Goal: Connect with others: Connect with others

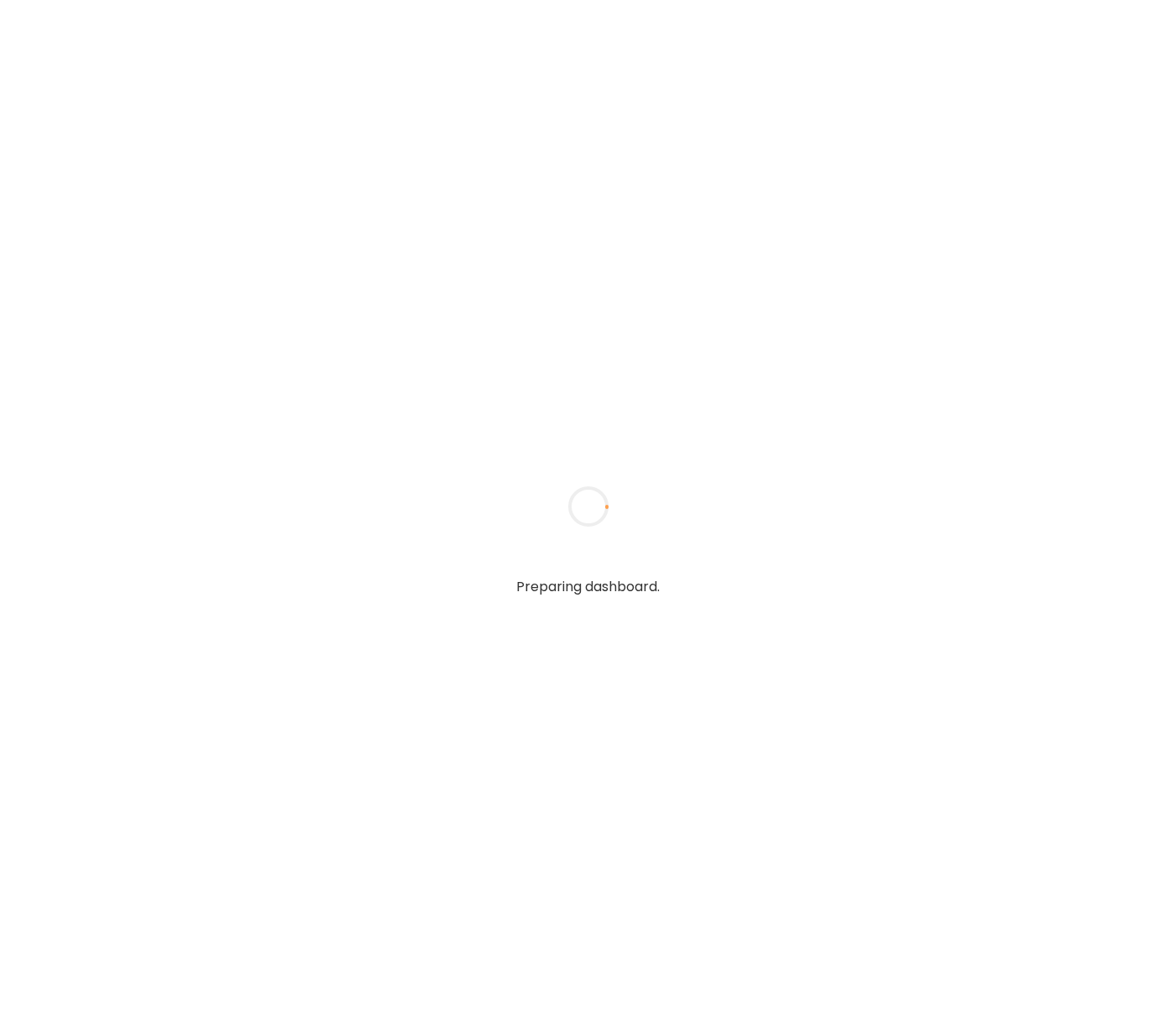
type input "**********"
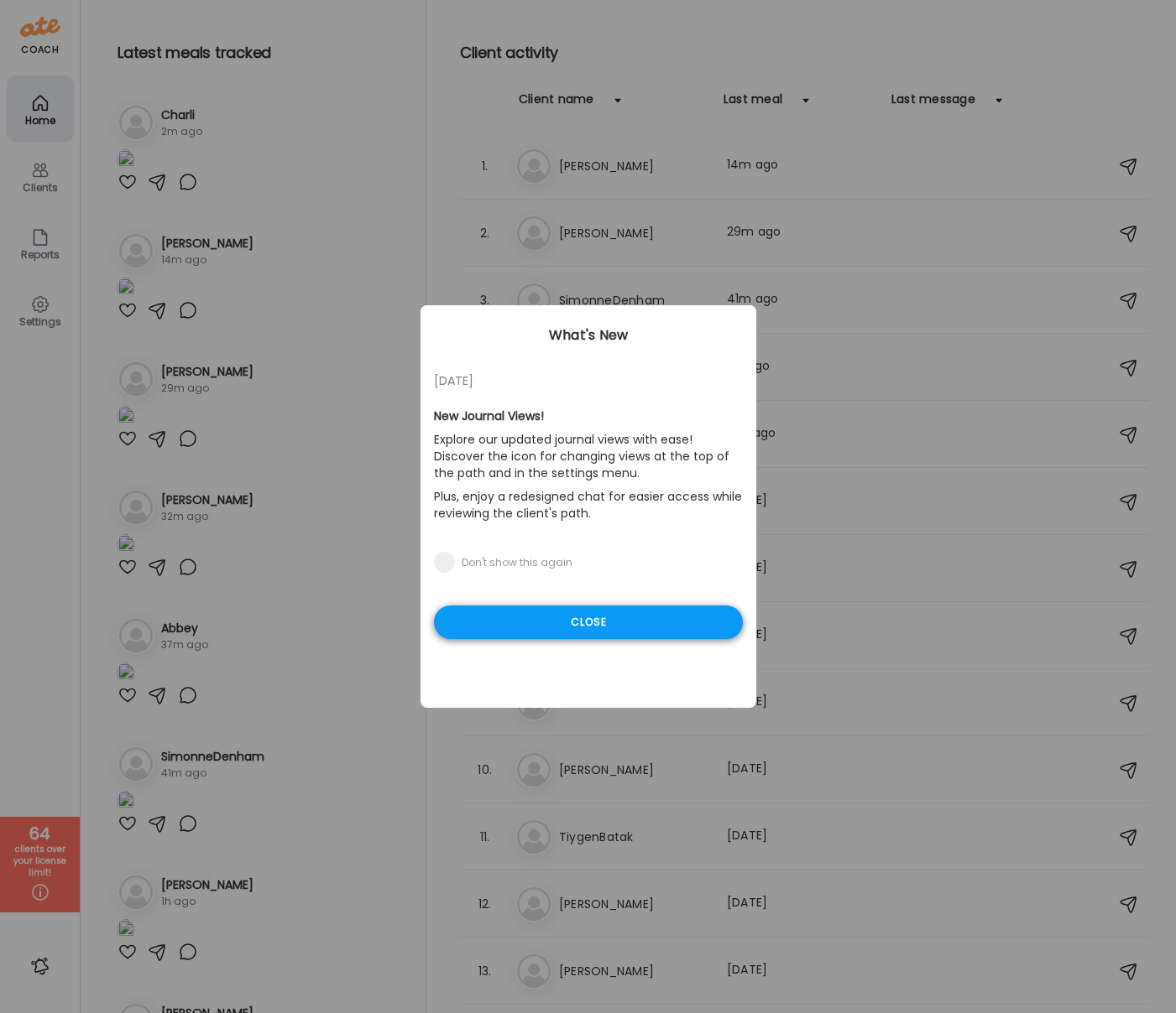
type input "**********"
click at [528, 623] on div "Close" at bounding box center [588, 622] width 308 height 33
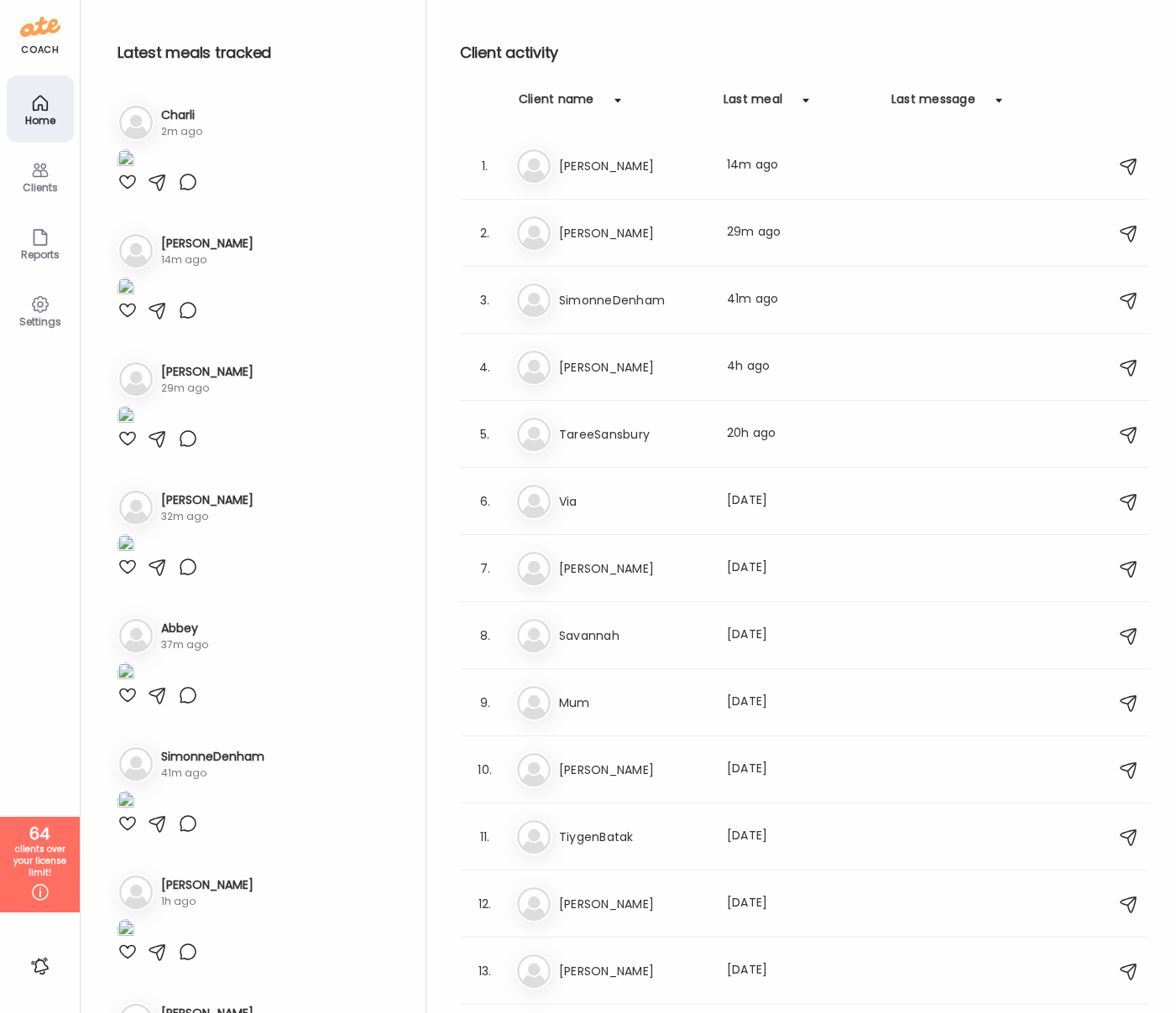
click at [574, 91] on div "Client name" at bounding box center [555, 104] width 75 height 27
click at [608, 96] on div at bounding box center [618, 100] width 33 height 33
click at [596, 158] on h3 "Abbey" at bounding box center [633, 166] width 148 height 20
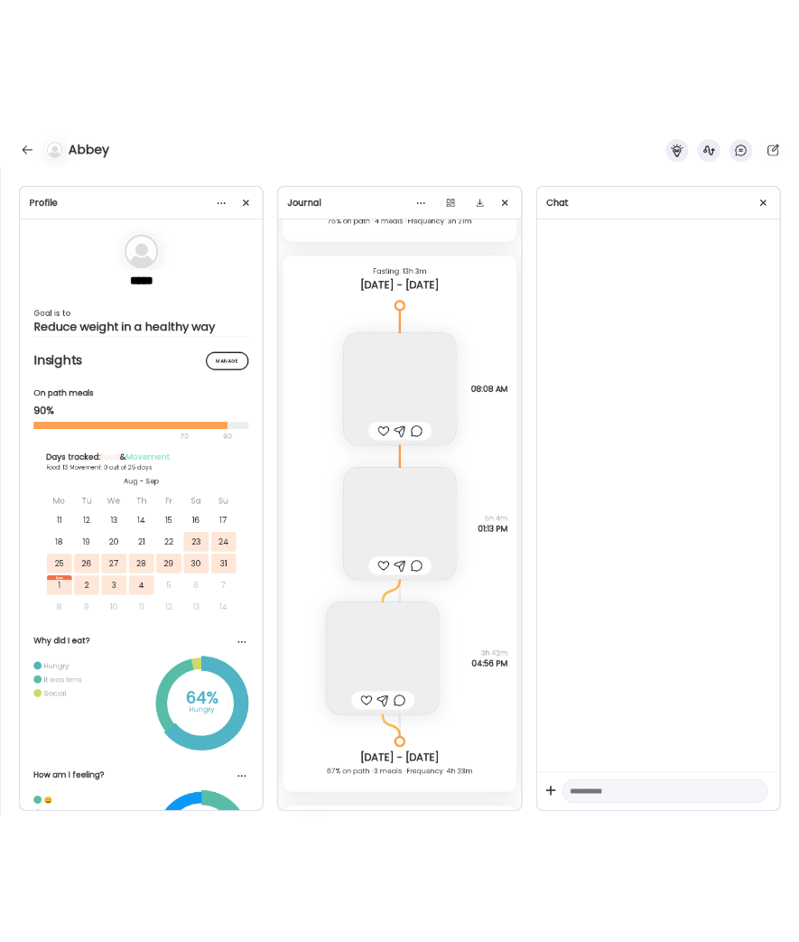
scroll to position [12366, 0]
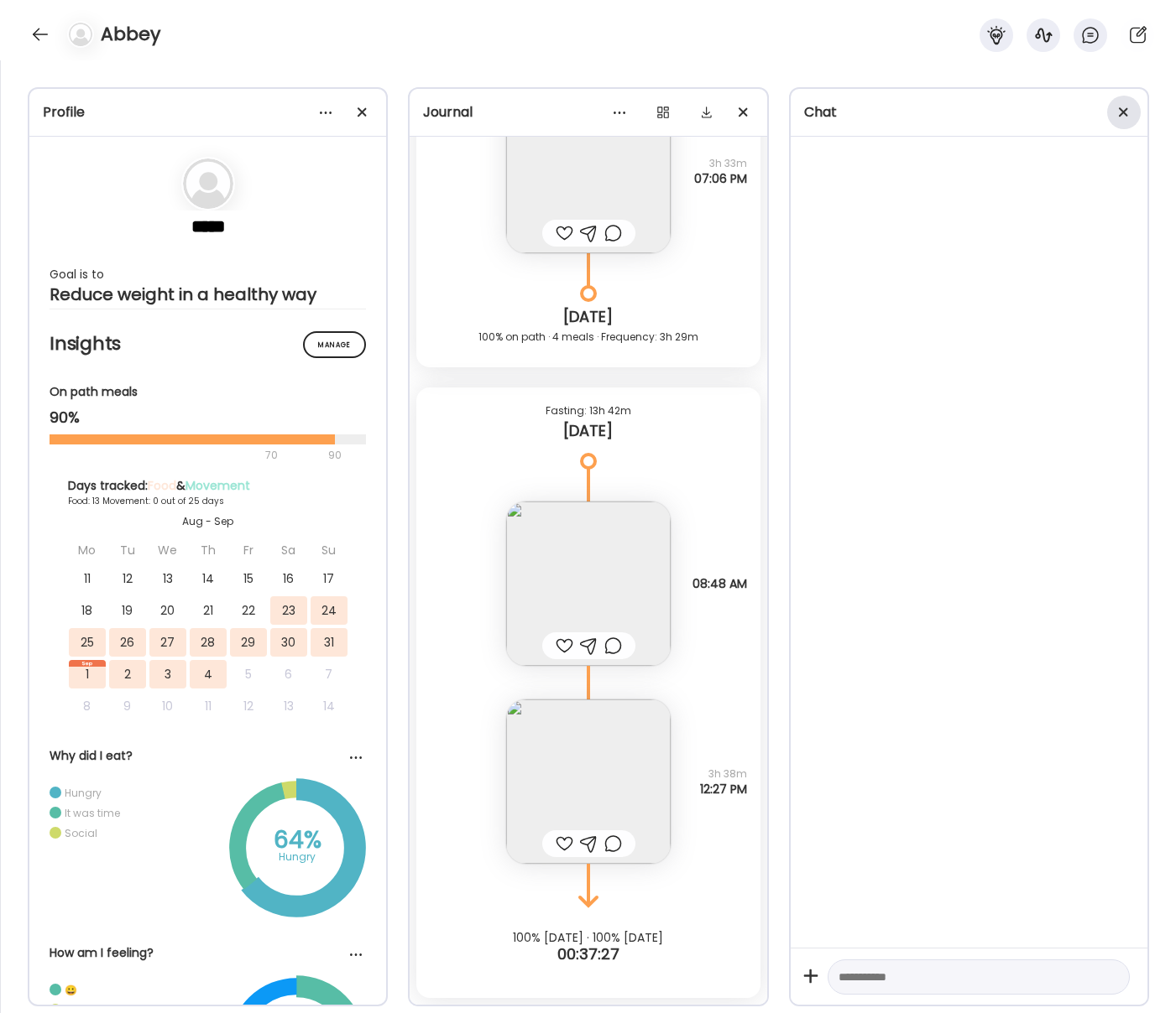
click at [1125, 109] on span at bounding box center [1123, 112] width 9 height 9
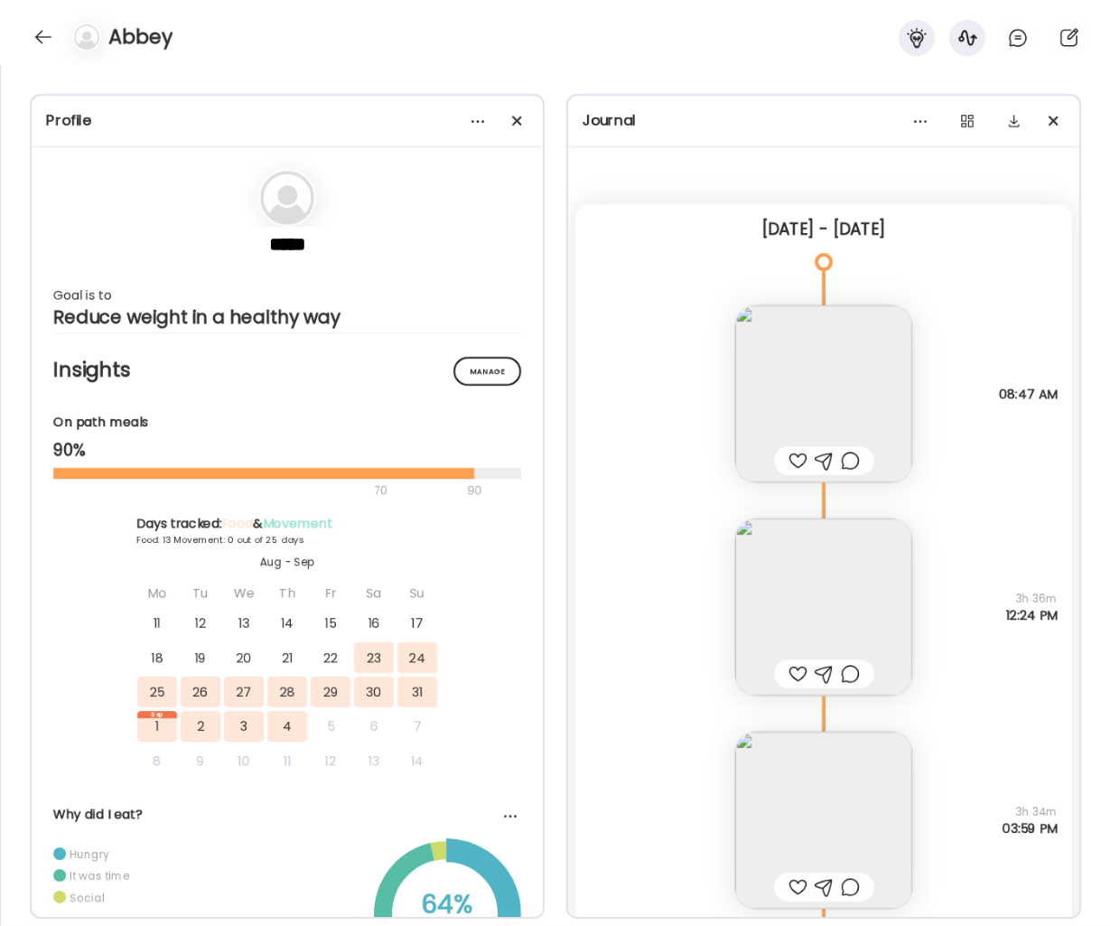
scroll to position [0, 0]
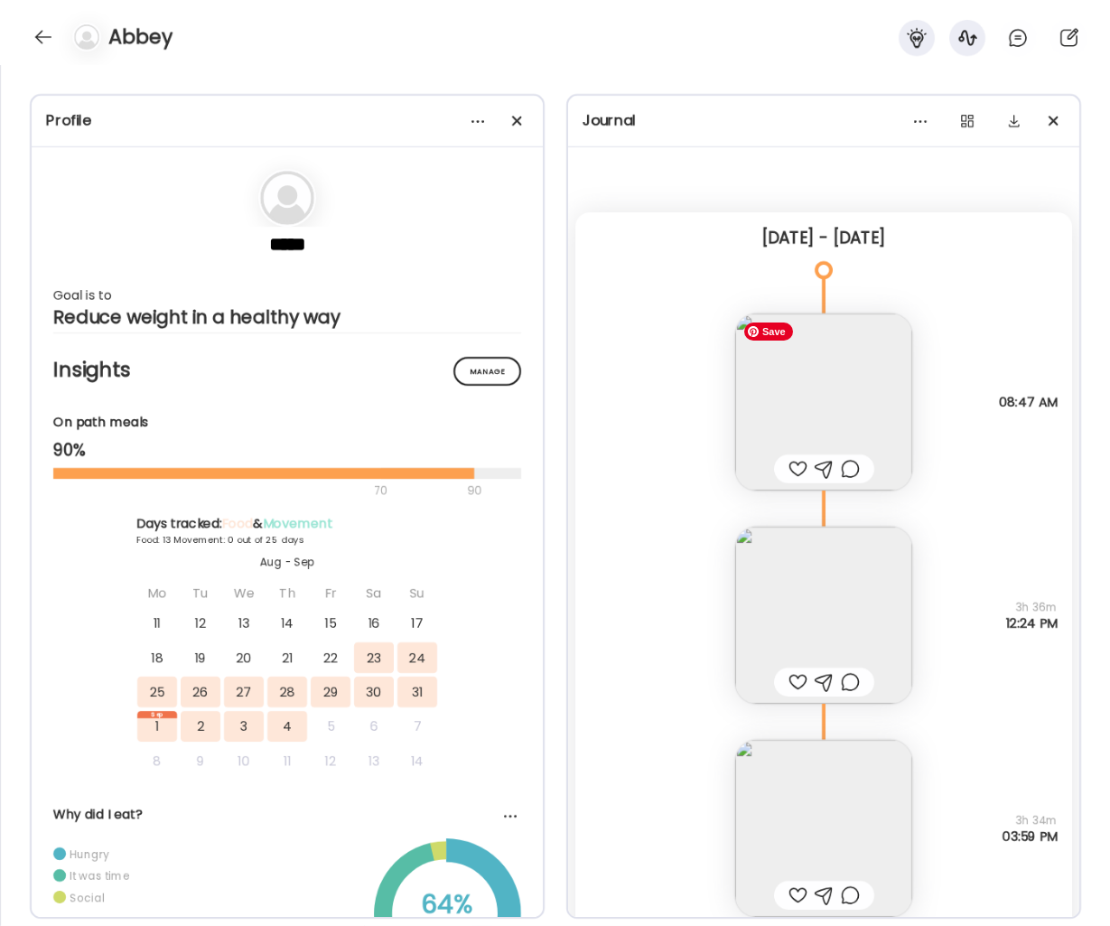
click at [870, 386] on img at bounding box center [823, 401] width 177 height 177
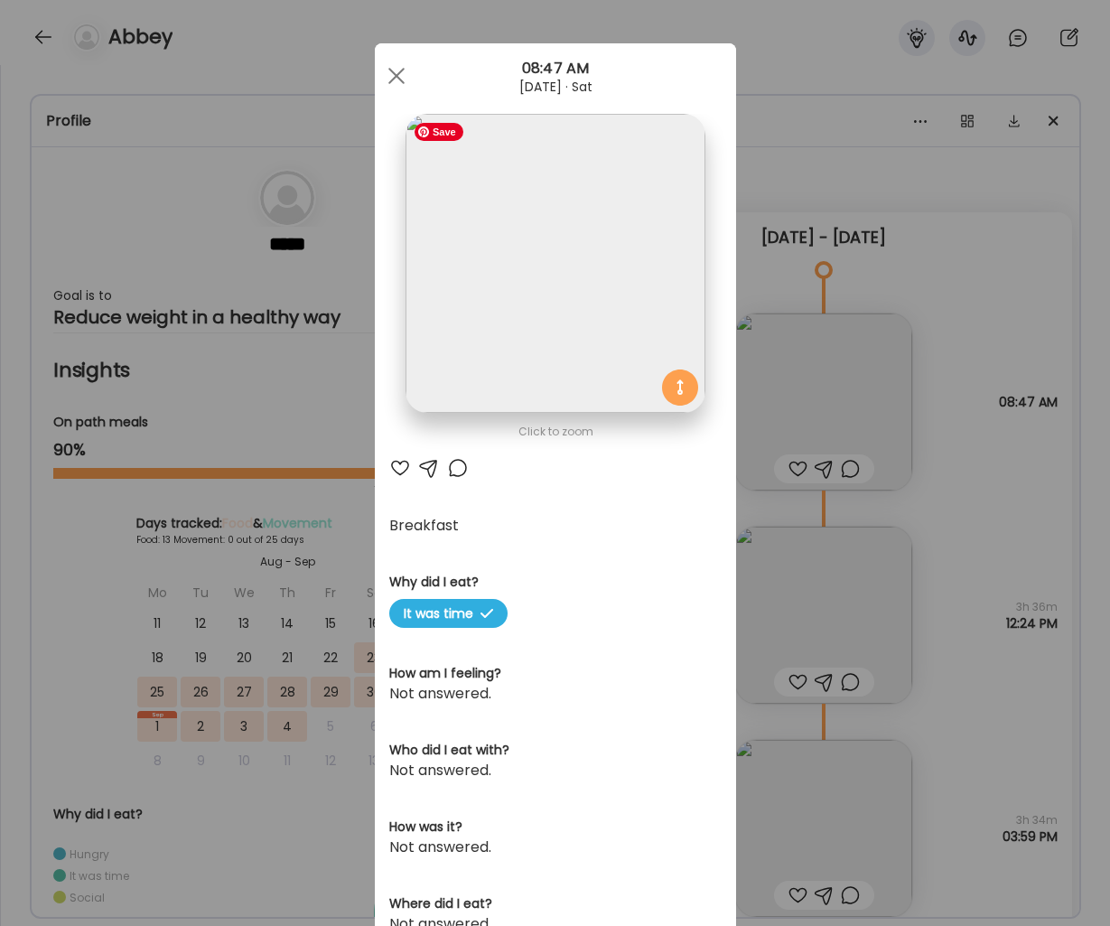
click at [594, 257] on img at bounding box center [555, 263] width 299 height 299
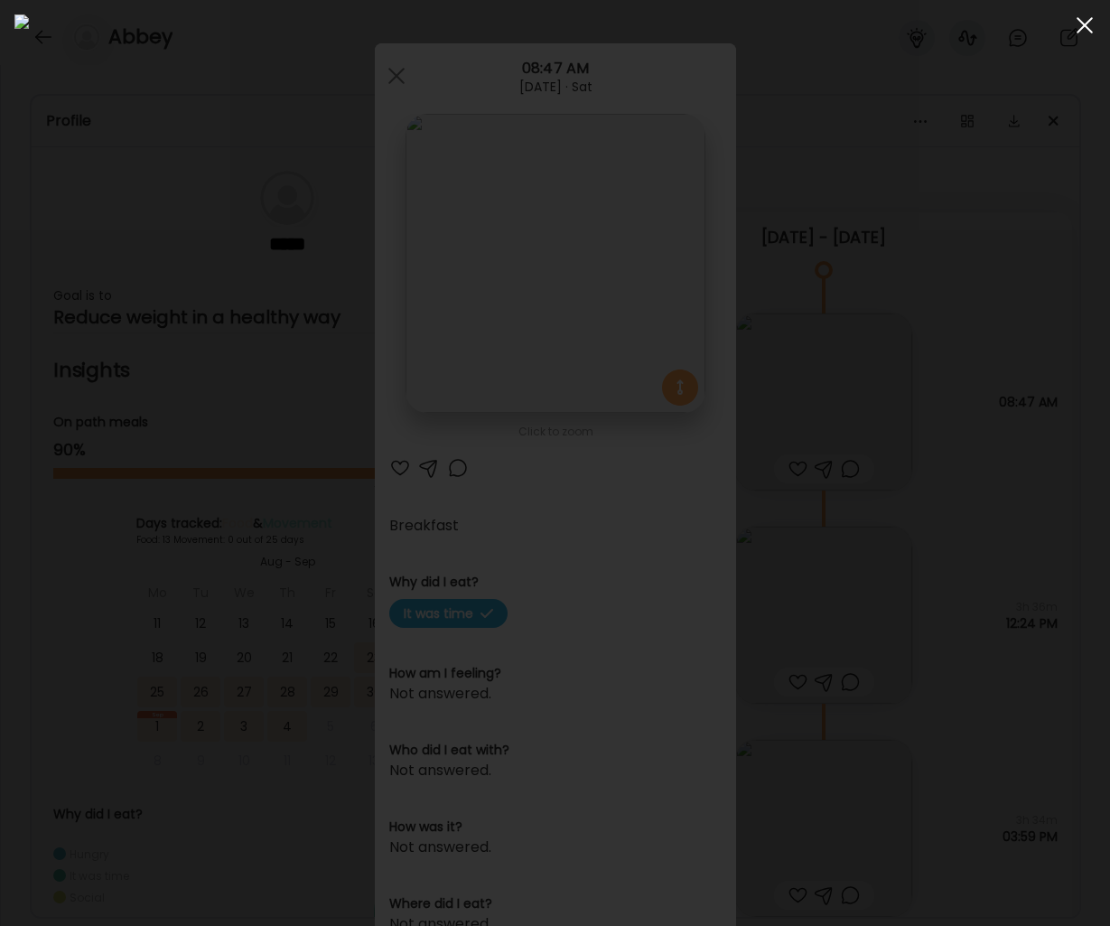
click at [1089, 28] on span at bounding box center [1085, 25] width 16 height 16
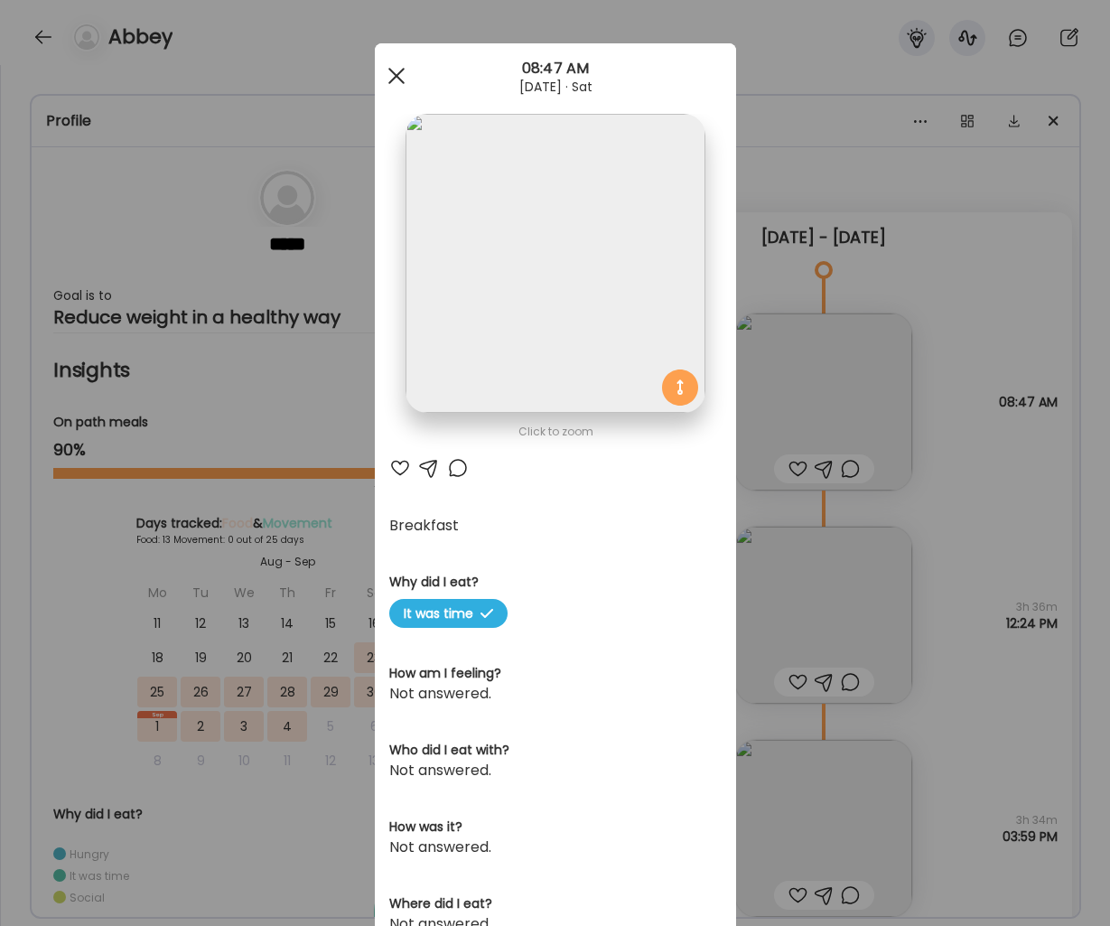
click at [398, 90] on div at bounding box center [397, 76] width 36 height 36
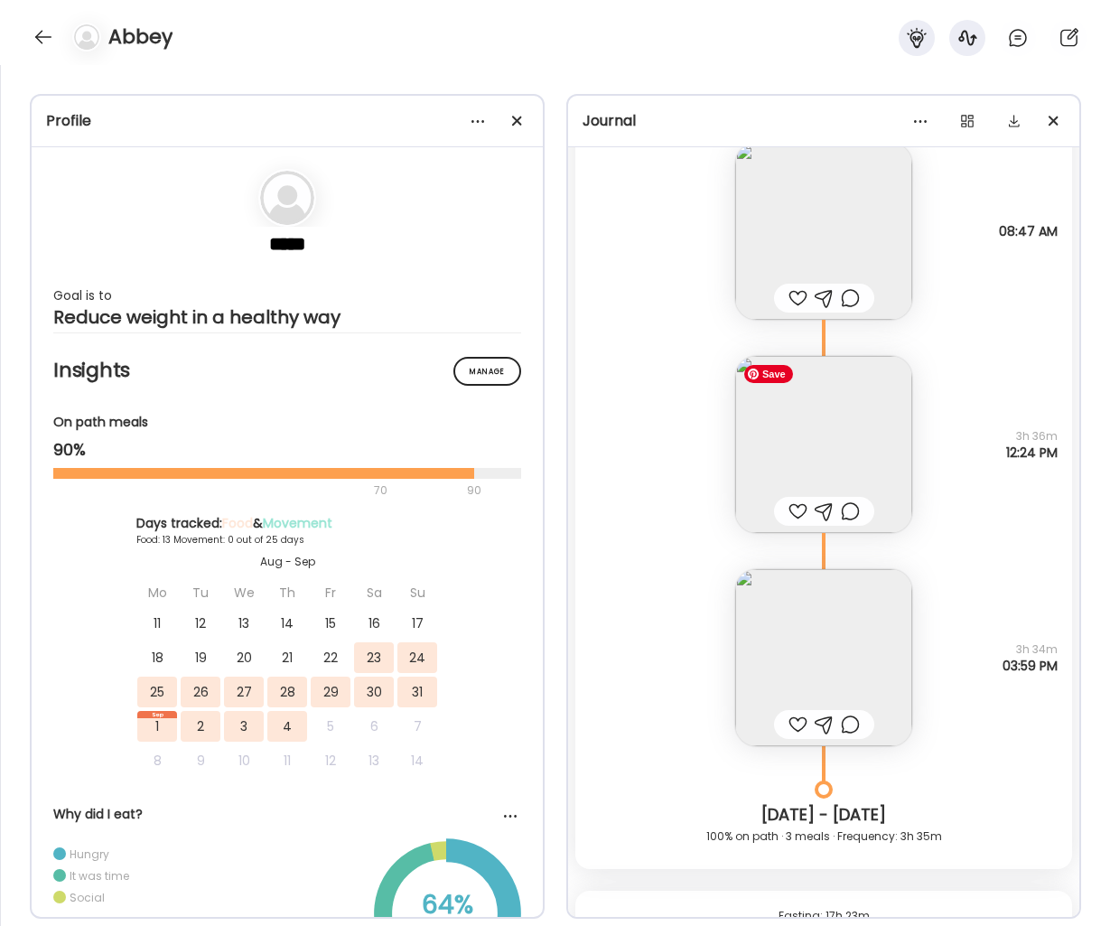
scroll to position [190, 0]
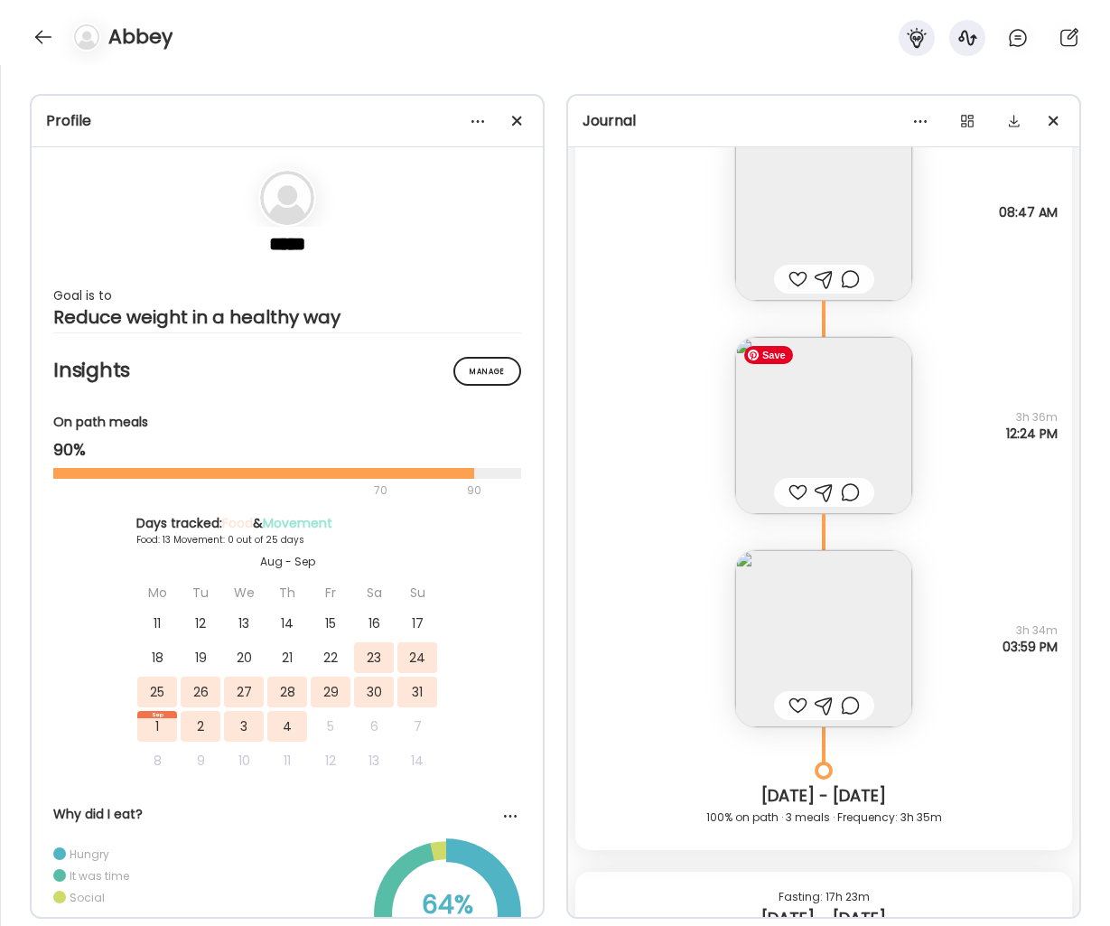
click at [832, 456] on img at bounding box center [823, 425] width 177 height 177
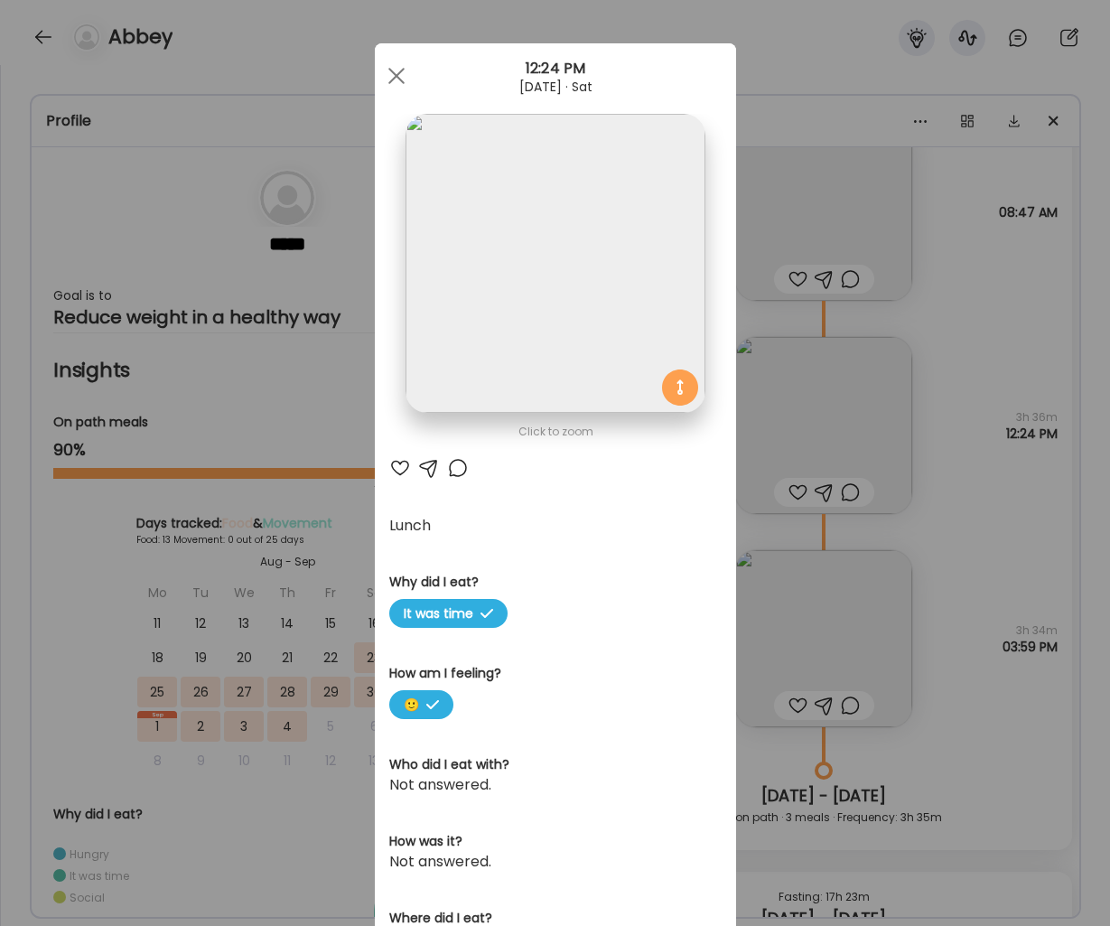
click at [384, 89] on div "[DATE] · Sat" at bounding box center [555, 86] width 361 height 14
click at [396, 75] on span at bounding box center [396, 76] width 16 height 16
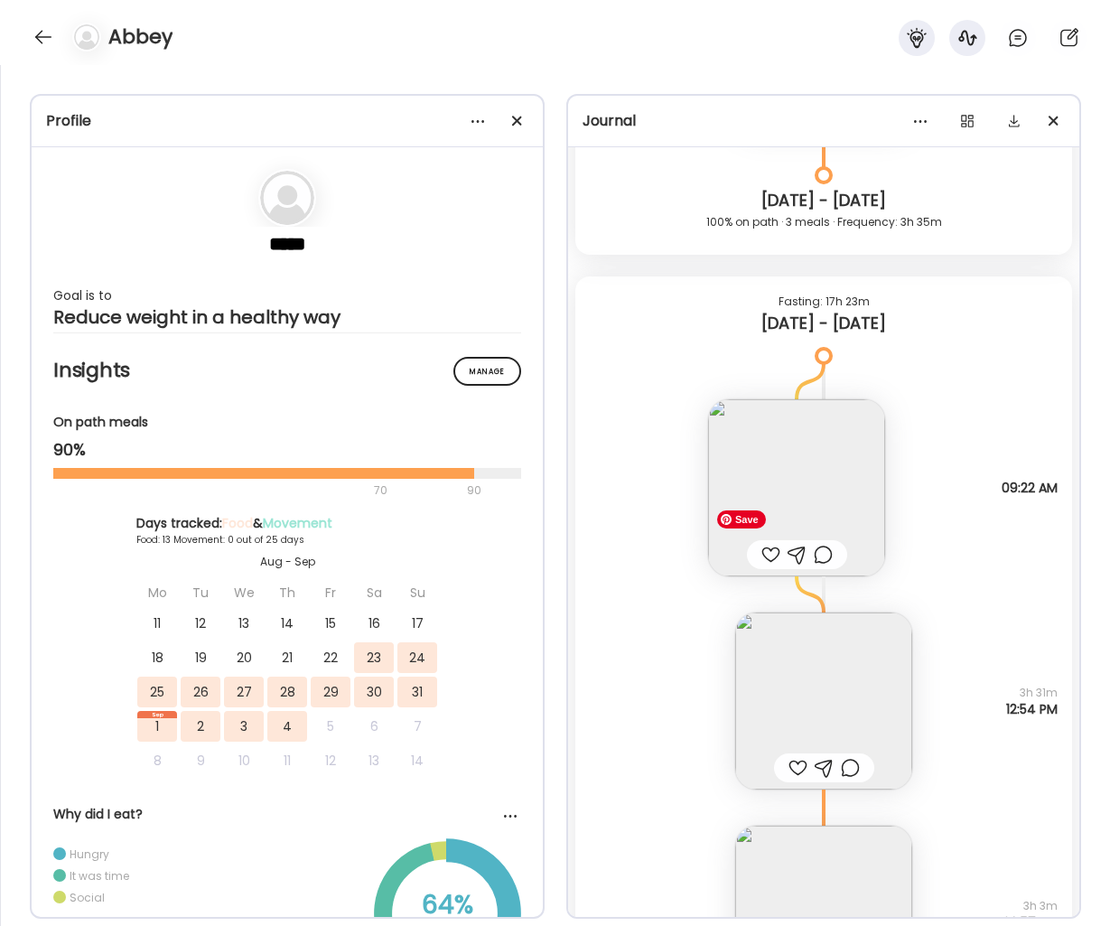
scroll to position [797, 0]
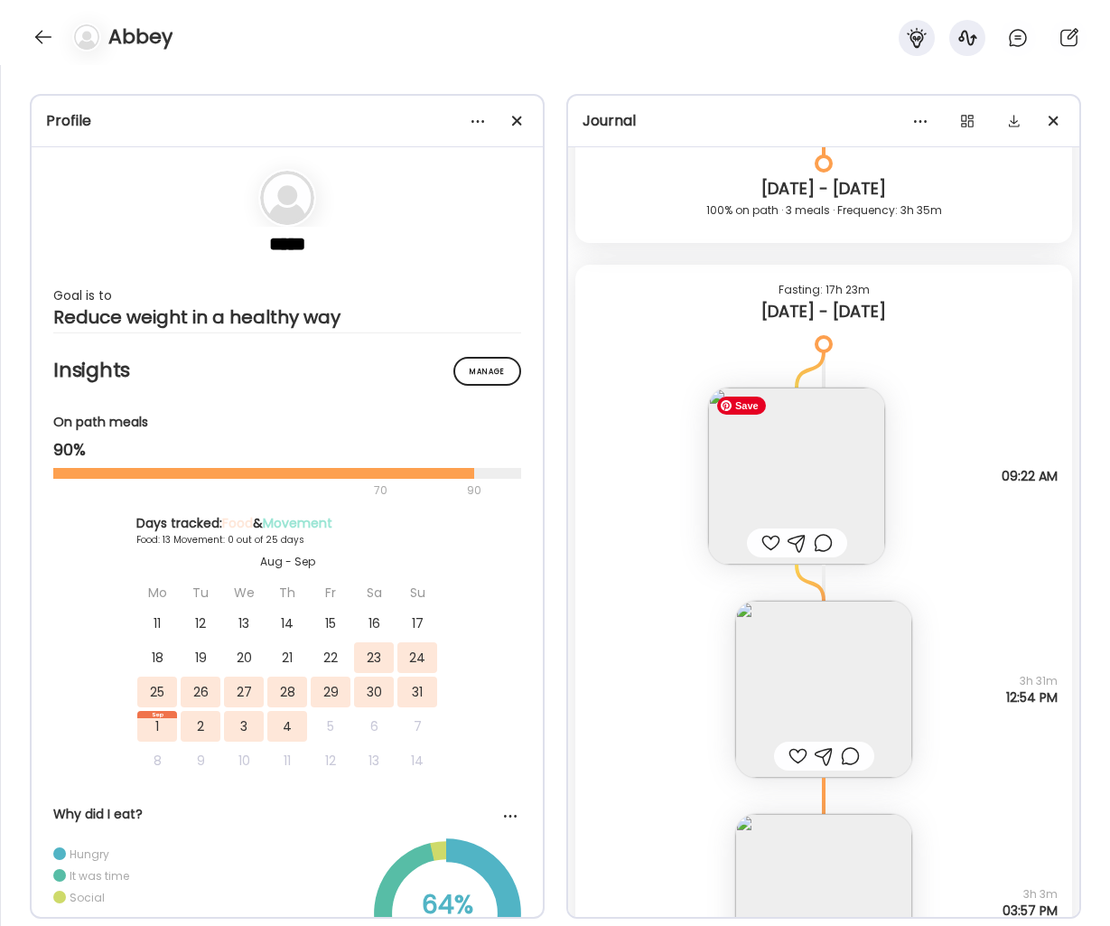
click at [801, 481] on img at bounding box center [796, 476] width 177 height 177
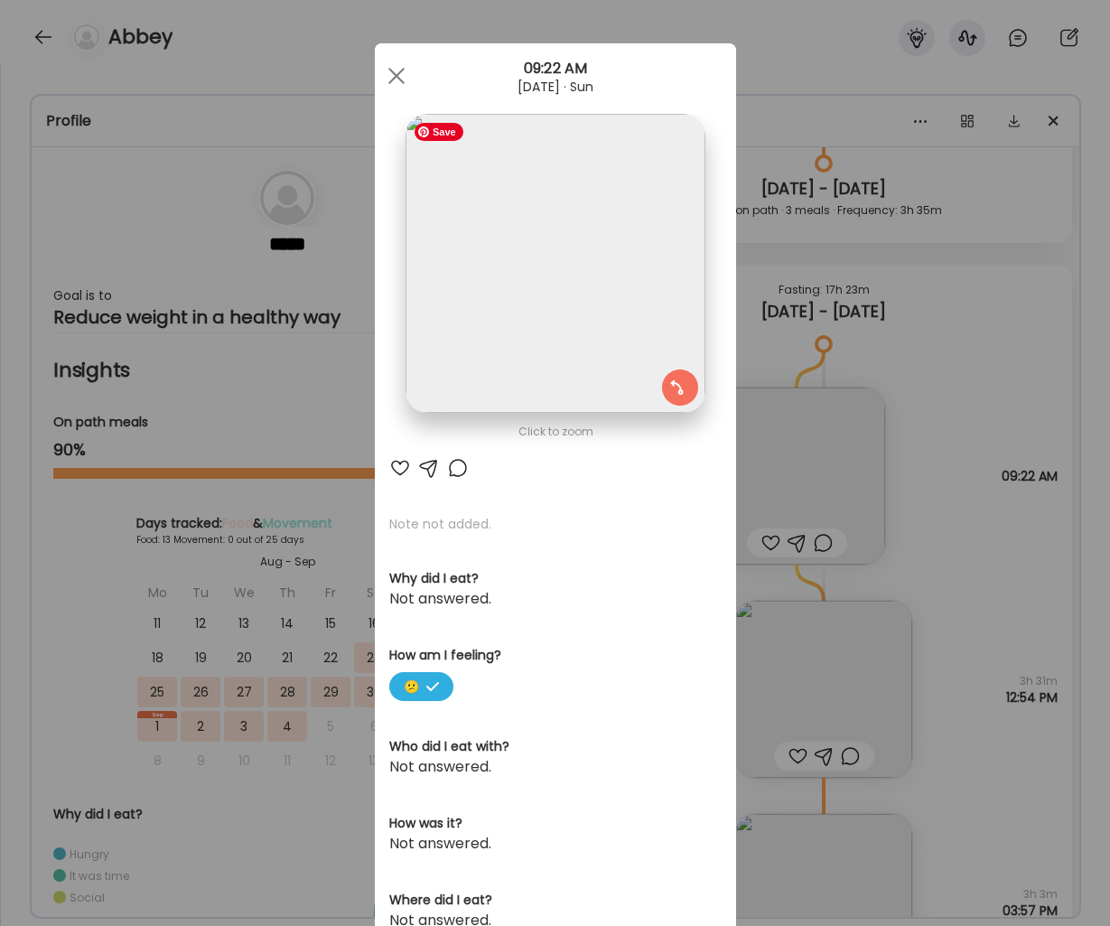
click at [515, 271] on img at bounding box center [555, 263] width 299 height 299
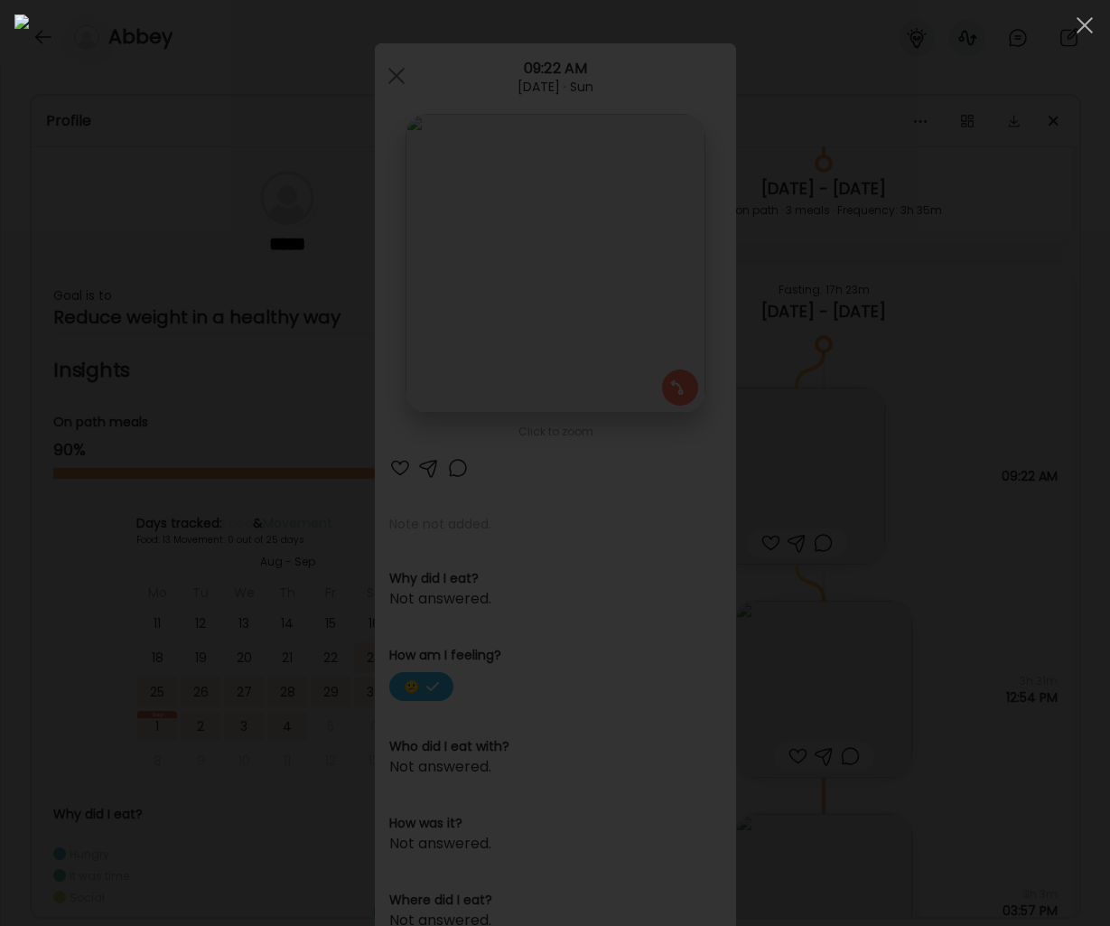
click at [1081, 31] on div at bounding box center [1085, 25] width 36 height 36
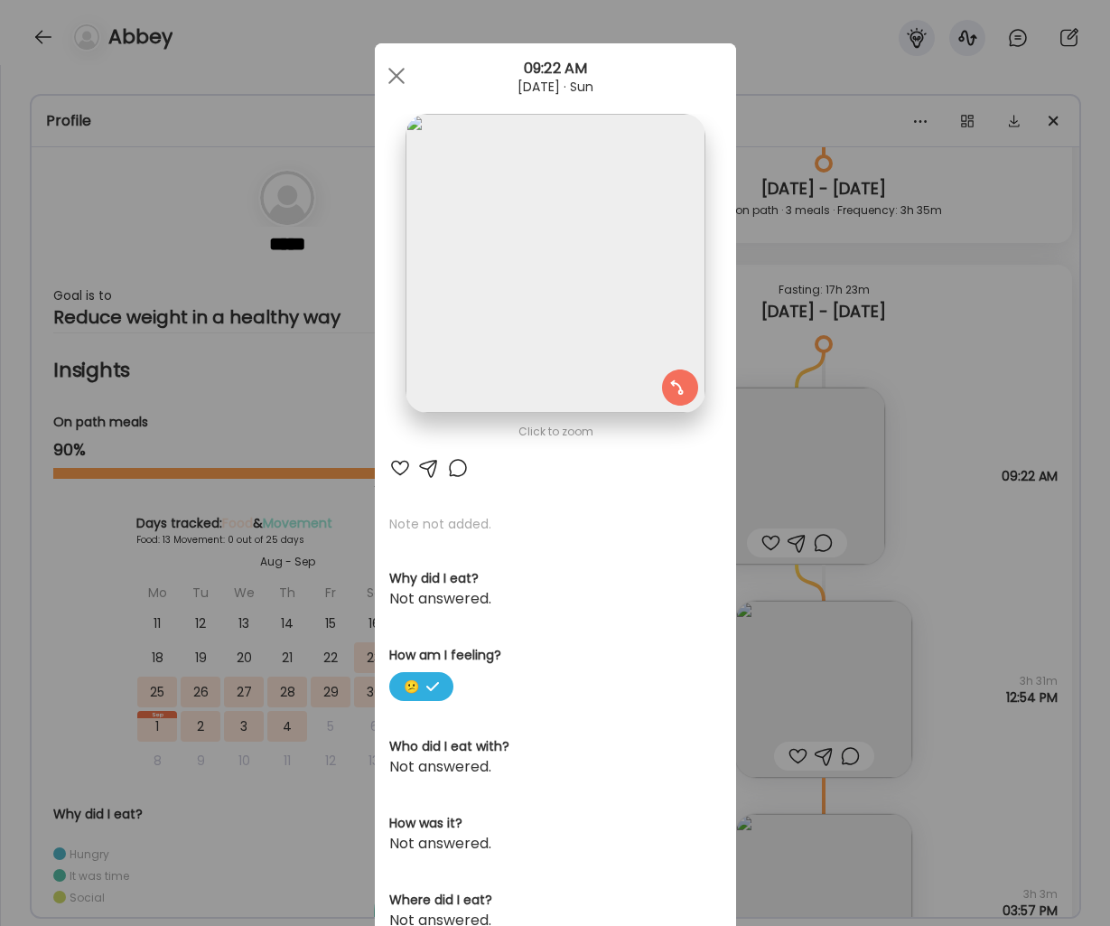
click at [402, 72] on div at bounding box center [397, 76] width 36 height 36
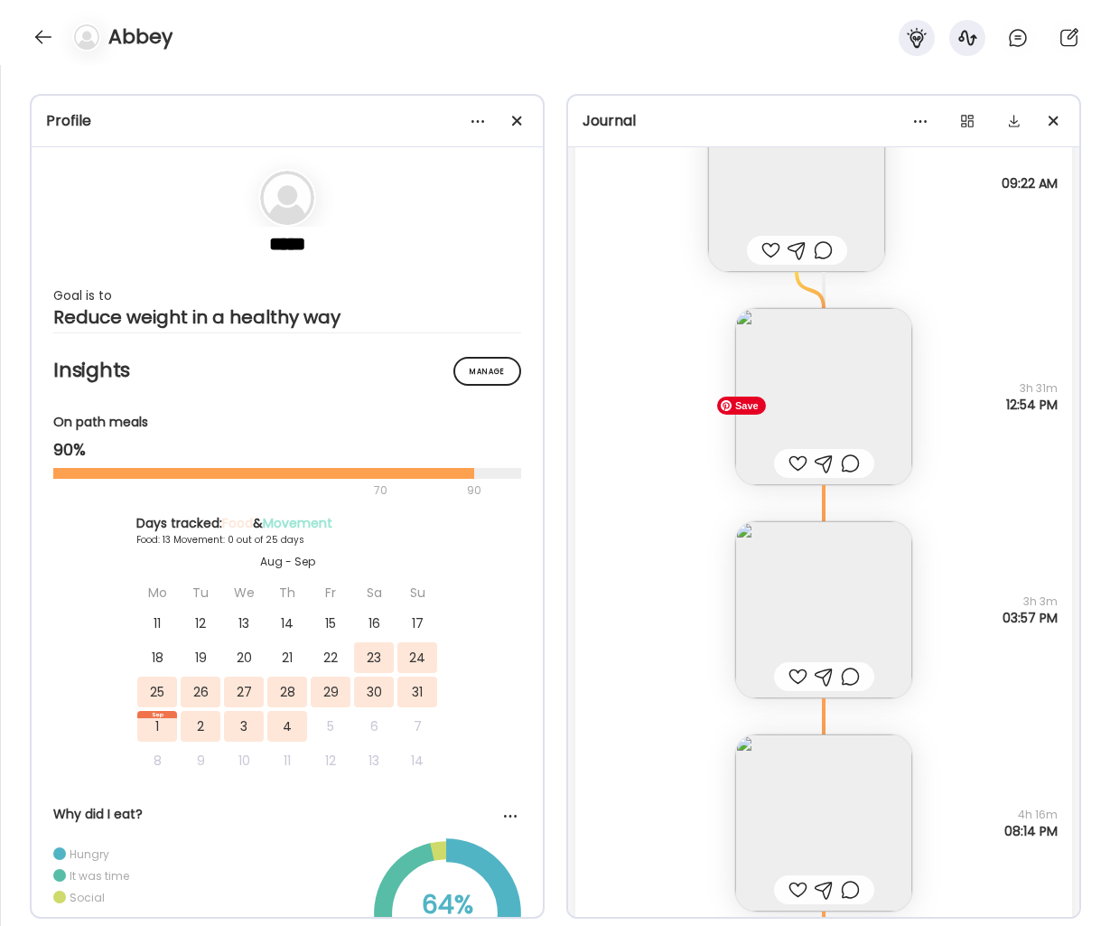
scroll to position [1090, 0]
click at [853, 367] on img at bounding box center [823, 395] width 177 height 177
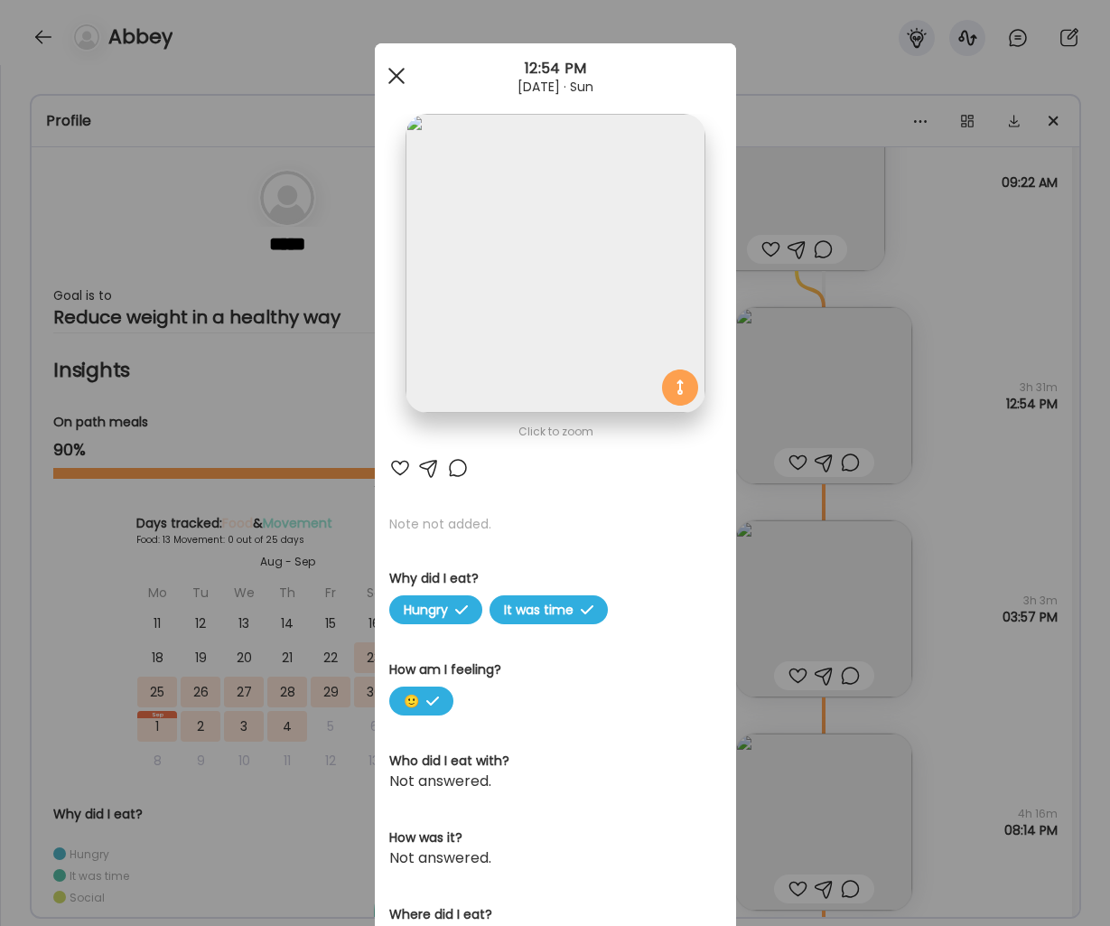
click at [389, 77] on div at bounding box center [397, 76] width 36 height 36
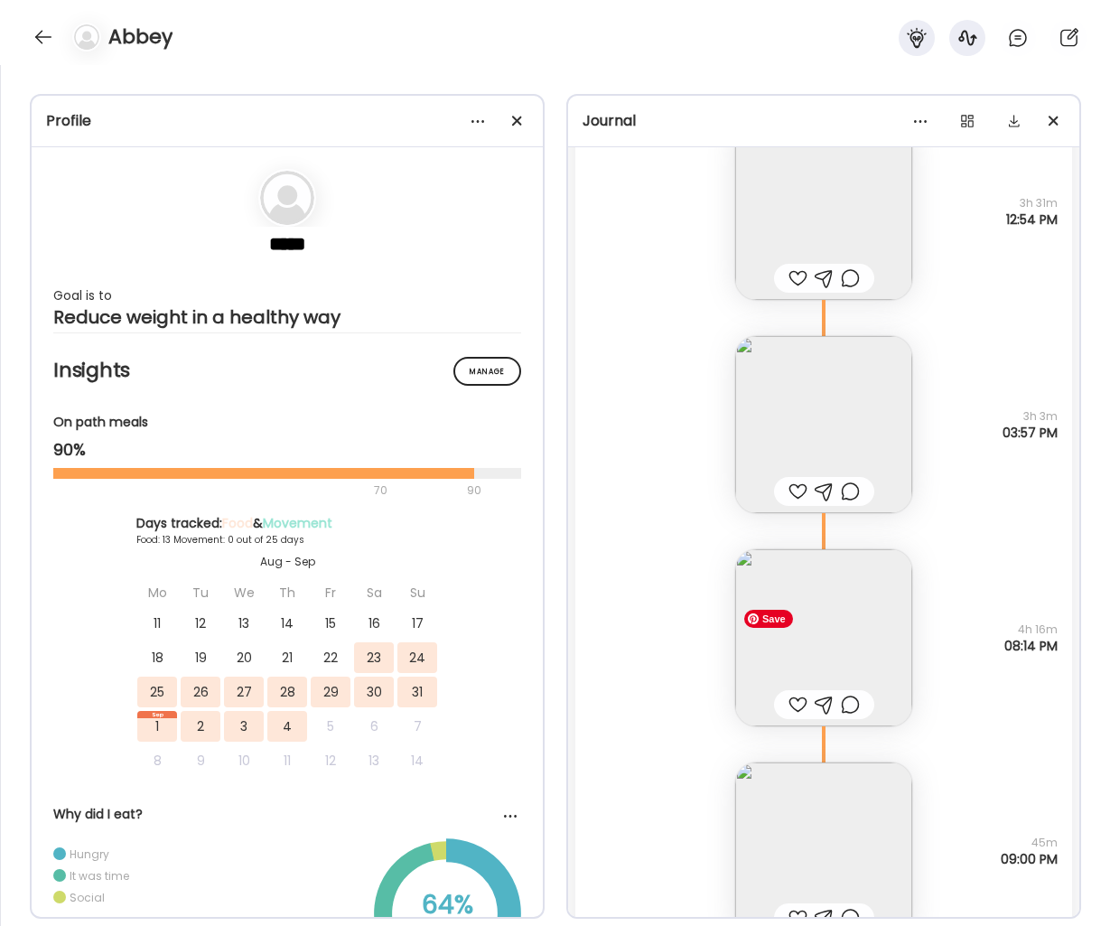
scroll to position [1288, 0]
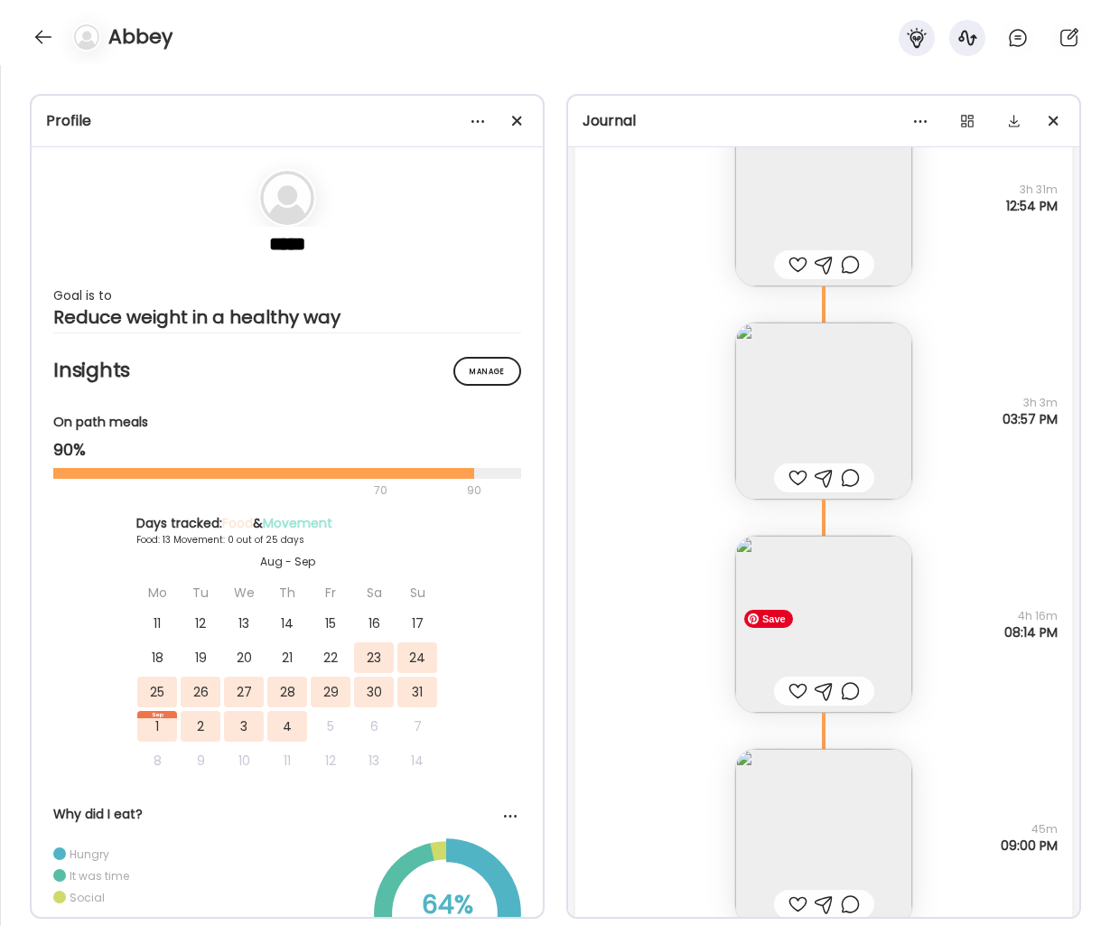
click at [844, 668] on img at bounding box center [823, 624] width 177 height 177
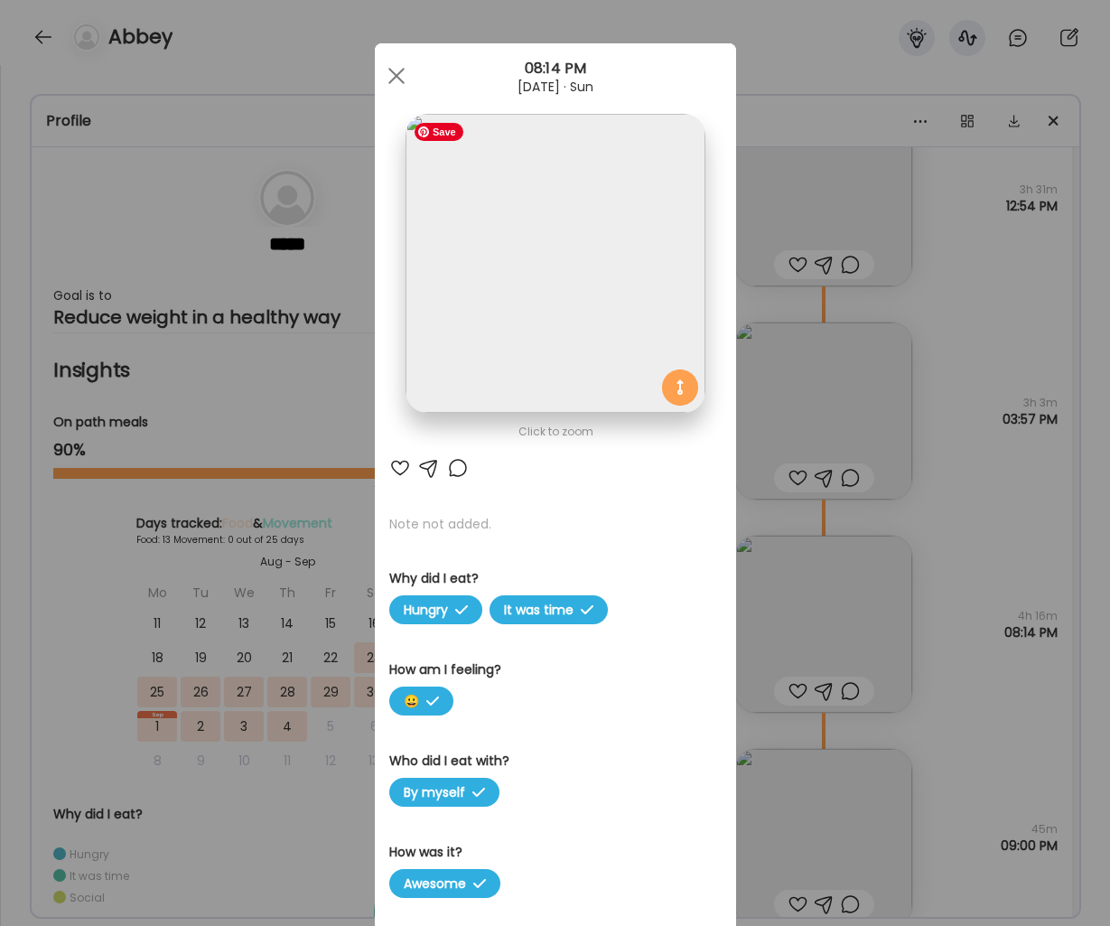
click at [564, 358] on img at bounding box center [555, 263] width 299 height 299
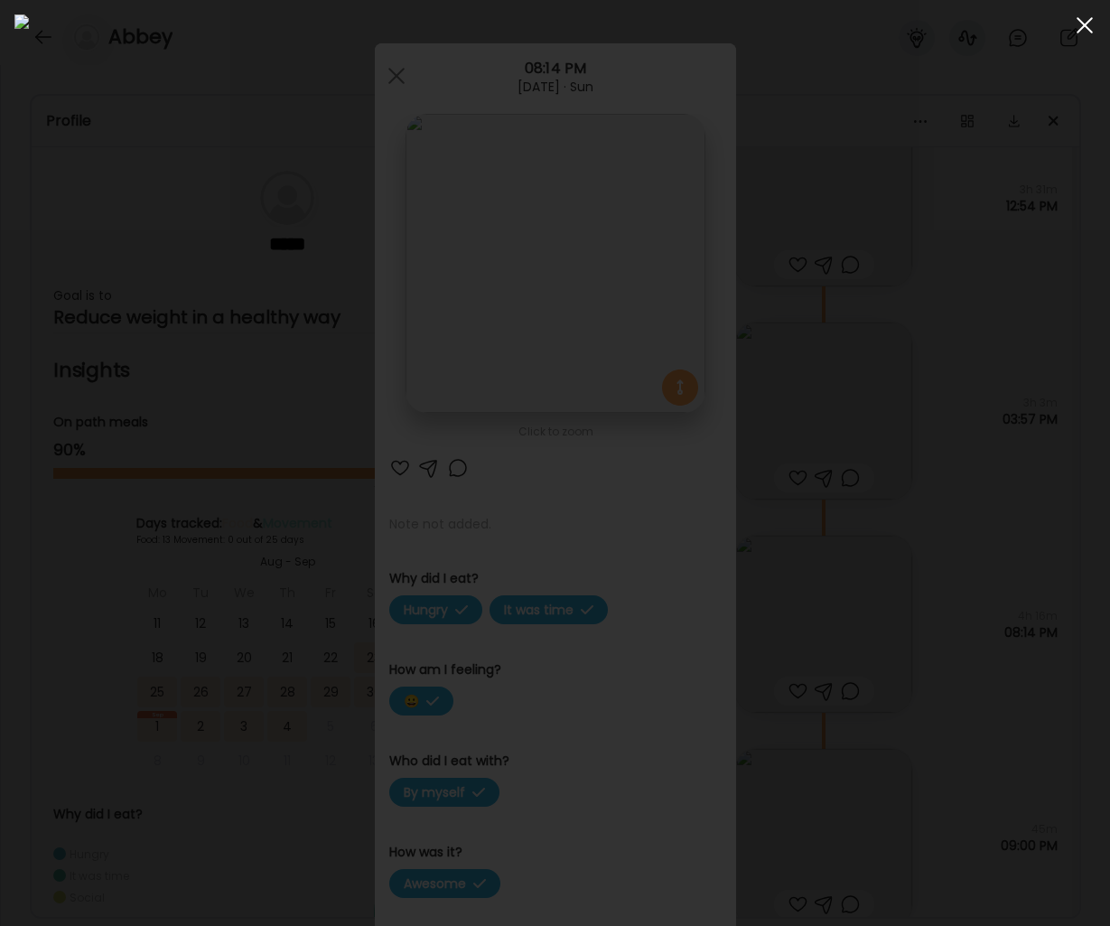
click at [1094, 30] on div at bounding box center [1085, 25] width 36 height 36
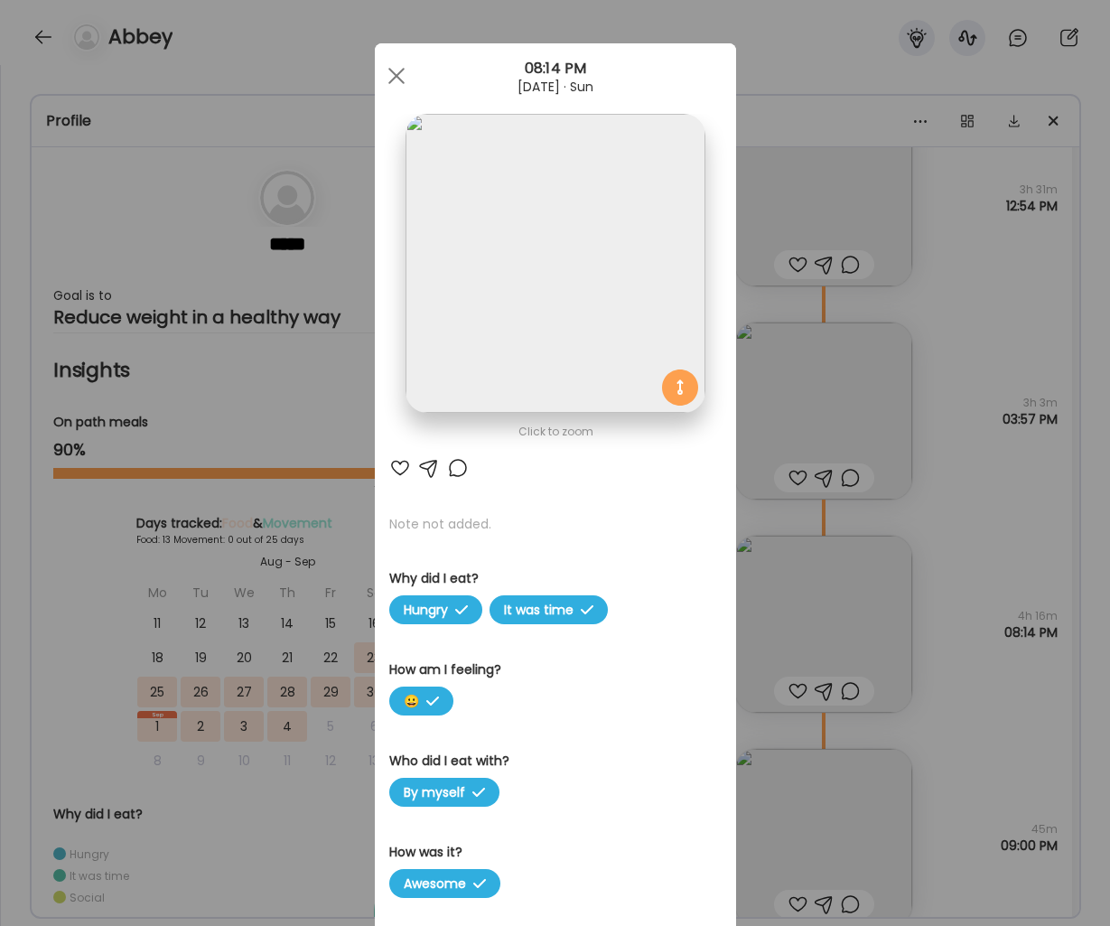
click at [390, 74] on div at bounding box center [397, 76] width 36 height 36
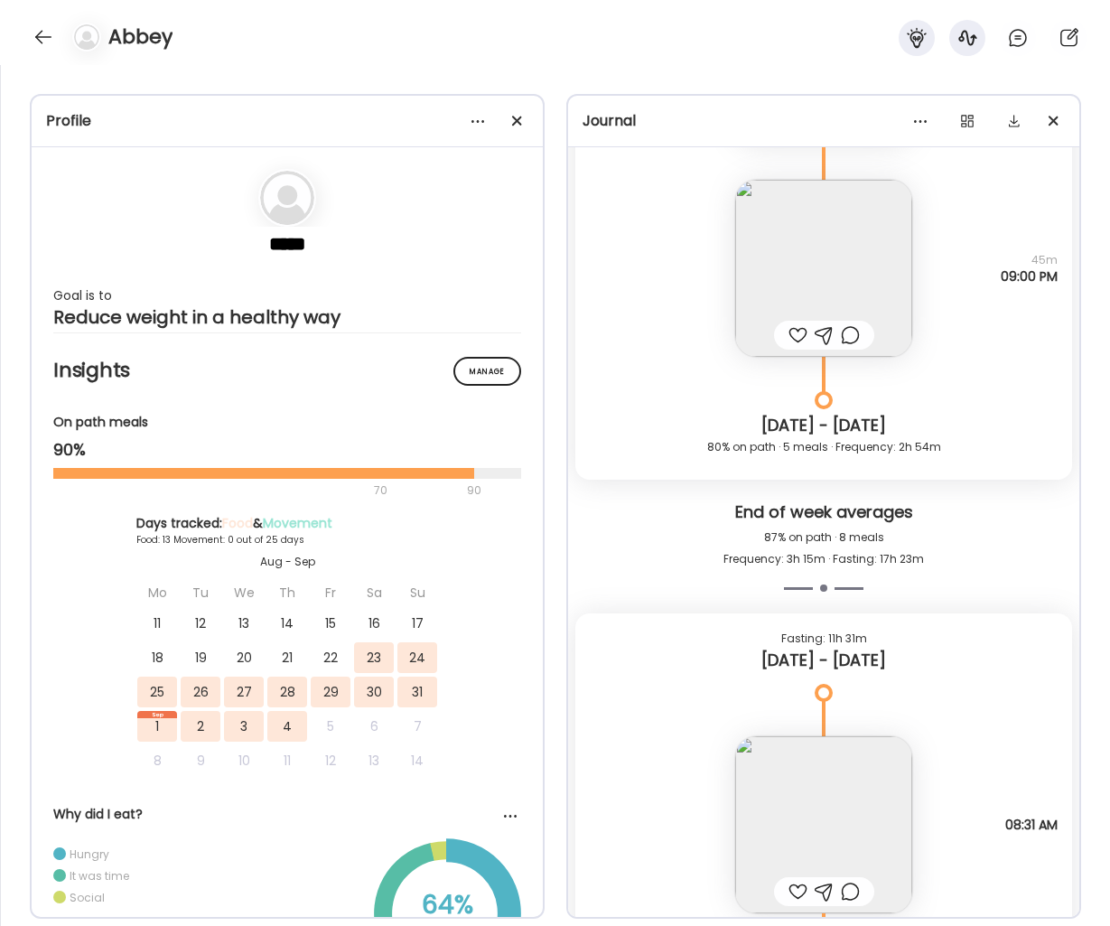
scroll to position [1819, 0]
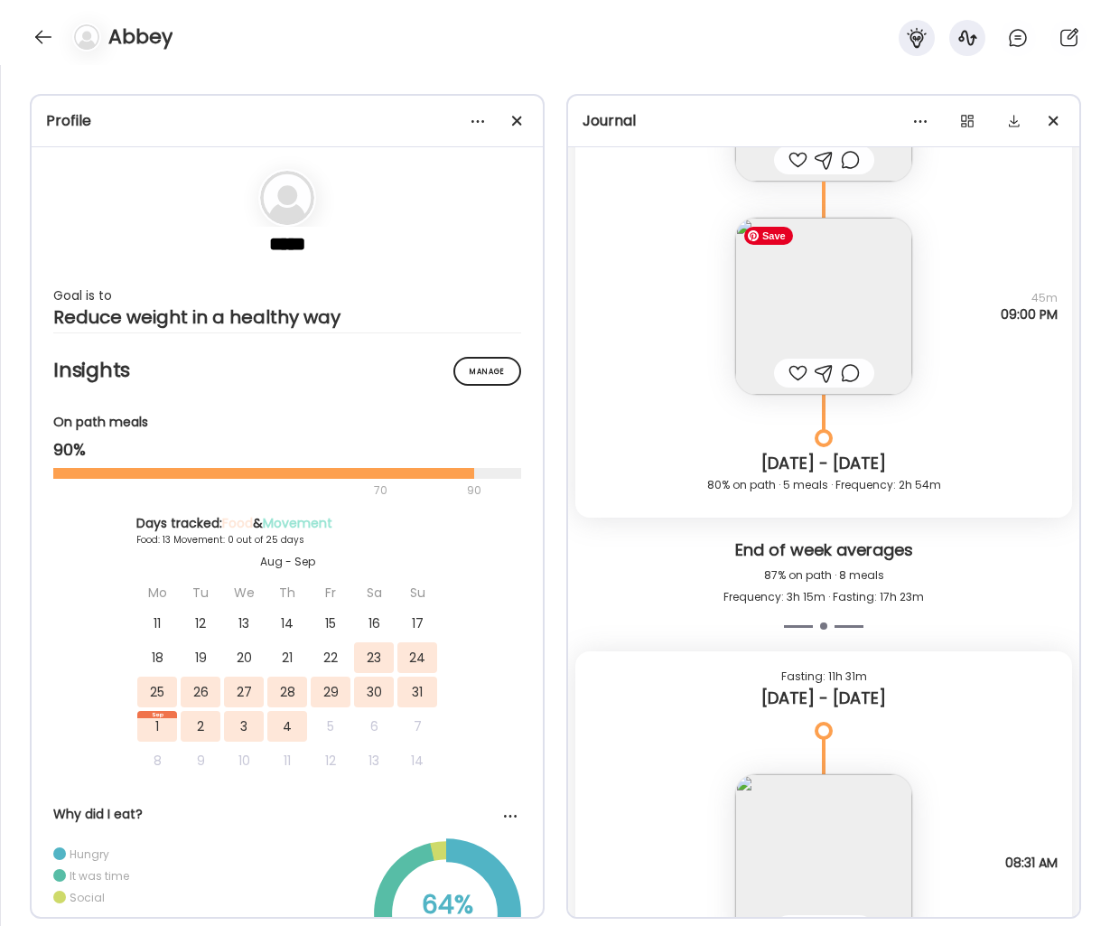
click at [822, 298] on img at bounding box center [823, 306] width 177 height 177
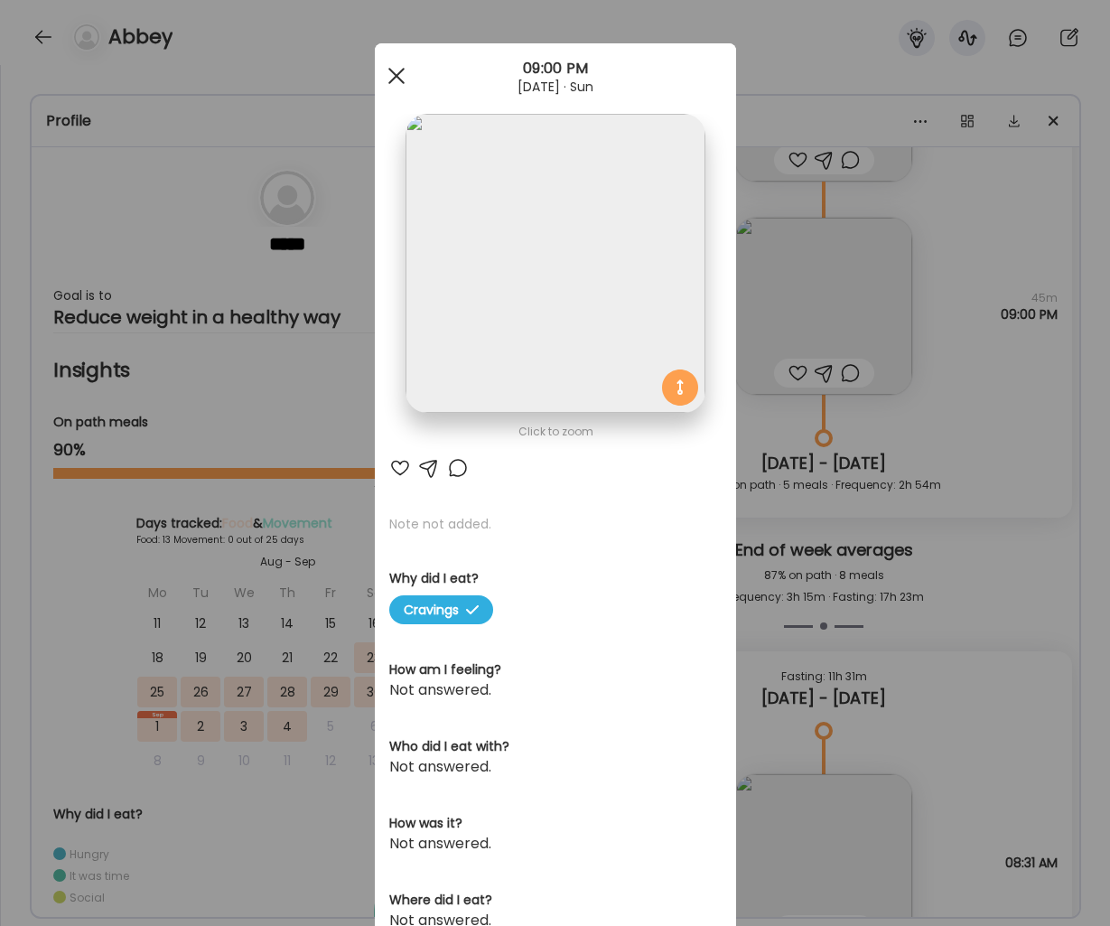
click at [388, 66] on div at bounding box center [397, 76] width 36 height 36
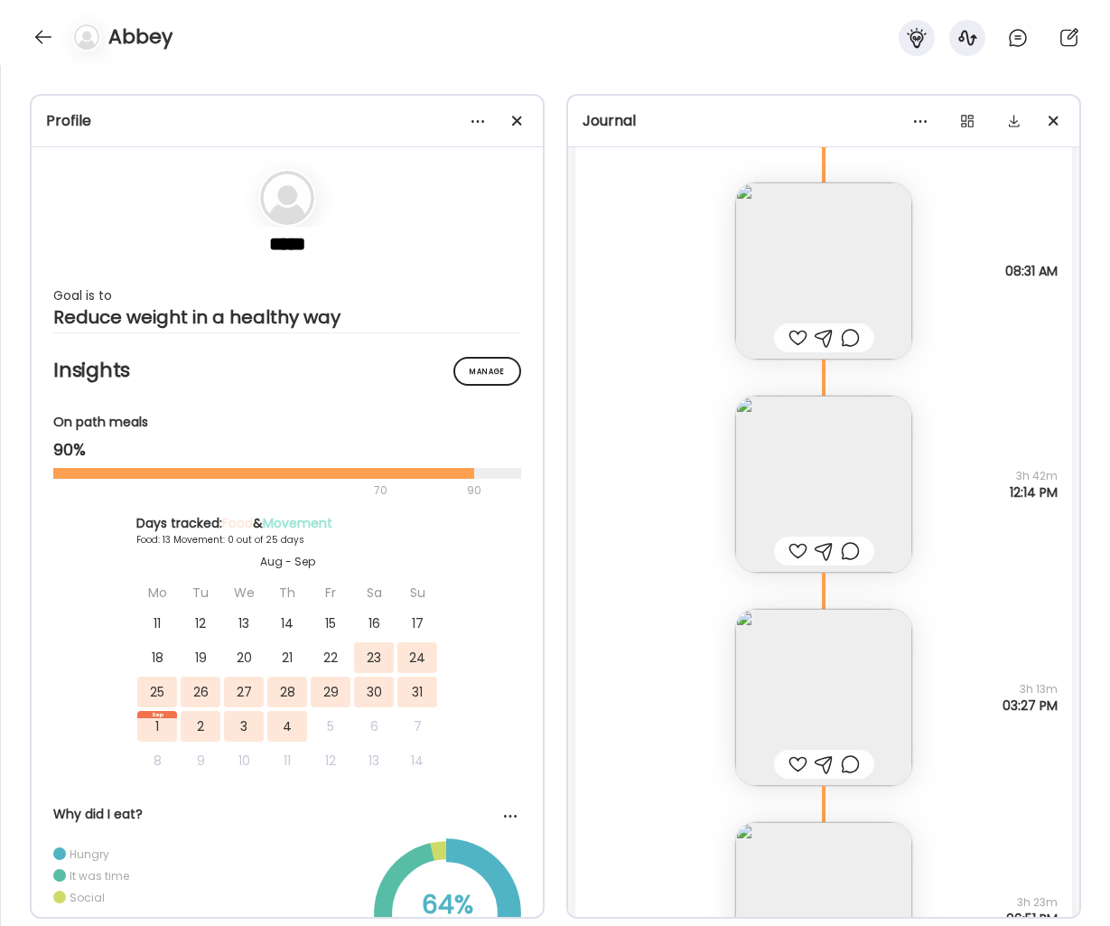
scroll to position [2410, 0]
click at [839, 284] on img at bounding box center [823, 271] width 177 height 177
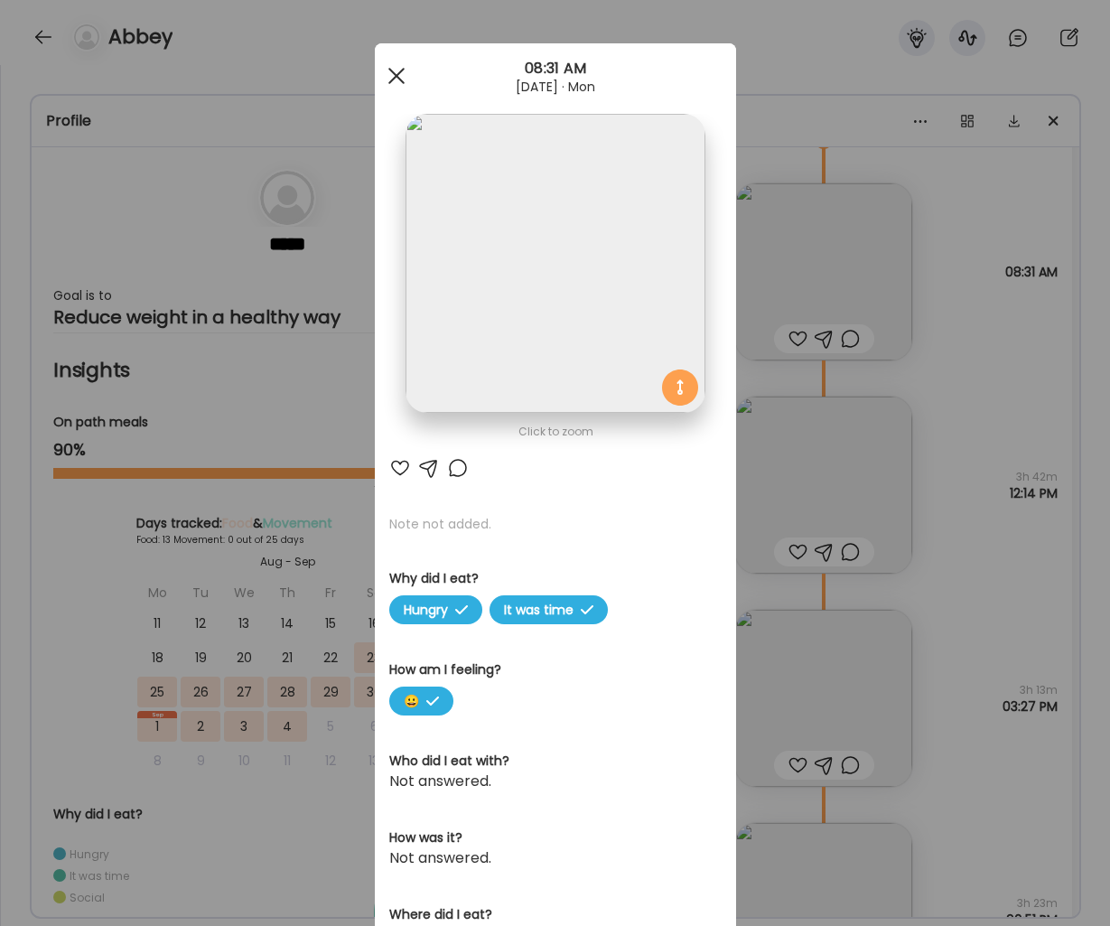
click at [408, 74] on div at bounding box center [397, 76] width 36 height 36
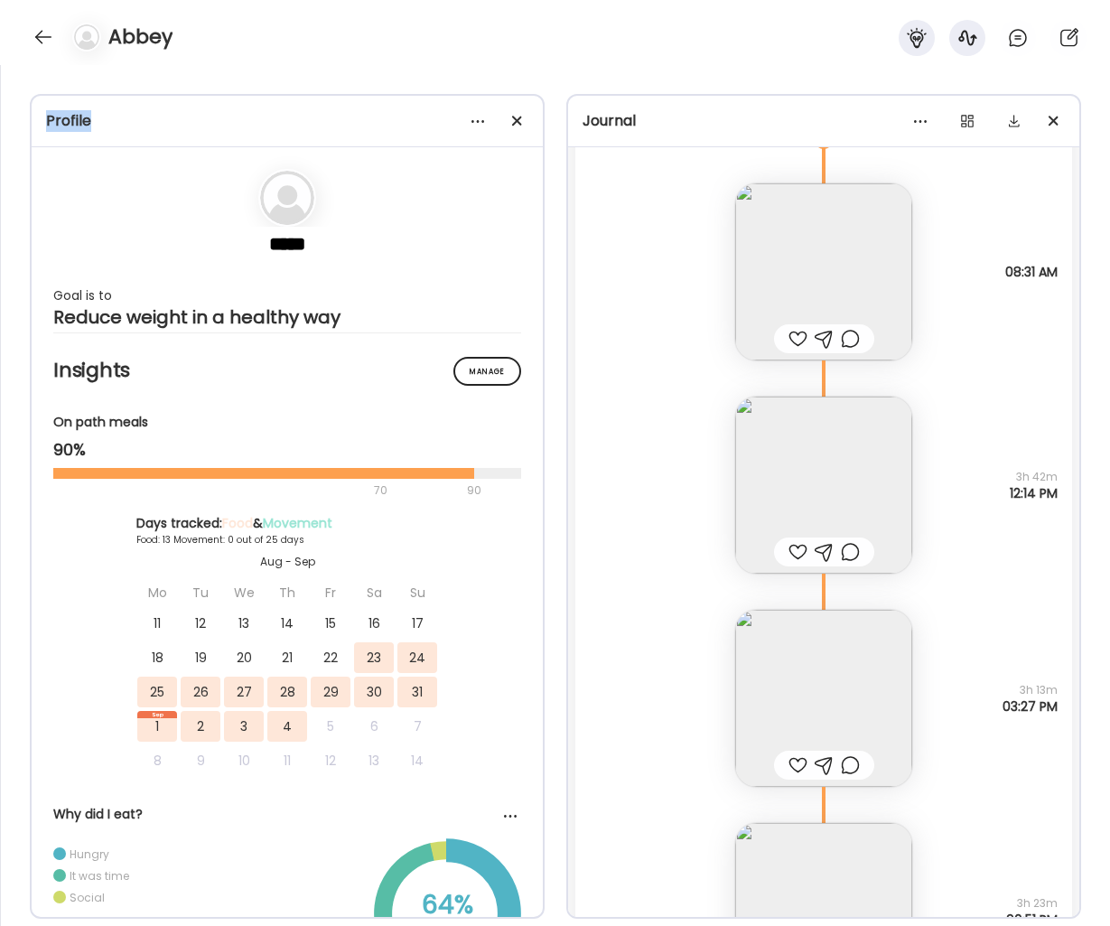
click at [408, 74] on div "Profile ***** Goal is to Reduce weight in a healthy way Manage Insights On path…" at bounding box center [555, 495] width 1110 height 861
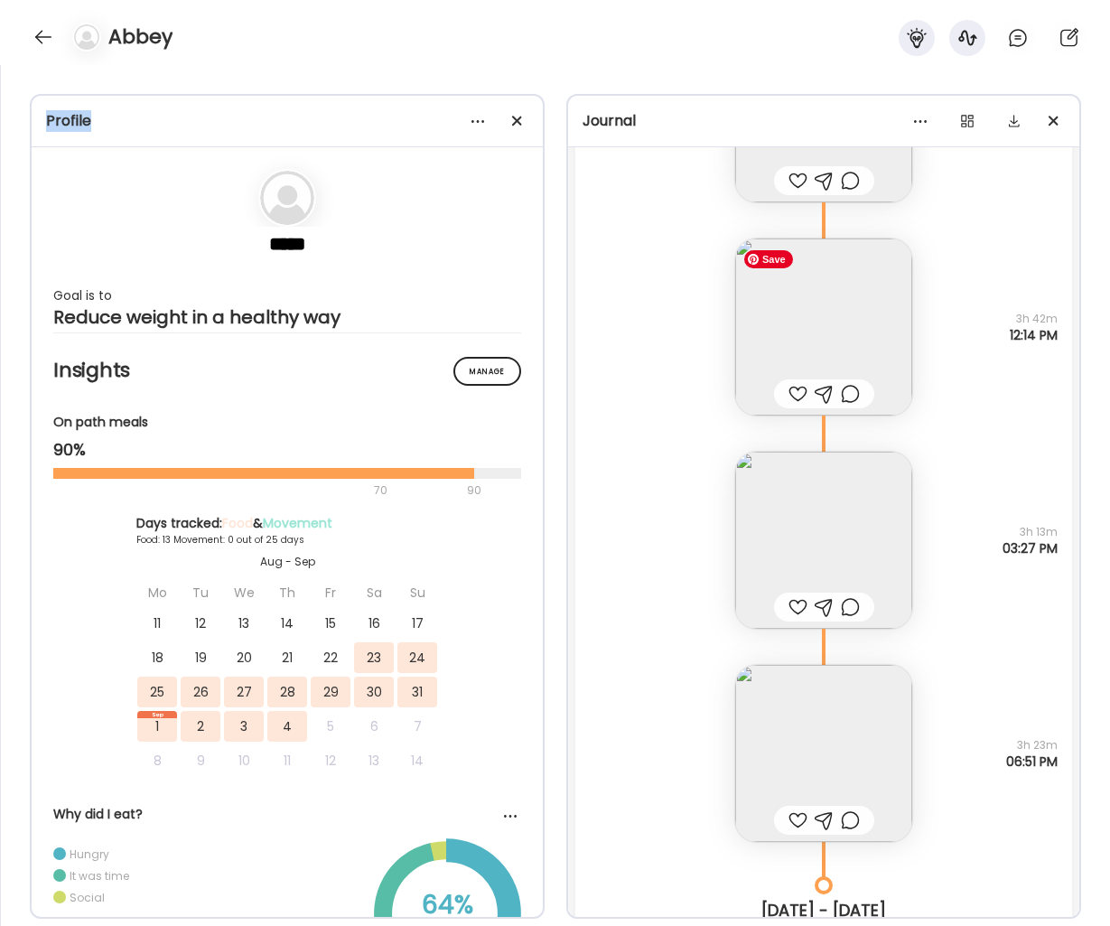
scroll to position [2580, 0]
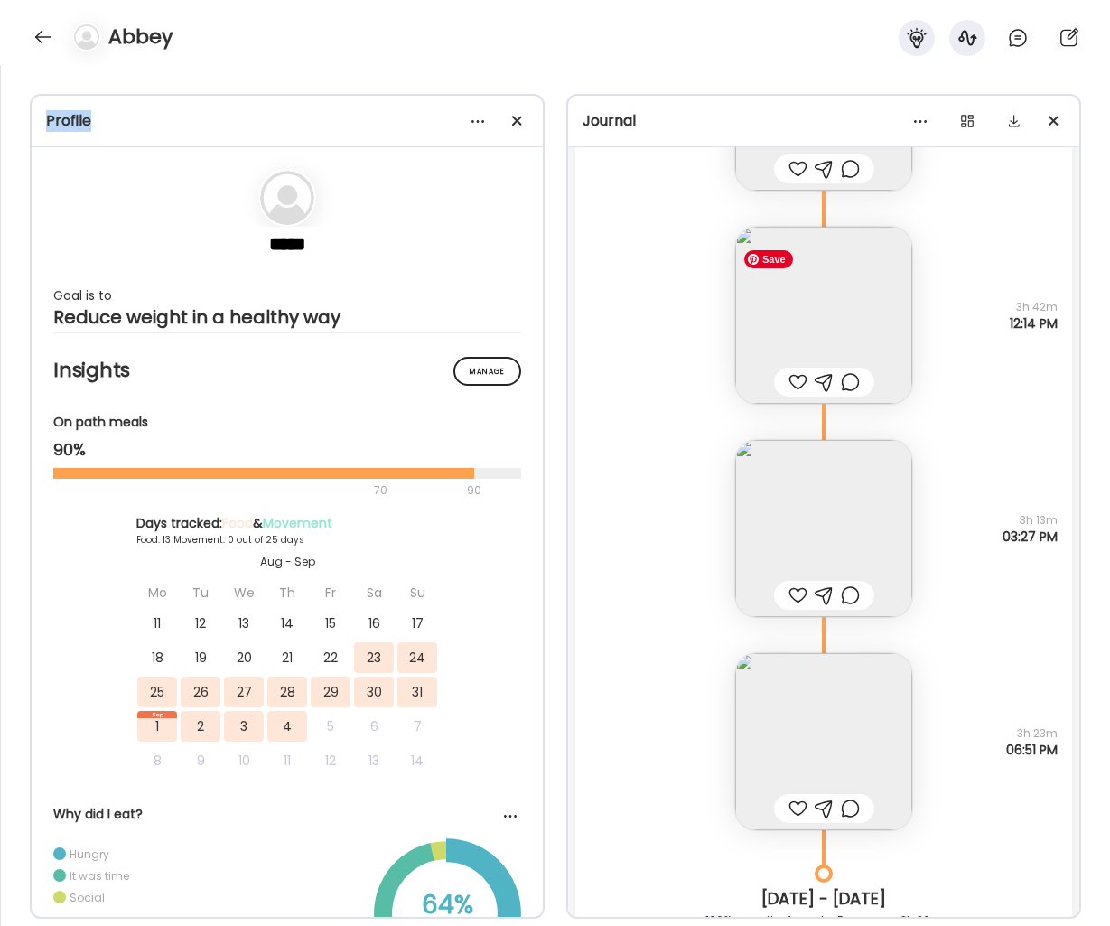
click at [875, 302] on img at bounding box center [823, 315] width 177 height 177
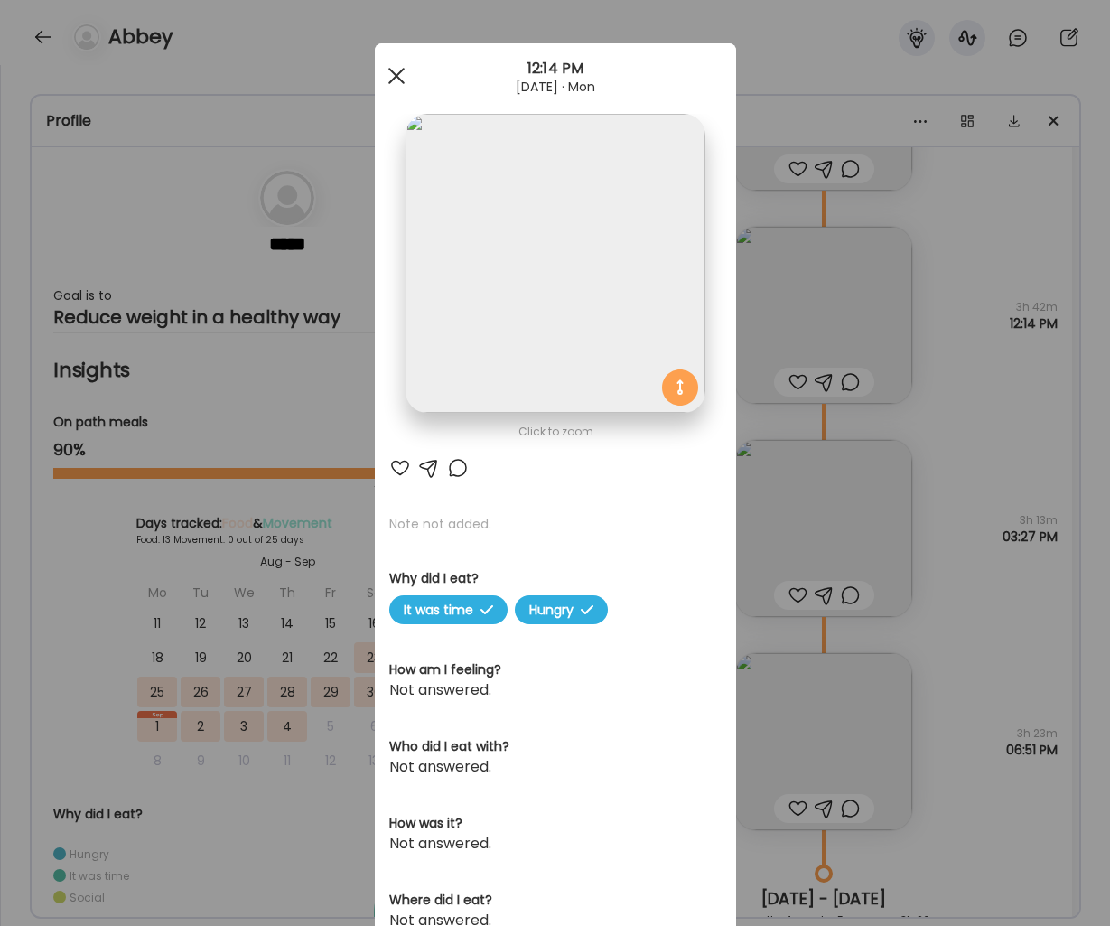
click at [396, 86] on div at bounding box center [397, 76] width 36 height 36
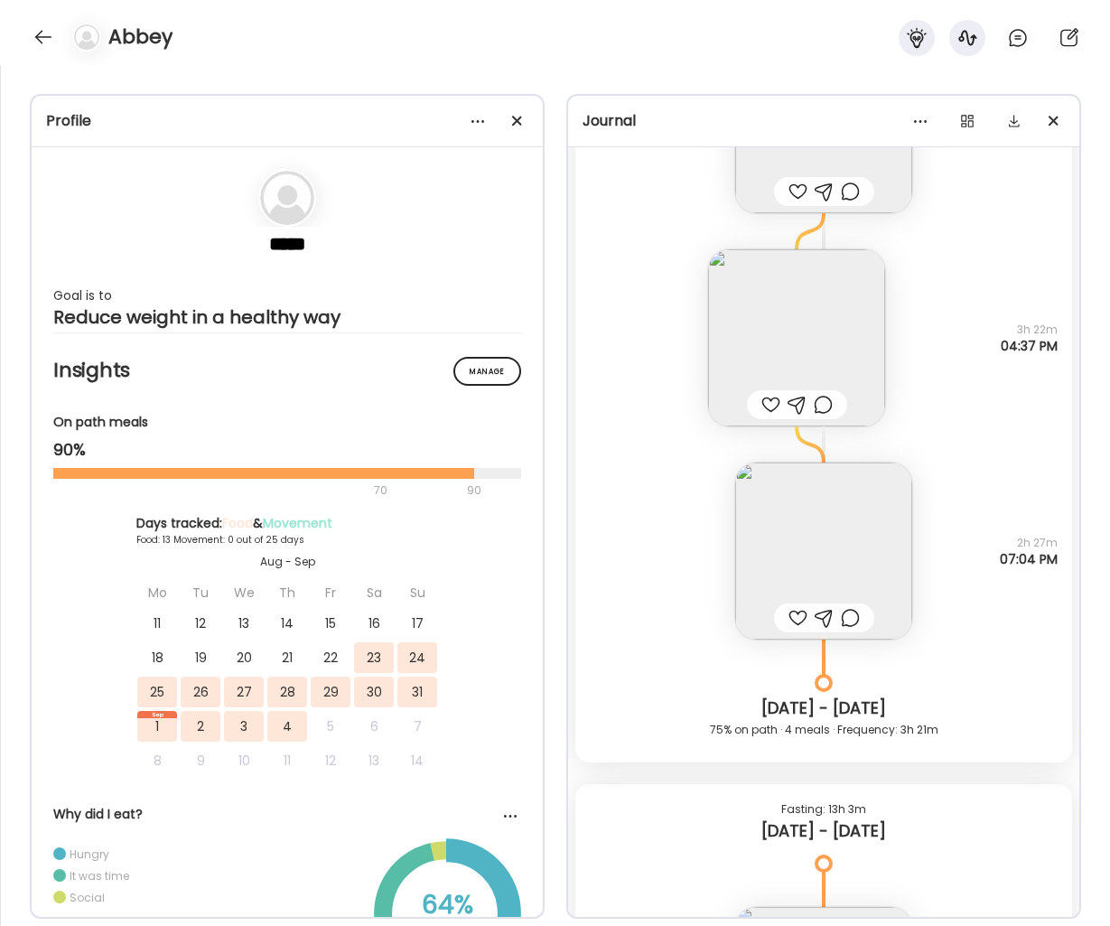
scroll to position [5597, 0]
click at [818, 312] on img at bounding box center [796, 336] width 177 height 177
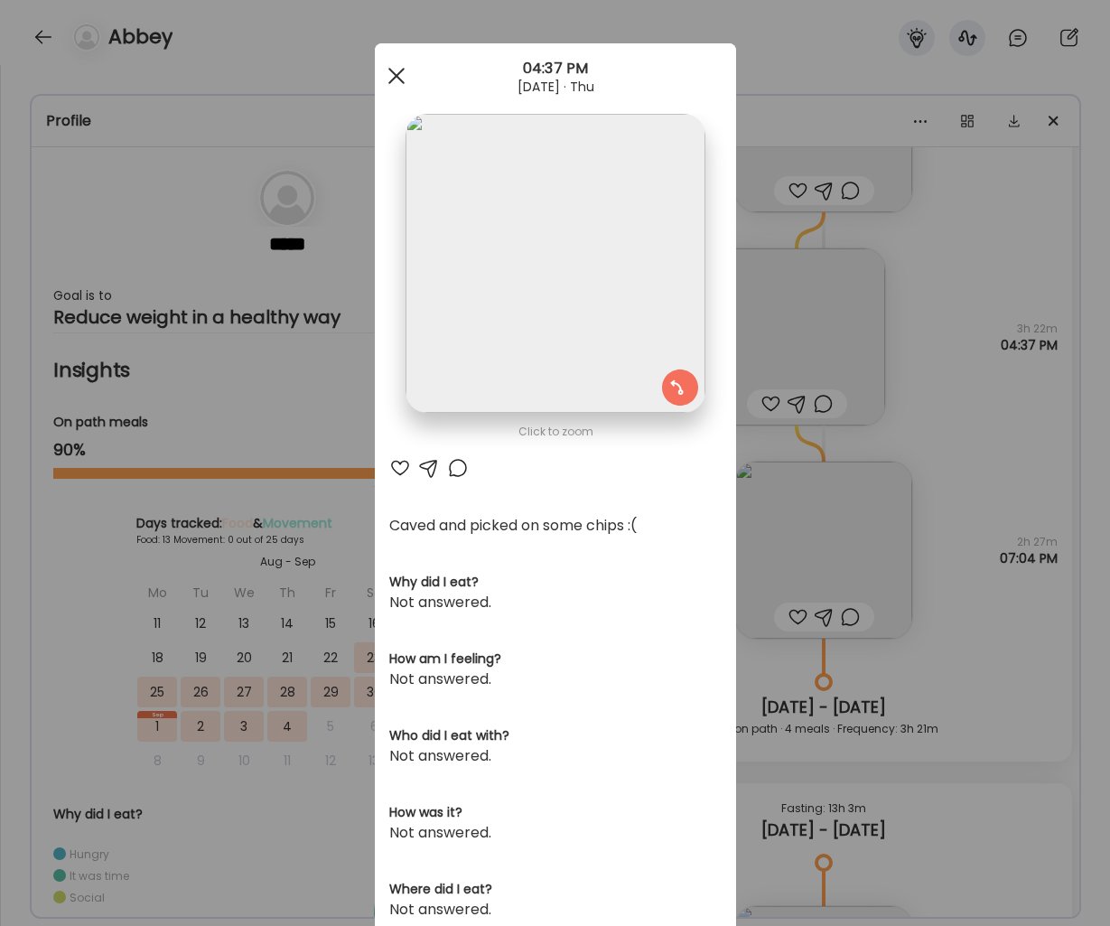
click at [403, 85] on div at bounding box center [397, 76] width 36 height 36
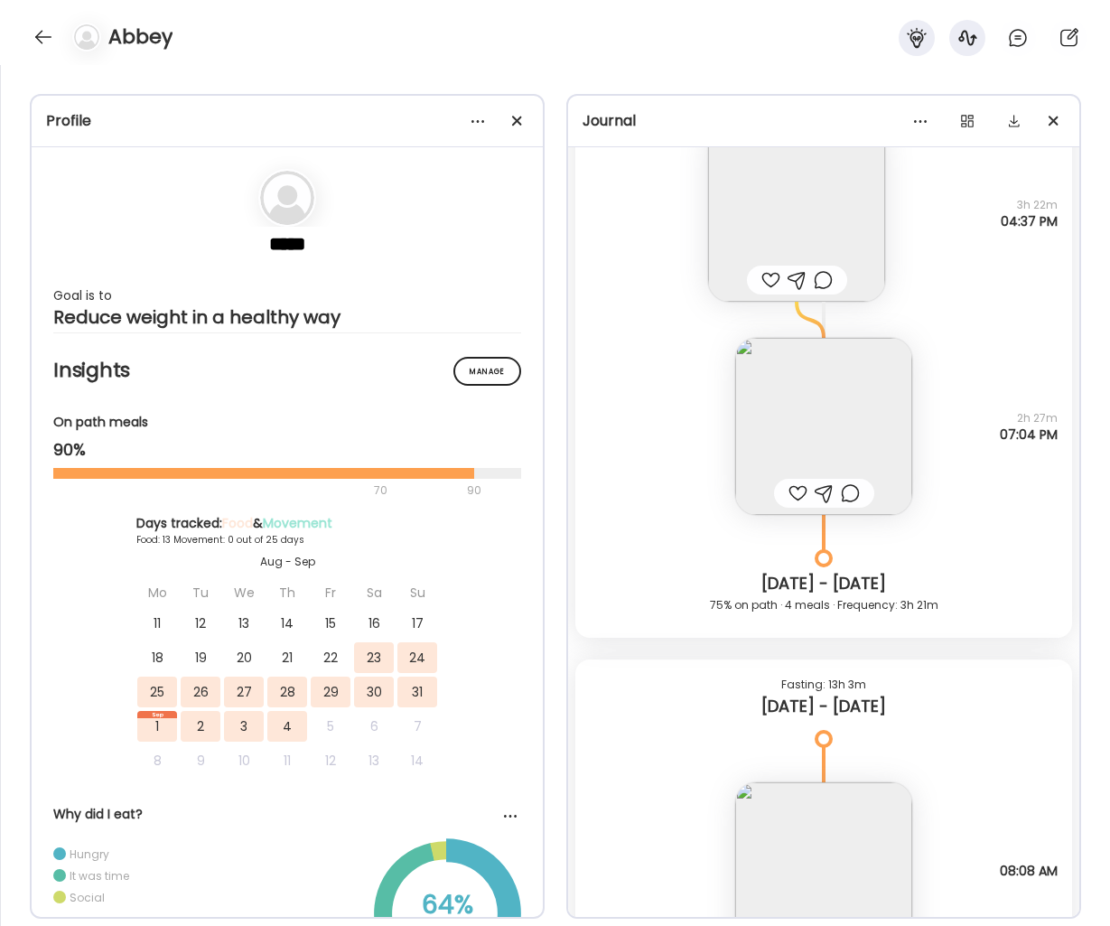
scroll to position [5738, 0]
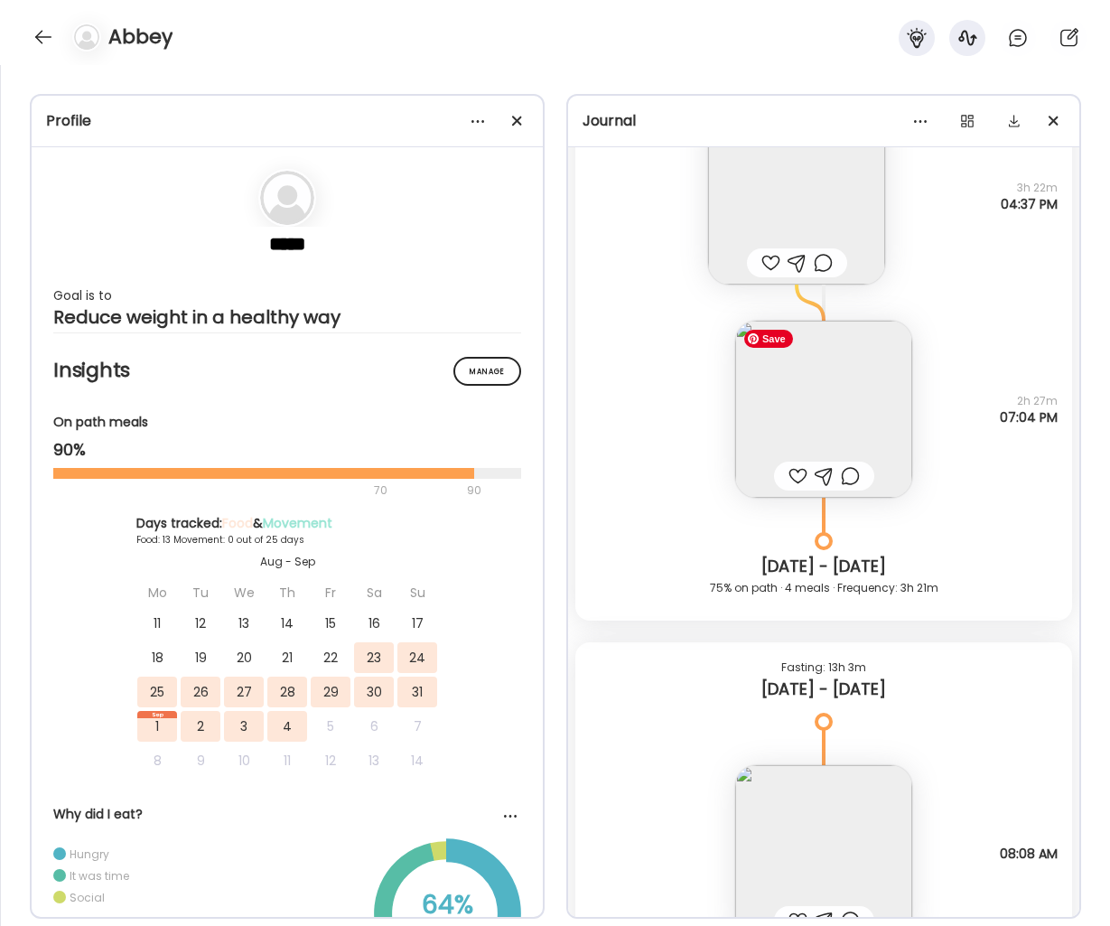
click at [799, 427] on img at bounding box center [823, 409] width 177 height 177
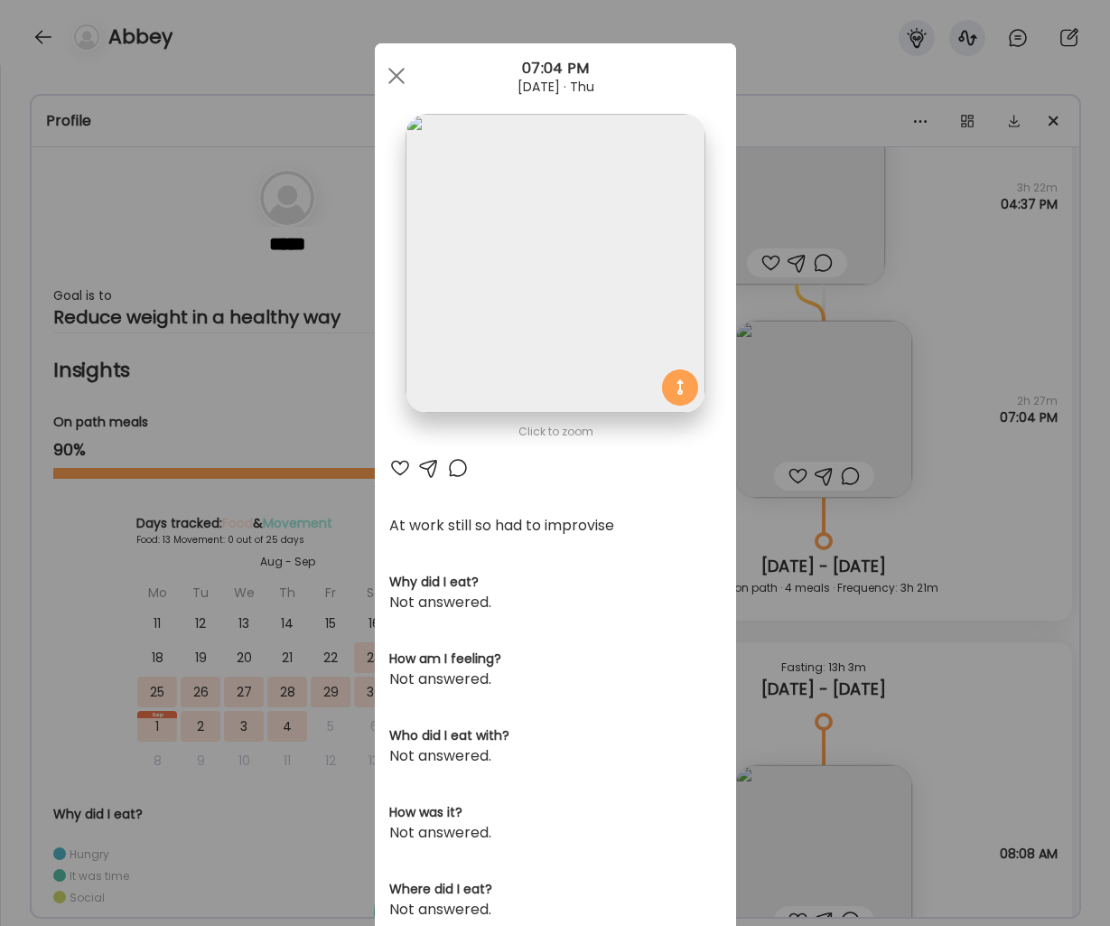
click at [416, 91] on div "[DATE] · Thu" at bounding box center [555, 86] width 361 height 14
click at [410, 93] on div "[DATE] · Thu" at bounding box center [555, 86] width 361 height 14
click at [389, 77] on div at bounding box center [397, 76] width 36 height 36
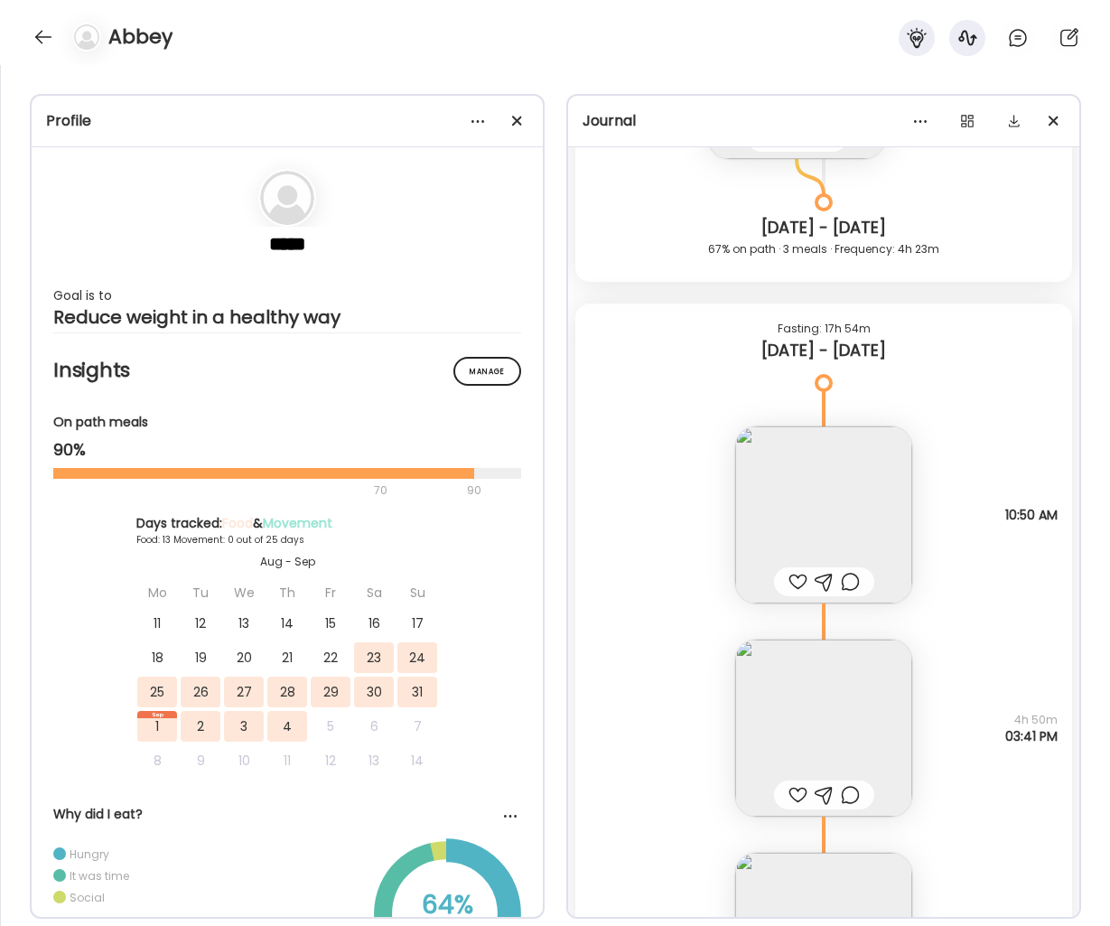
scroll to position [7157, 0]
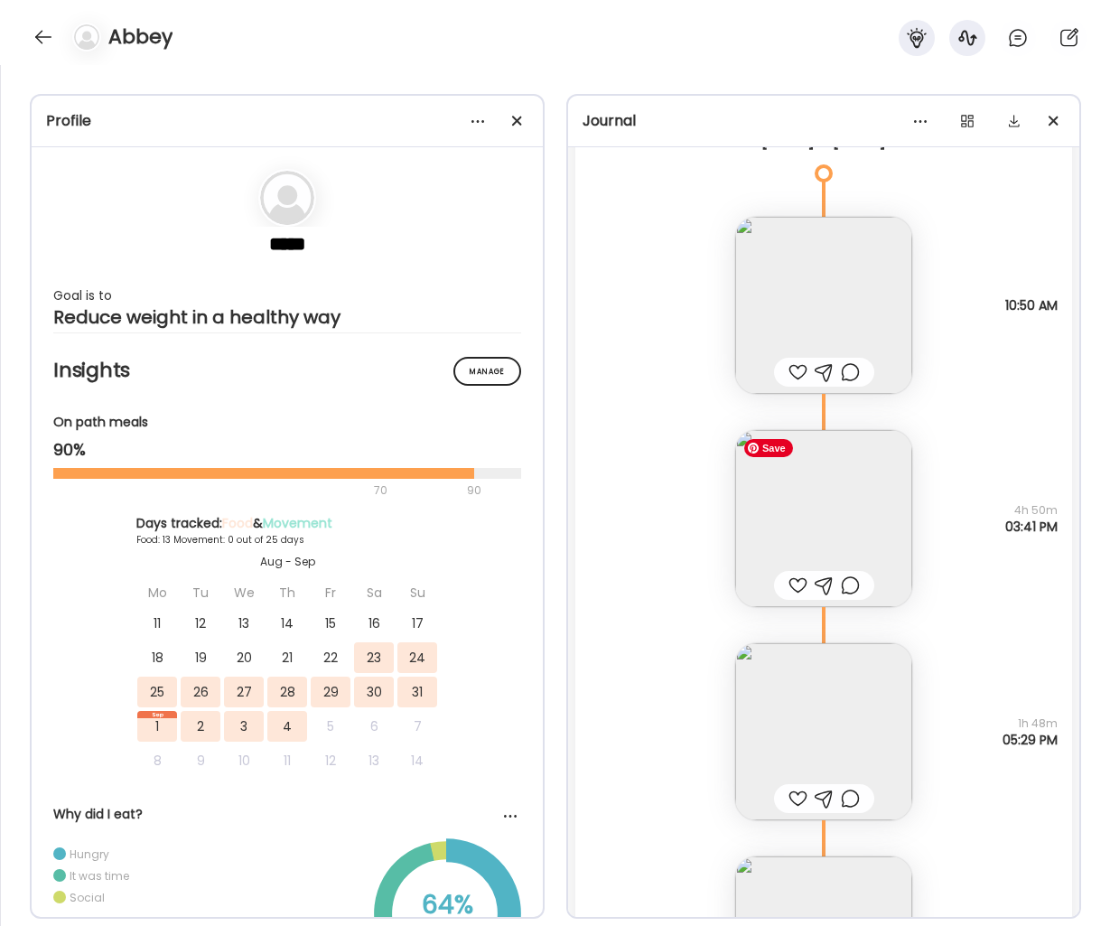
click at [829, 554] on img at bounding box center [823, 518] width 177 height 177
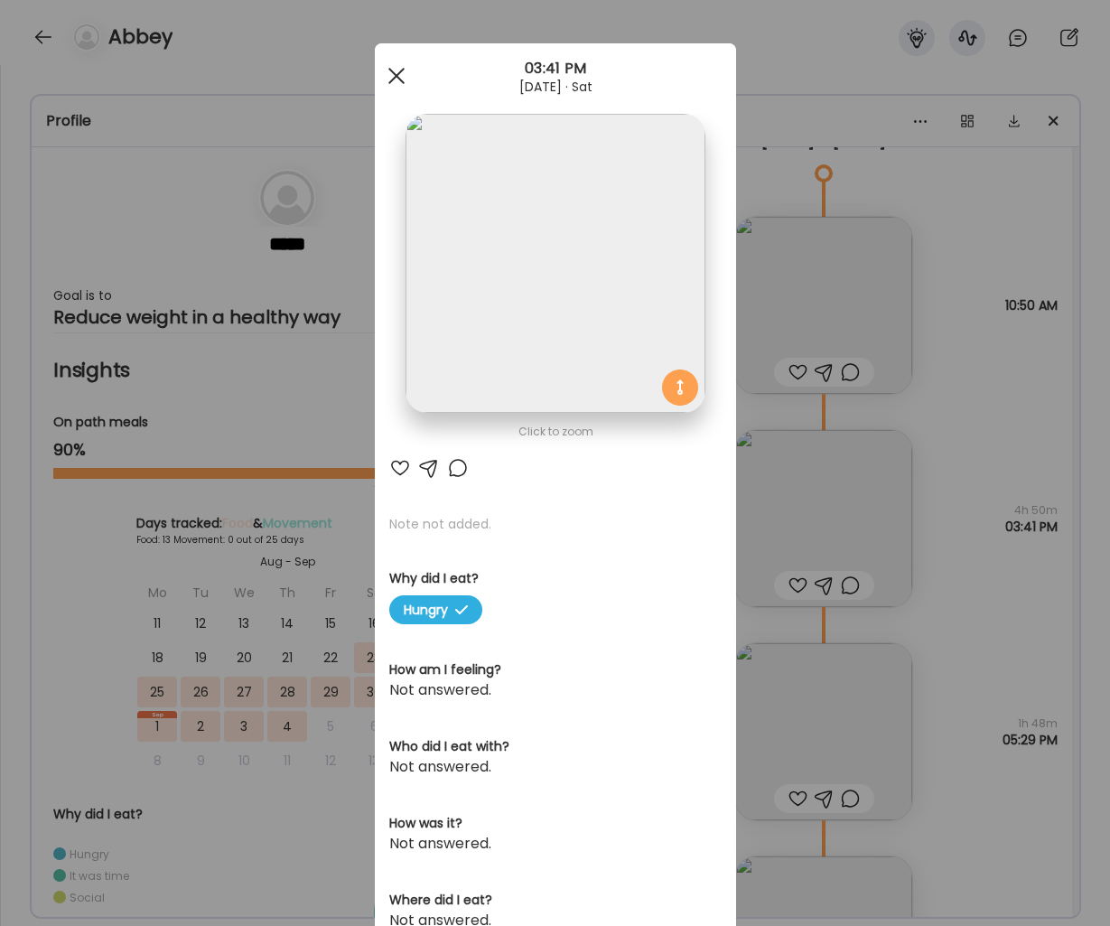
click at [405, 75] on div at bounding box center [397, 76] width 36 height 36
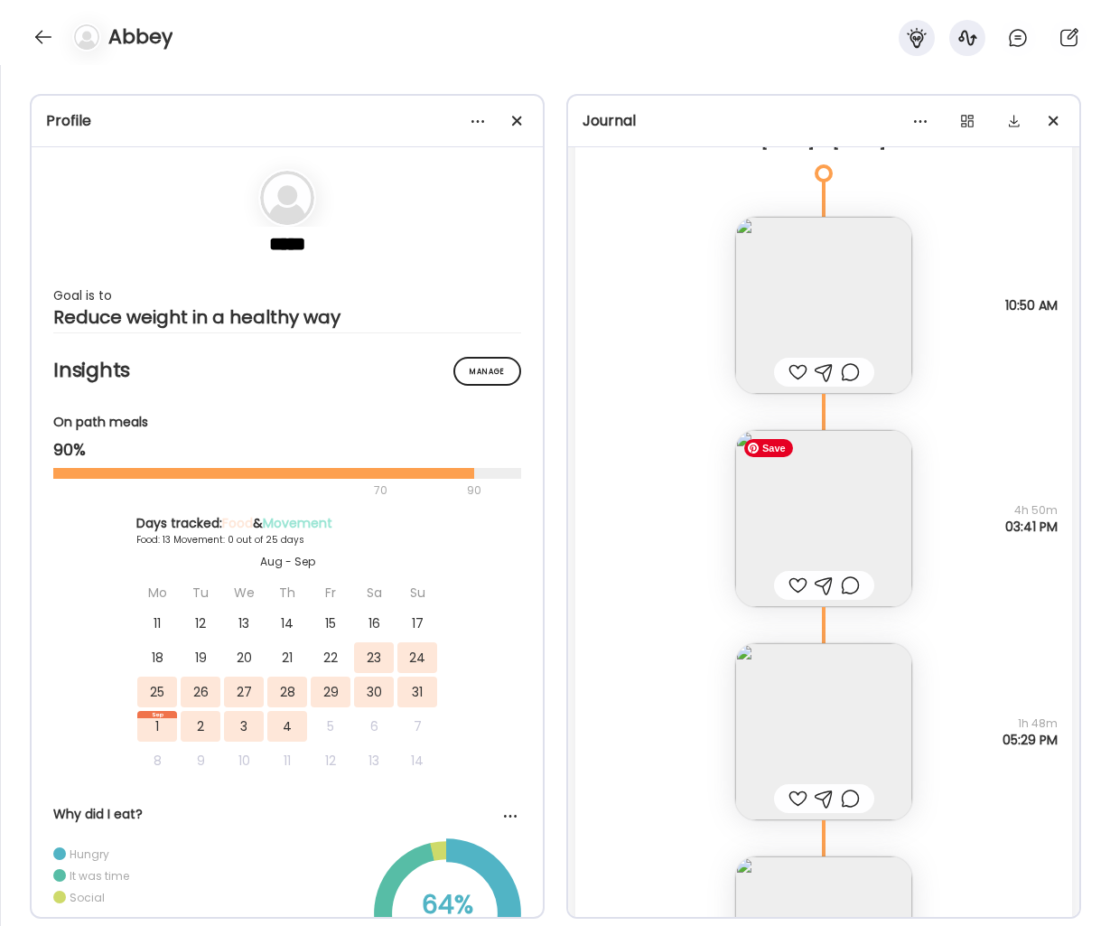
click at [815, 491] on img at bounding box center [823, 518] width 177 height 177
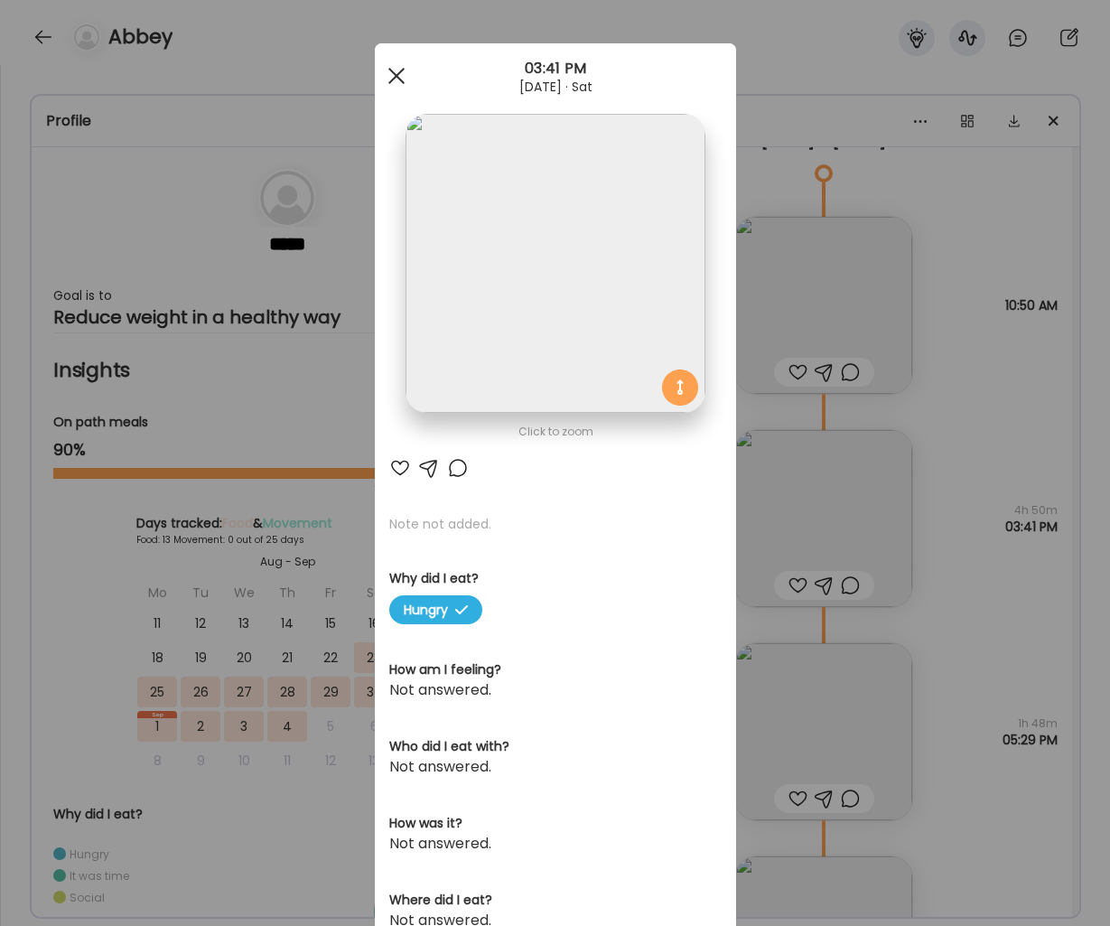
click at [391, 74] on div at bounding box center [397, 76] width 36 height 36
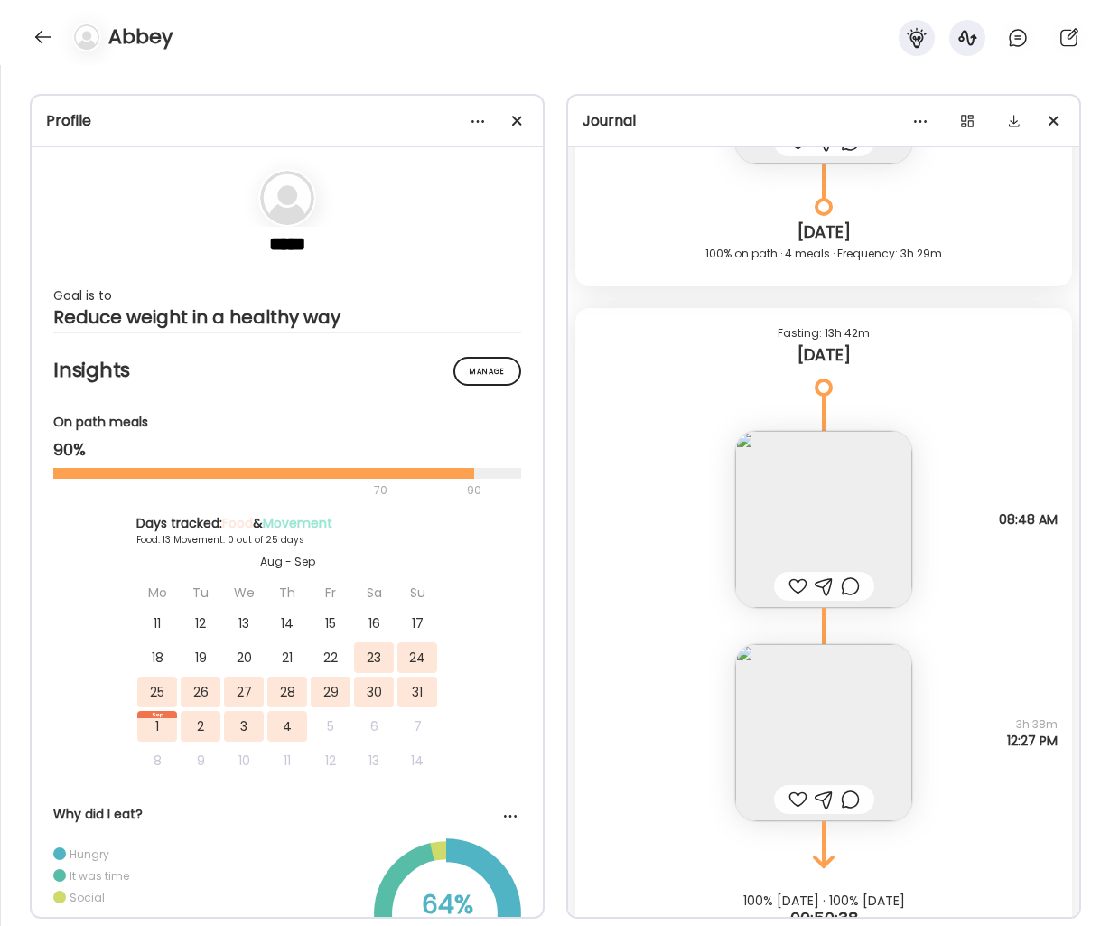
scroll to position [12475, 0]
click at [47, 29] on div at bounding box center [43, 37] width 29 height 29
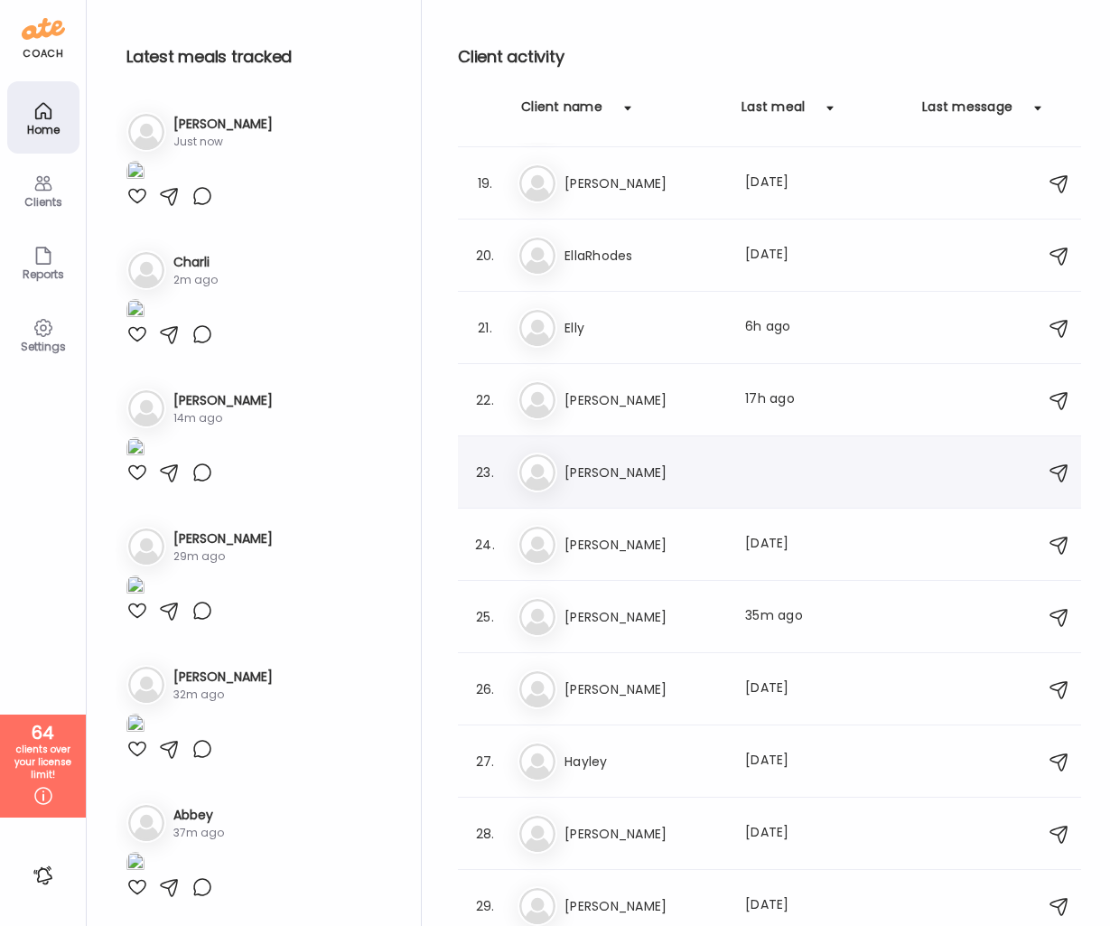
scroll to position [1317, 0]
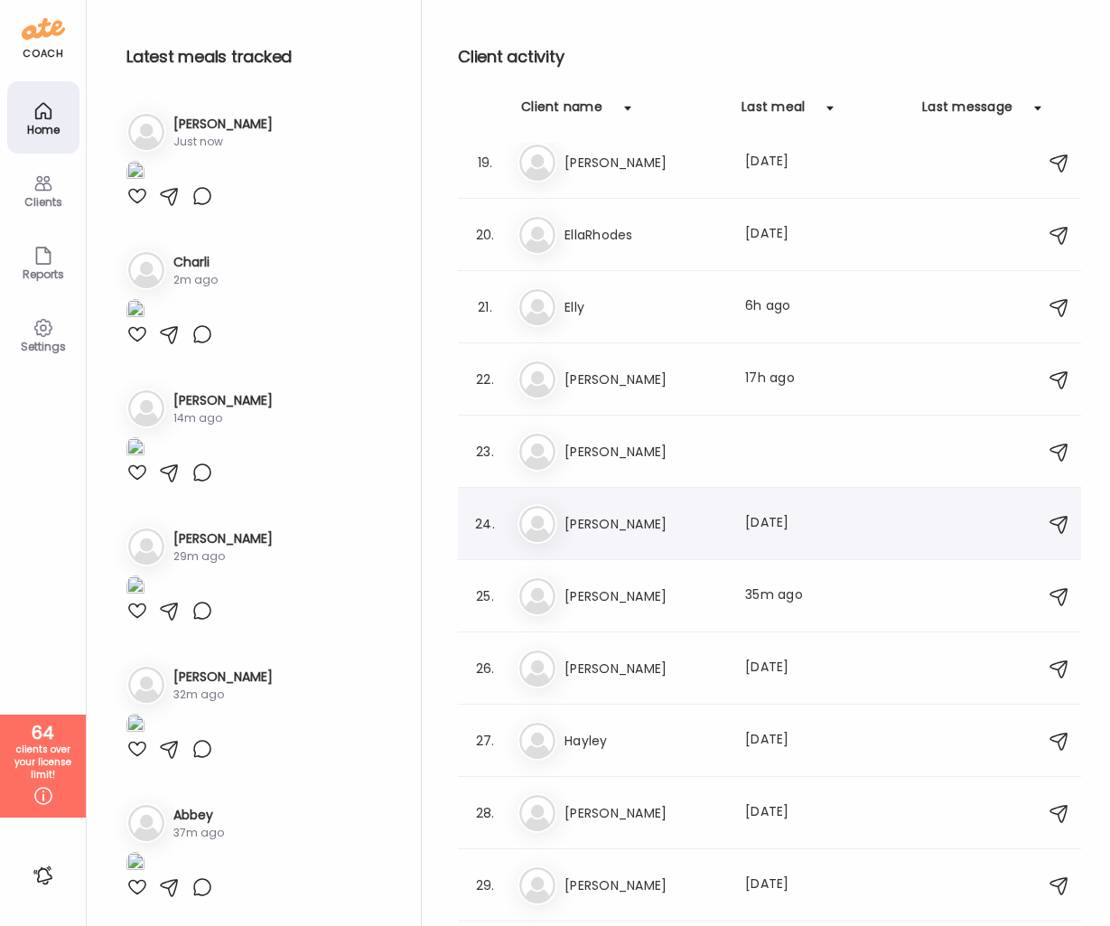
click at [583, 527] on h3 "[PERSON_NAME]" at bounding box center [644, 524] width 159 height 22
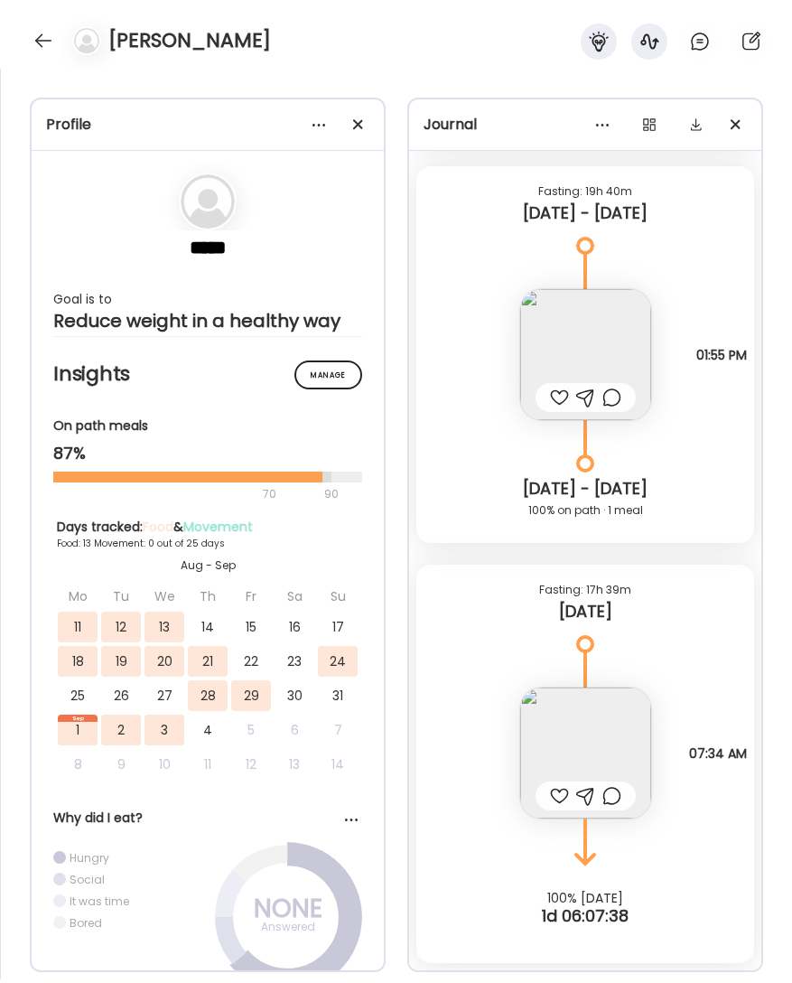
scroll to position [10172, 0]
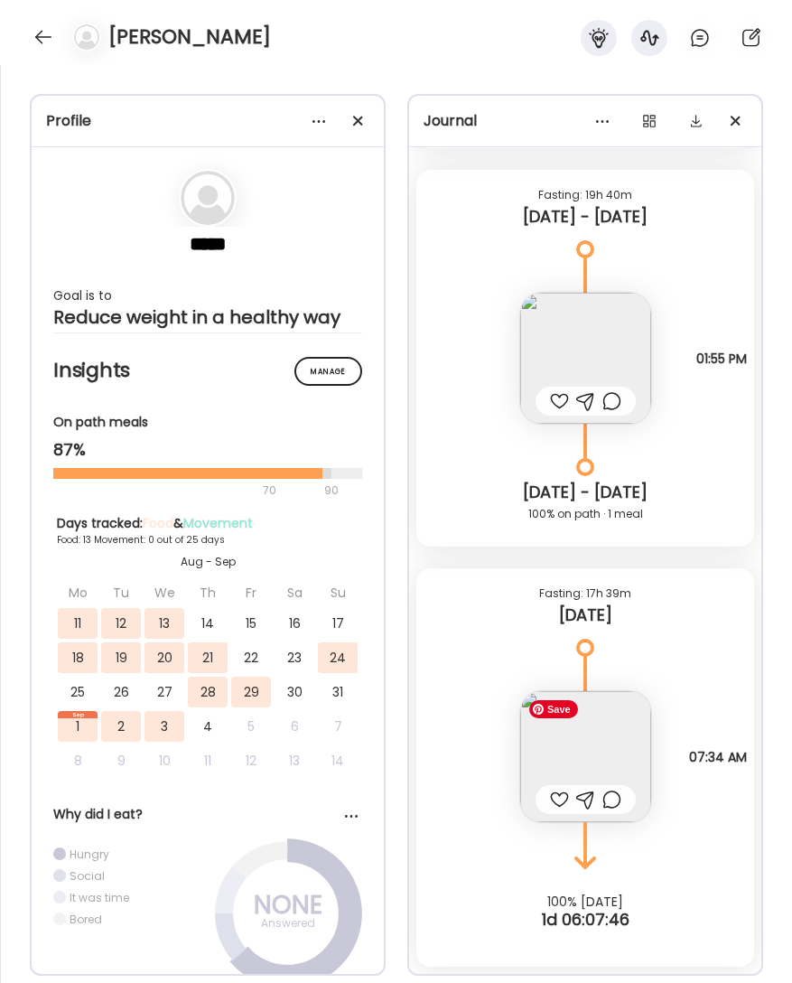
click at [633, 731] on img at bounding box center [585, 756] width 131 height 131
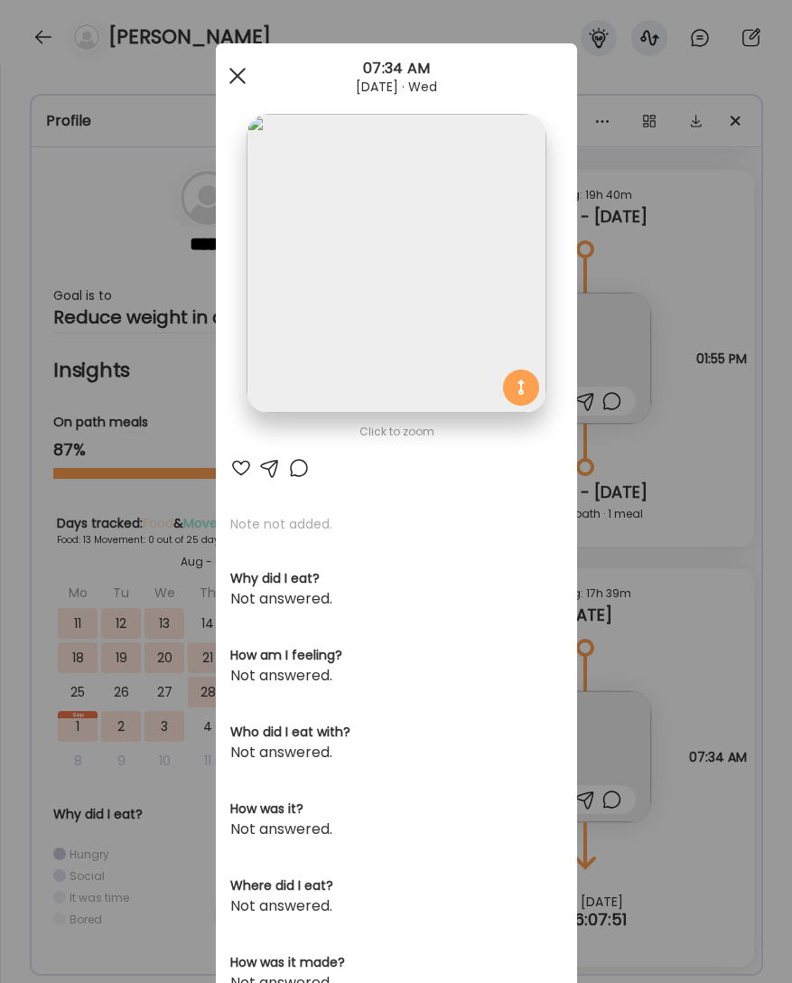
click at [229, 71] on div at bounding box center [238, 76] width 36 height 36
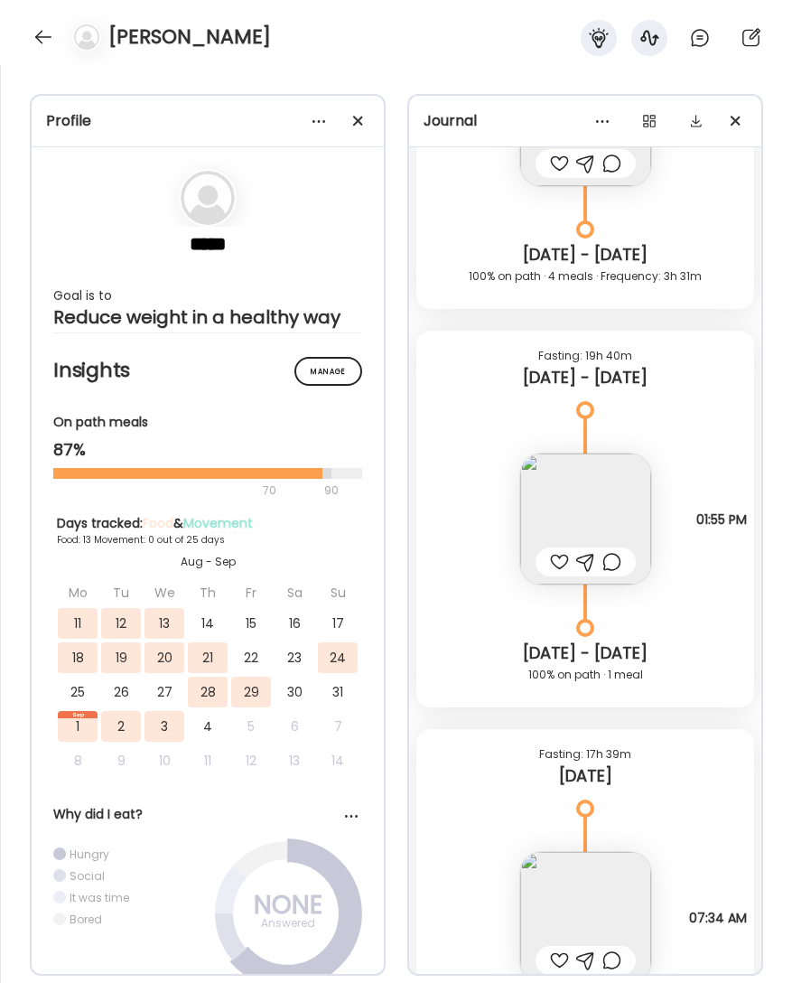
scroll to position [9985, 0]
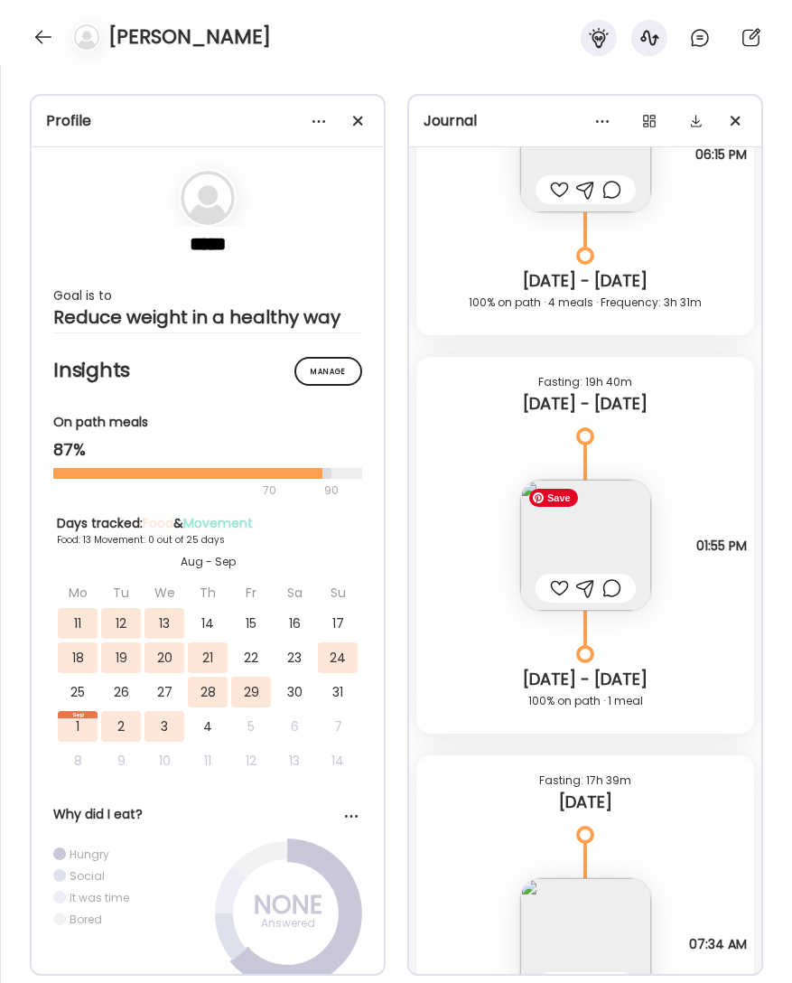
click at [601, 531] on img at bounding box center [585, 545] width 131 height 131
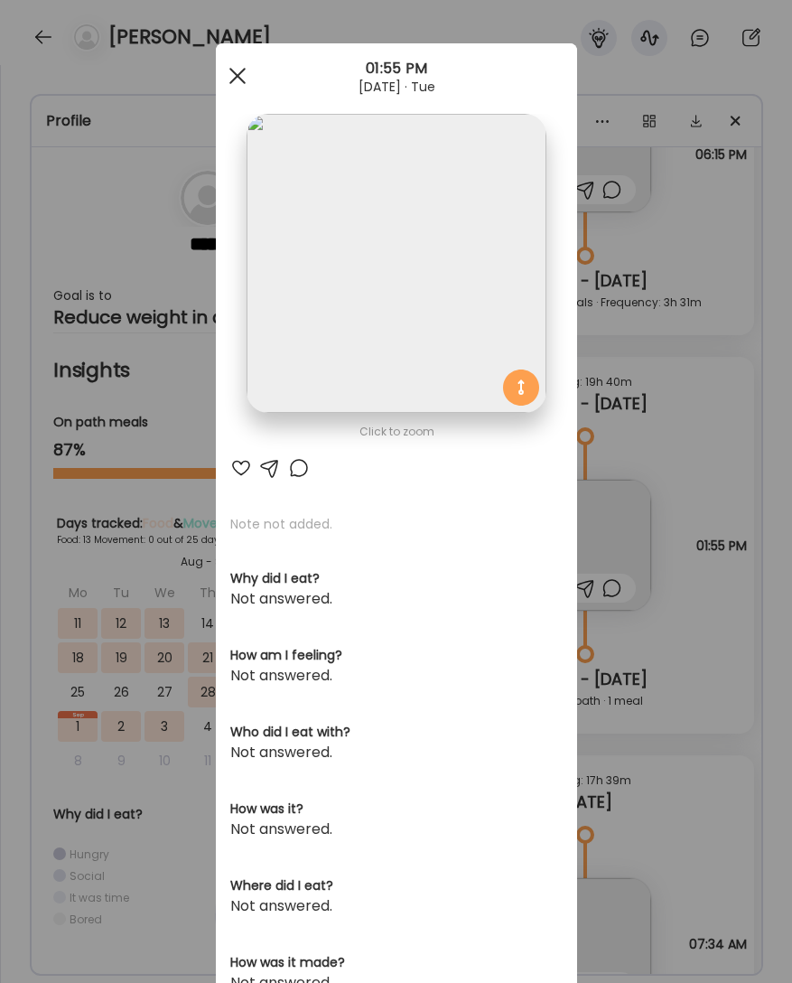
click at [233, 71] on span at bounding box center [237, 76] width 16 height 16
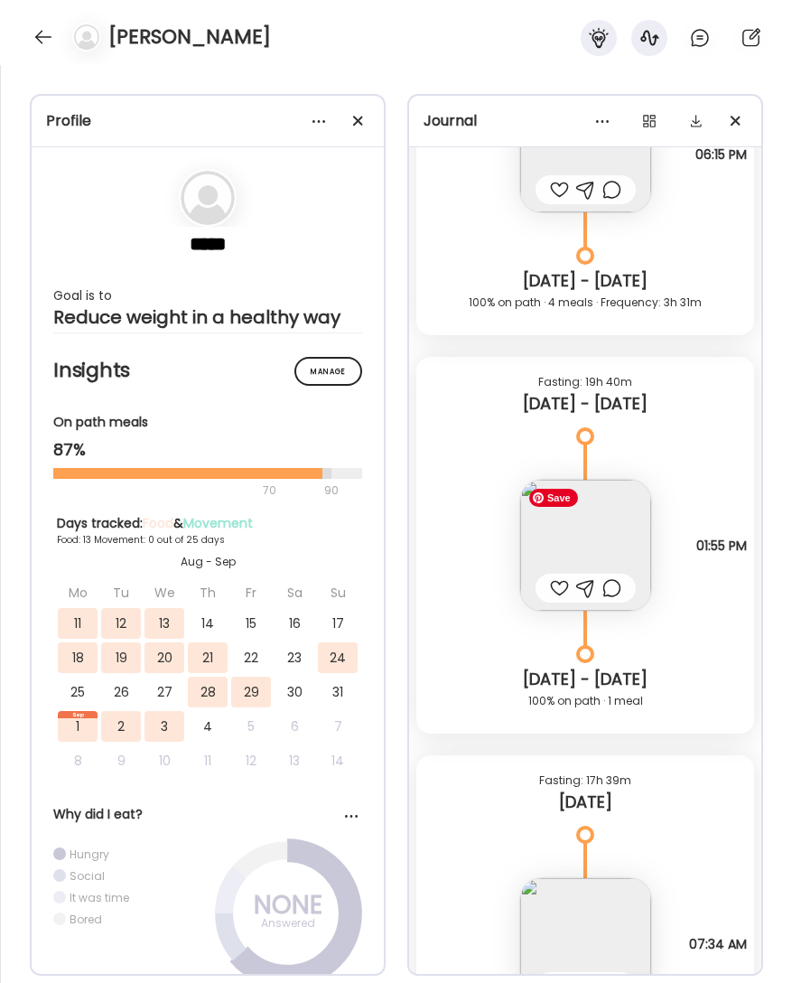
click at [575, 536] on img at bounding box center [585, 545] width 131 height 131
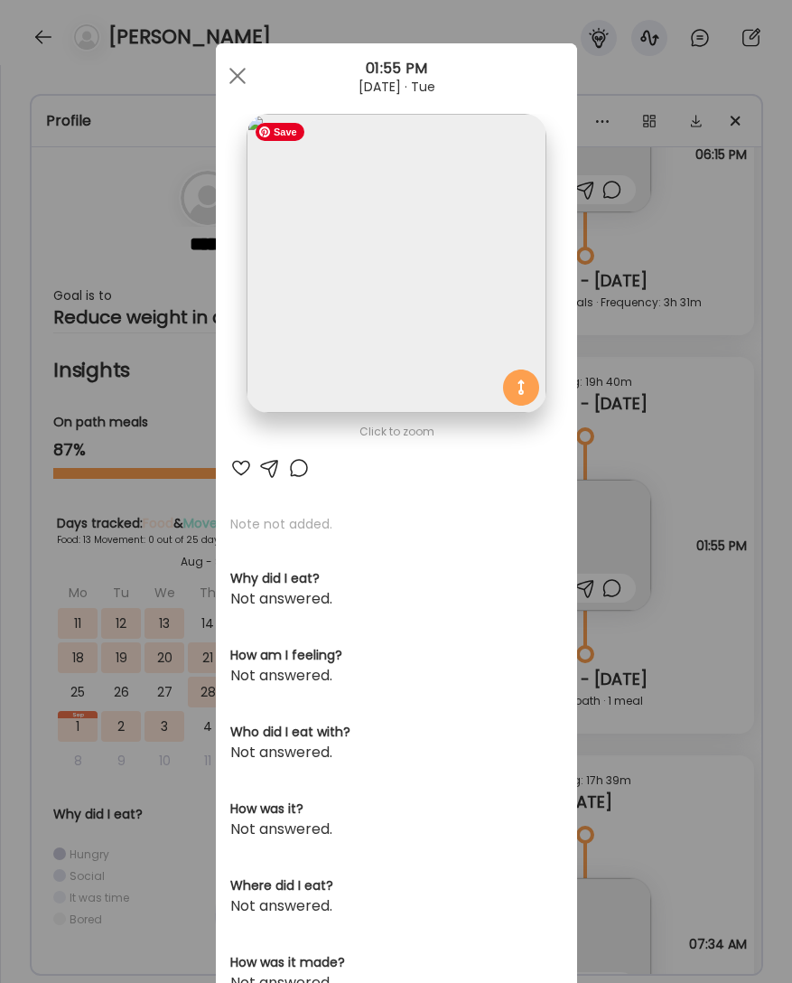
click at [364, 243] on img at bounding box center [396, 263] width 299 height 299
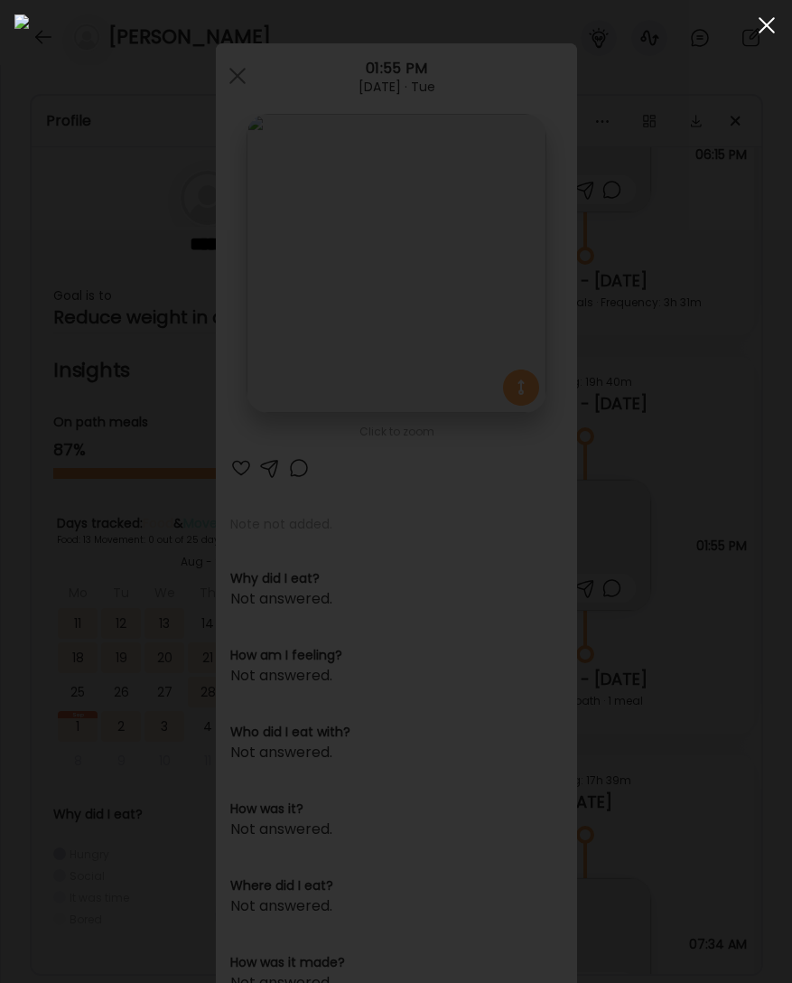
click at [767, 28] on div at bounding box center [767, 25] width 36 height 36
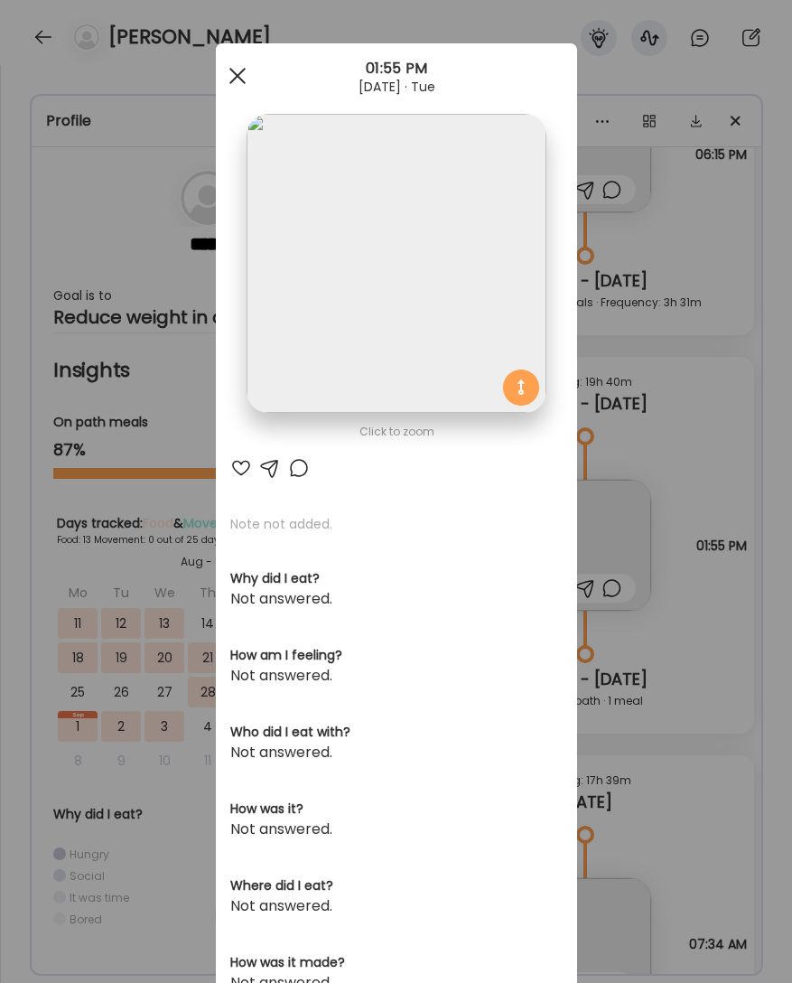
click at [231, 72] on div at bounding box center [238, 76] width 36 height 36
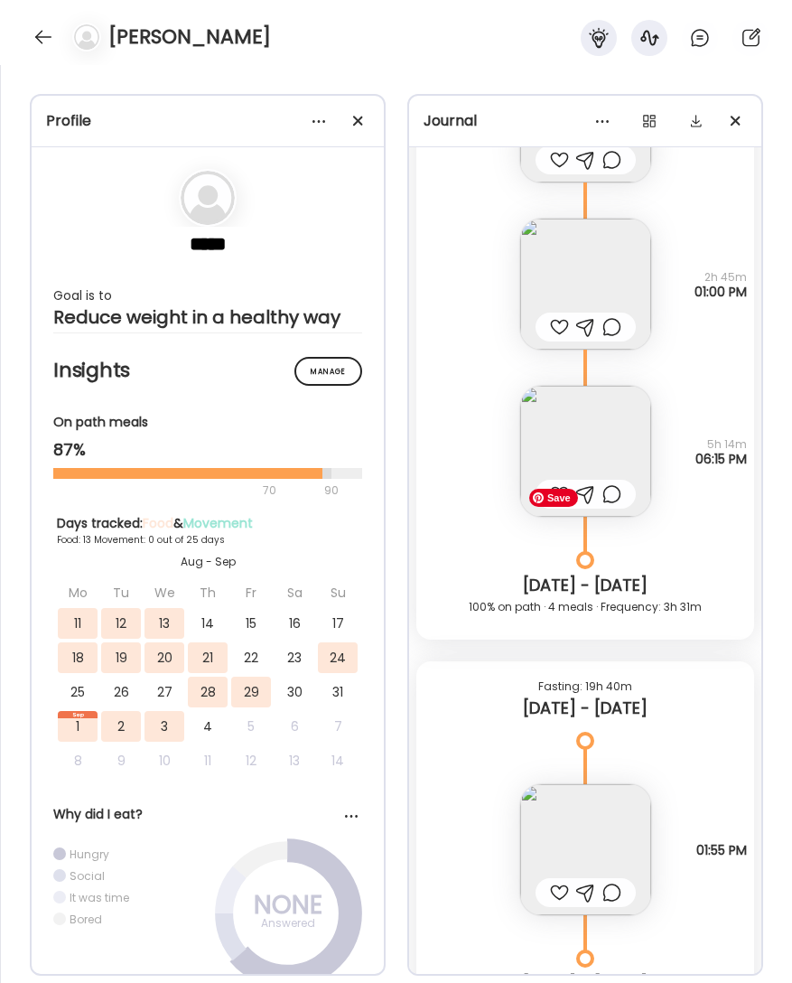
scroll to position [9515, 0]
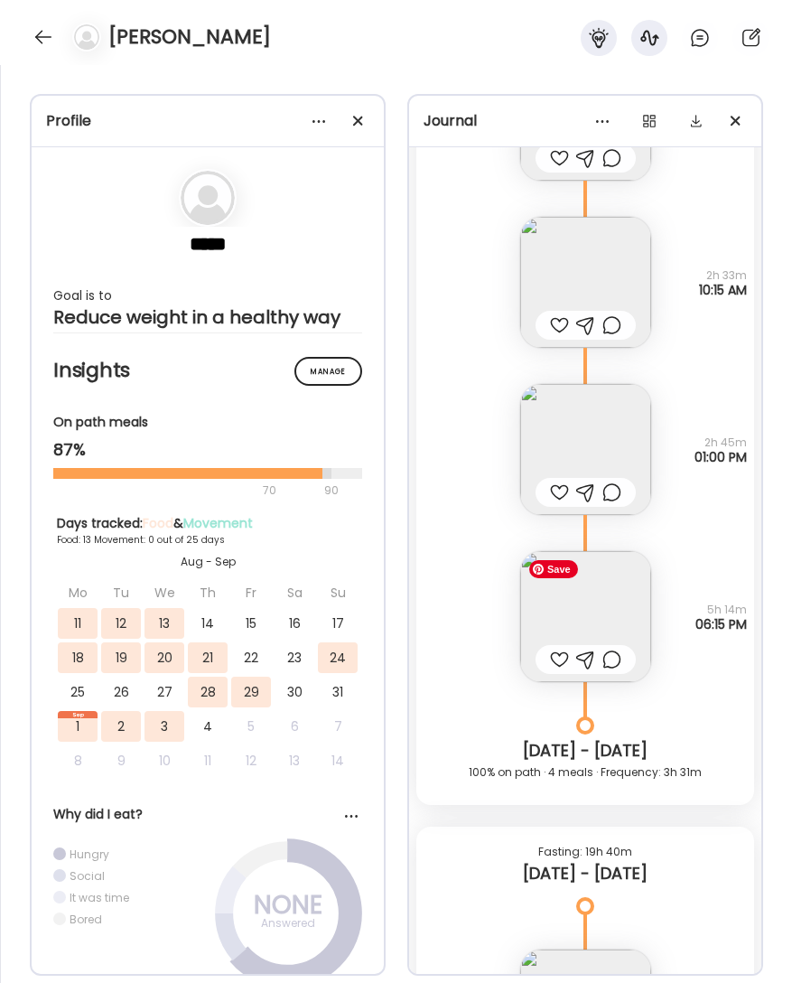
click at [594, 605] on img at bounding box center [585, 616] width 131 height 131
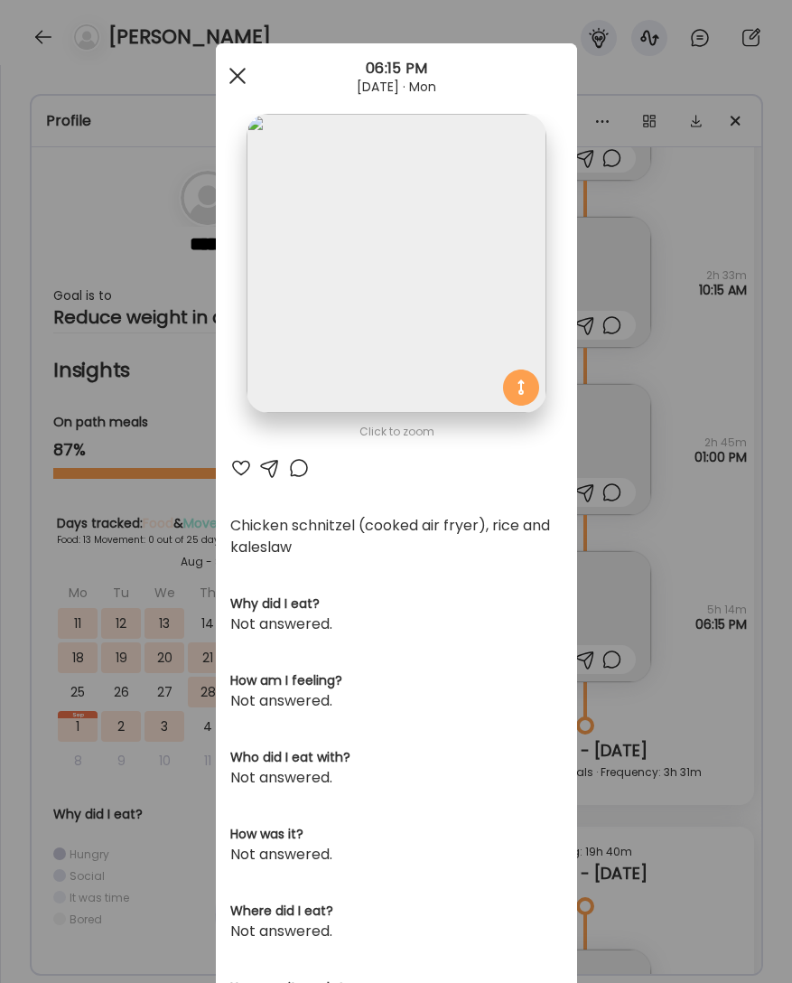
click at [240, 68] on div at bounding box center [238, 76] width 36 height 36
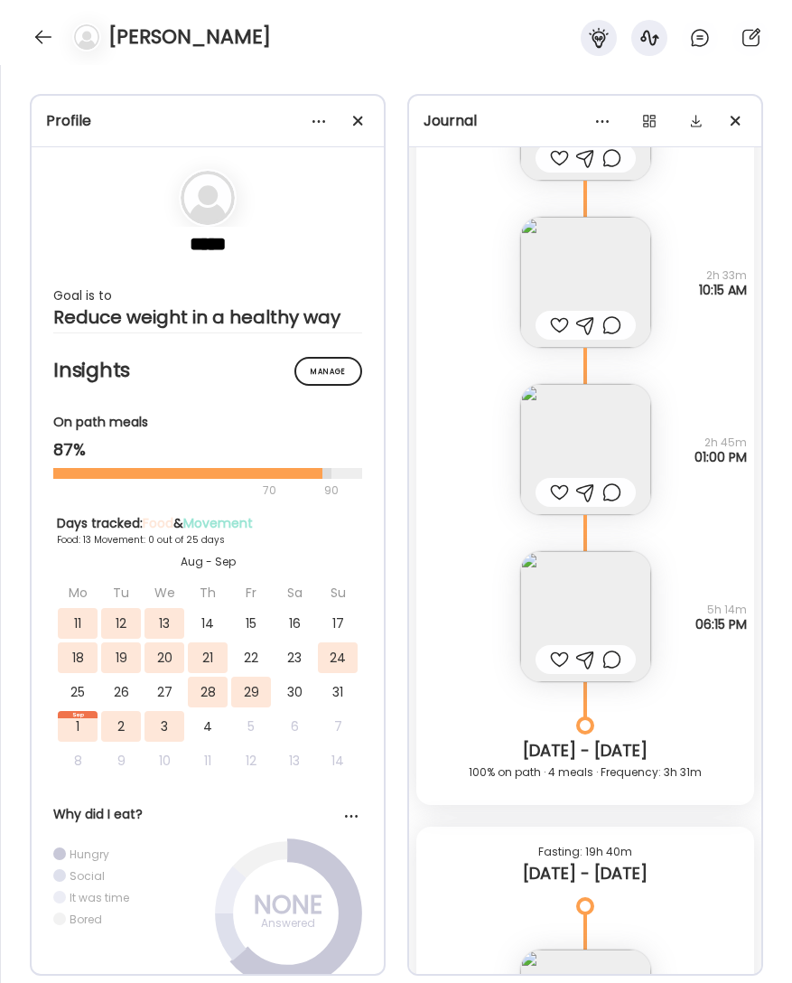
scroll to position [9450, 0]
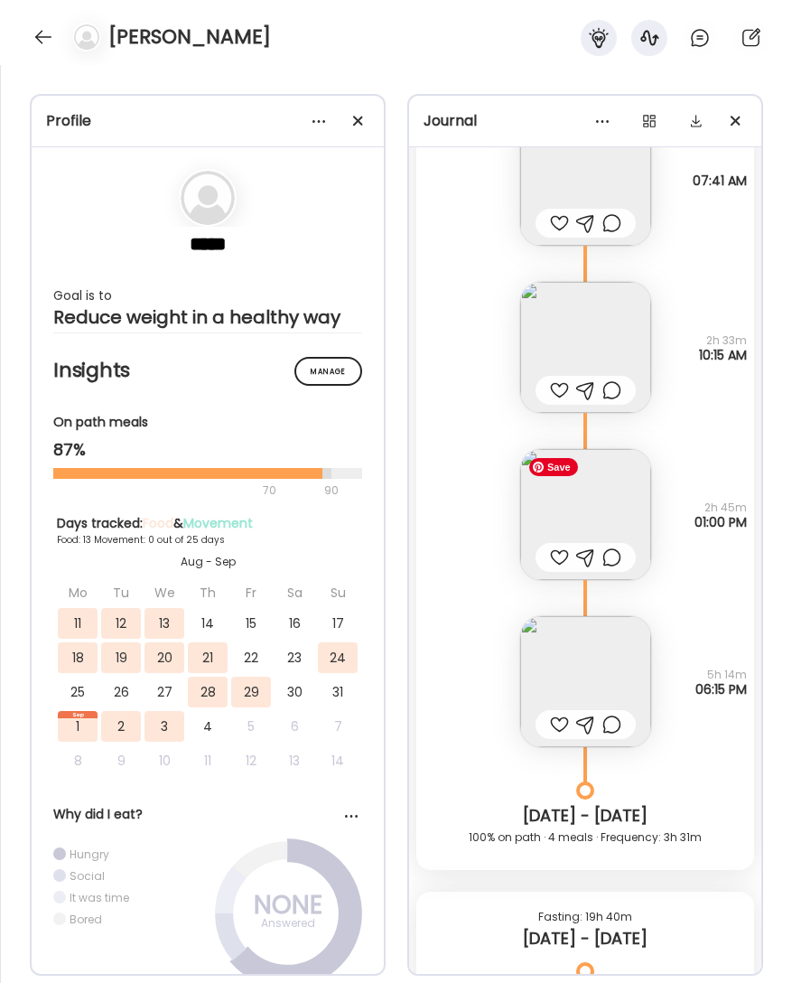
click at [605, 517] on img at bounding box center [585, 514] width 131 height 131
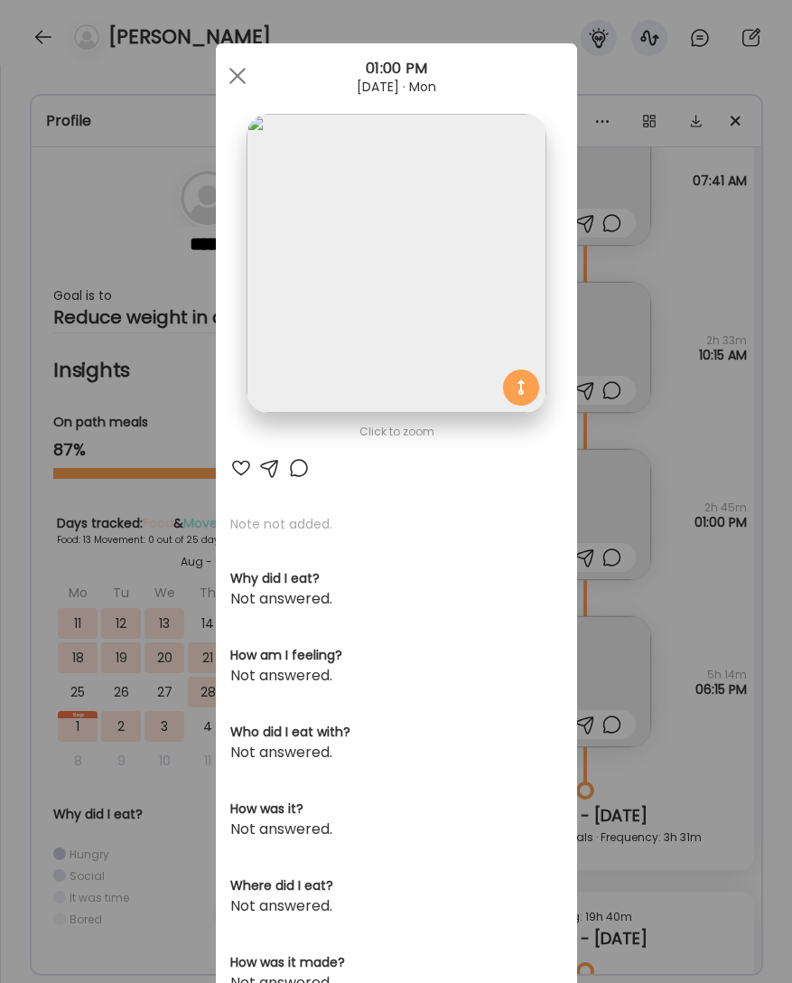
click at [403, 255] on img at bounding box center [396, 263] width 299 height 299
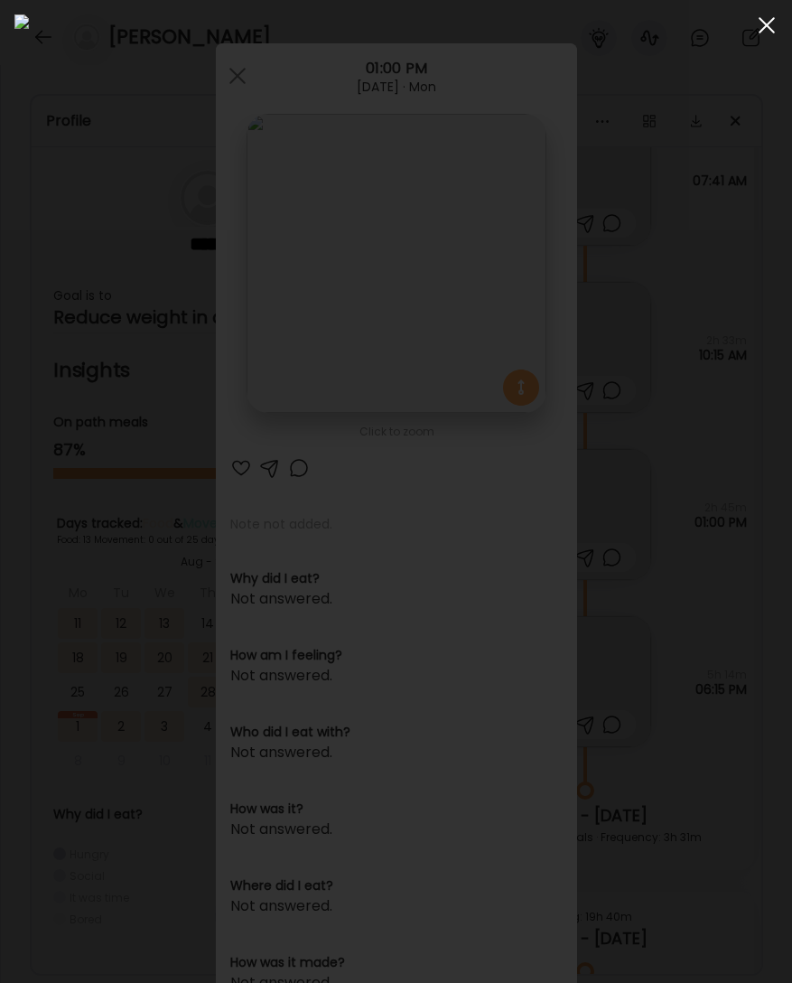
click at [778, 22] on div at bounding box center [767, 25] width 36 height 36
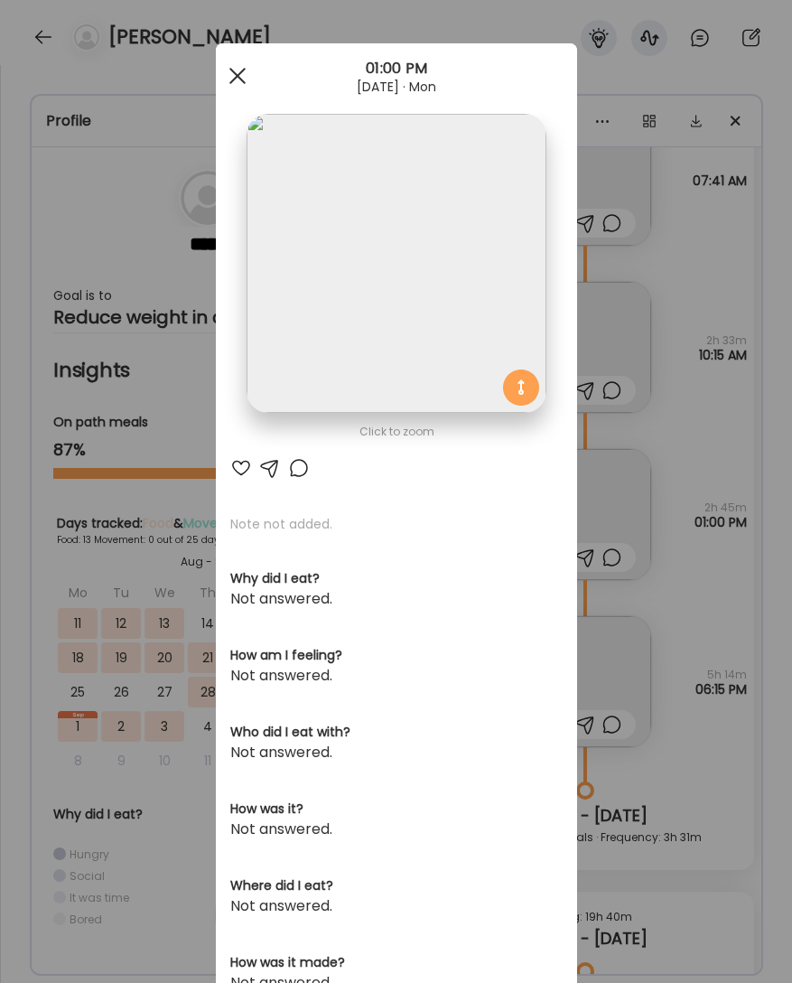
click at [238, 80] on div at bounding box center [238, 76] width 36 height 36
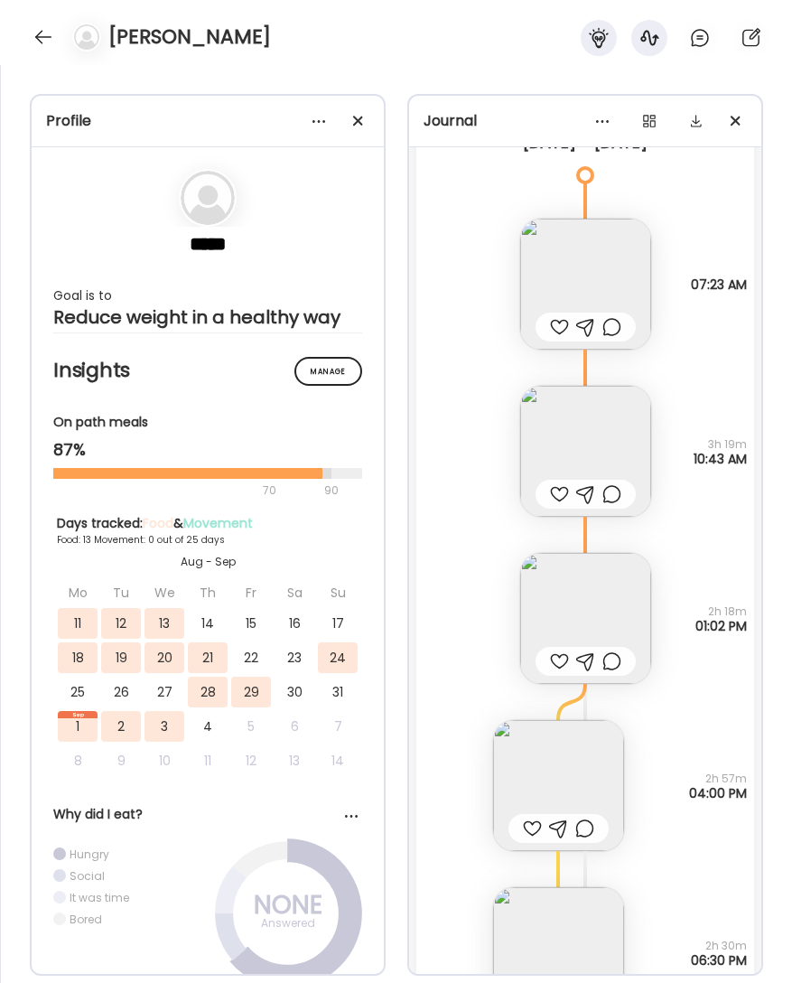
scroll to position [8143, 0]
click at [600, 609] on img at bounding box center [585, 621] width 131 height 131
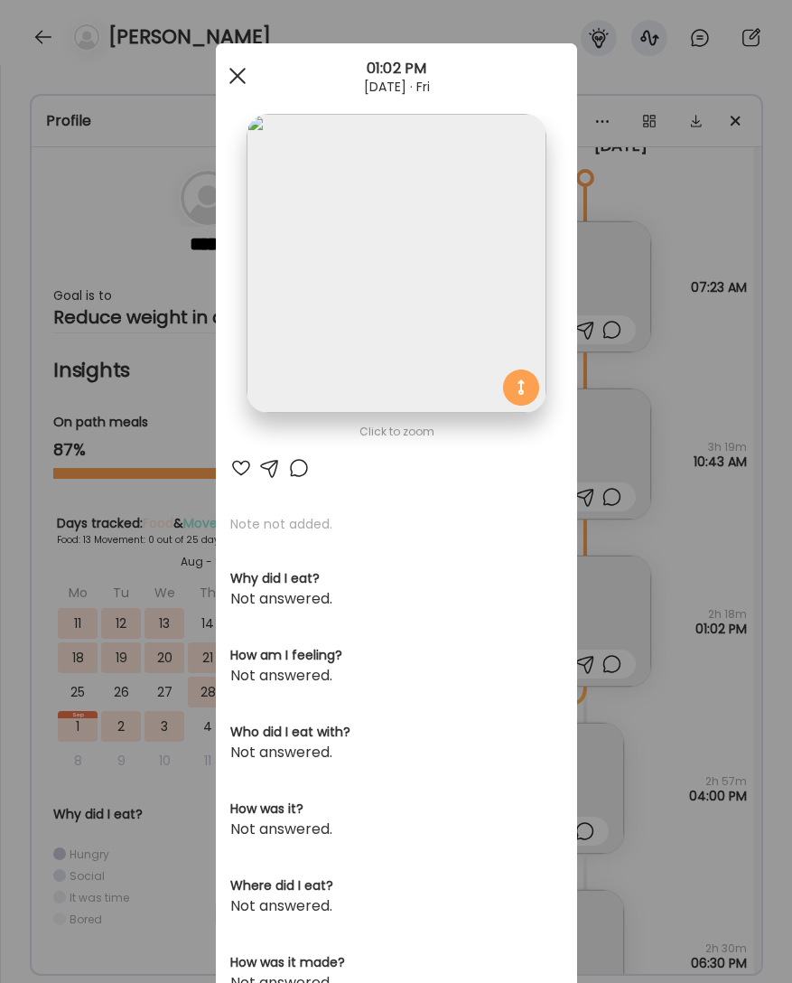
click at [242, 79] on span at bounding box center [237, 76] width 16 height 16
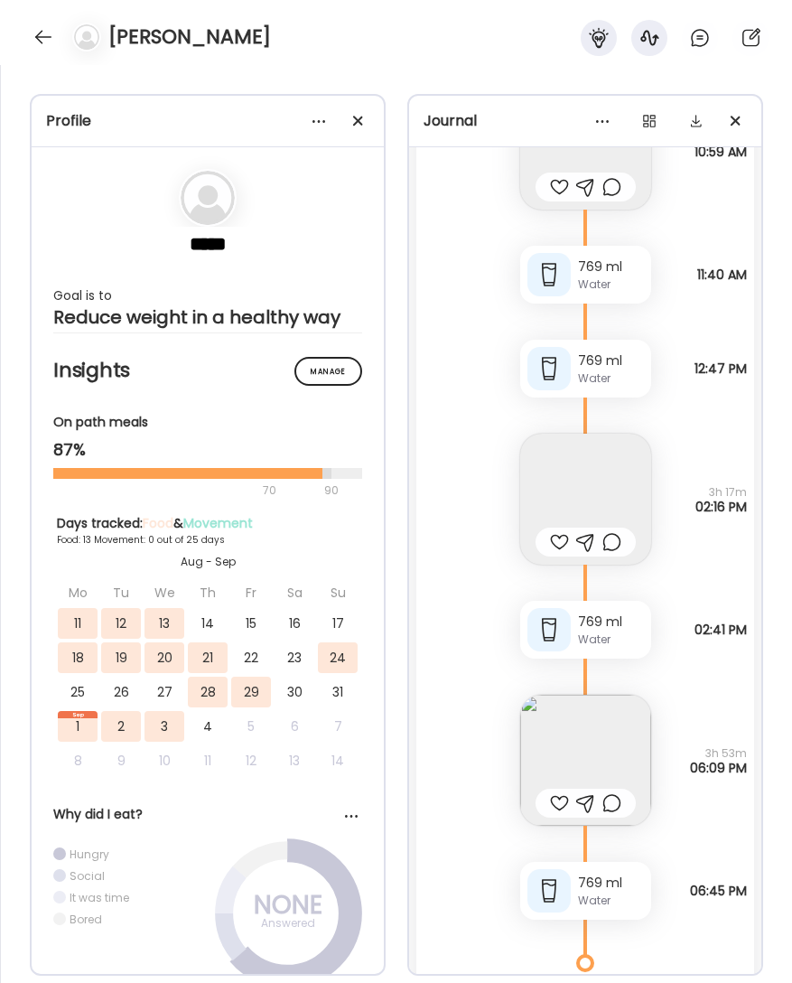
scroll to position [7140, 0]
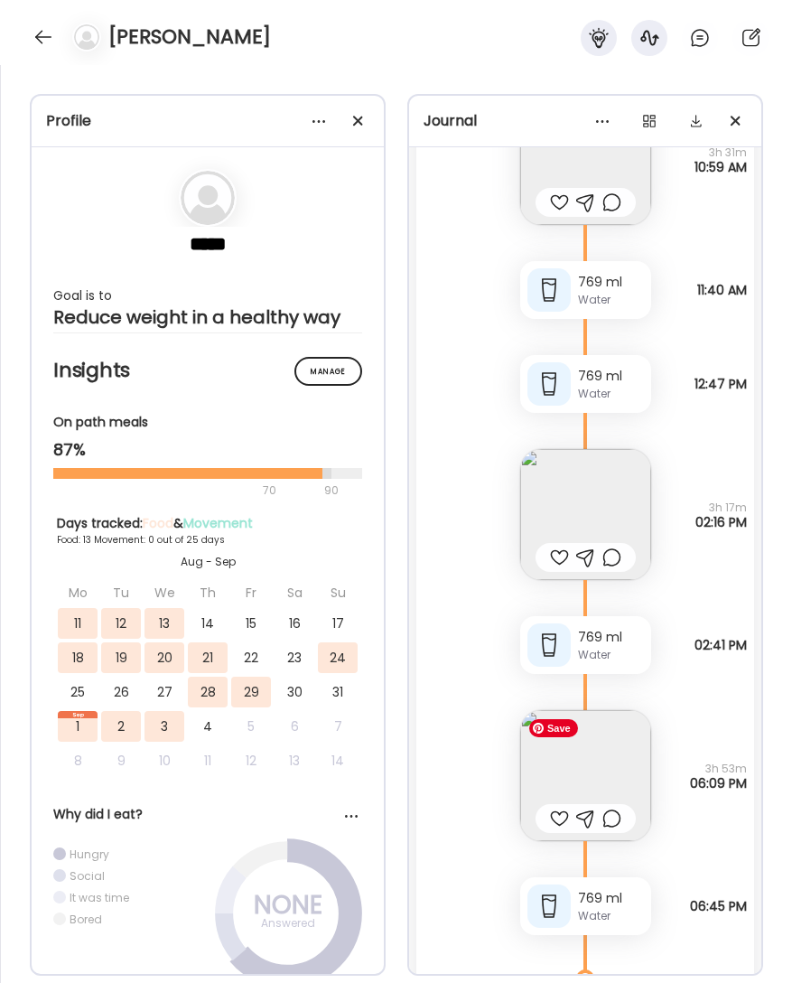
click at [612, 782] on img at bounding box center [585, 775] width 131 height 131
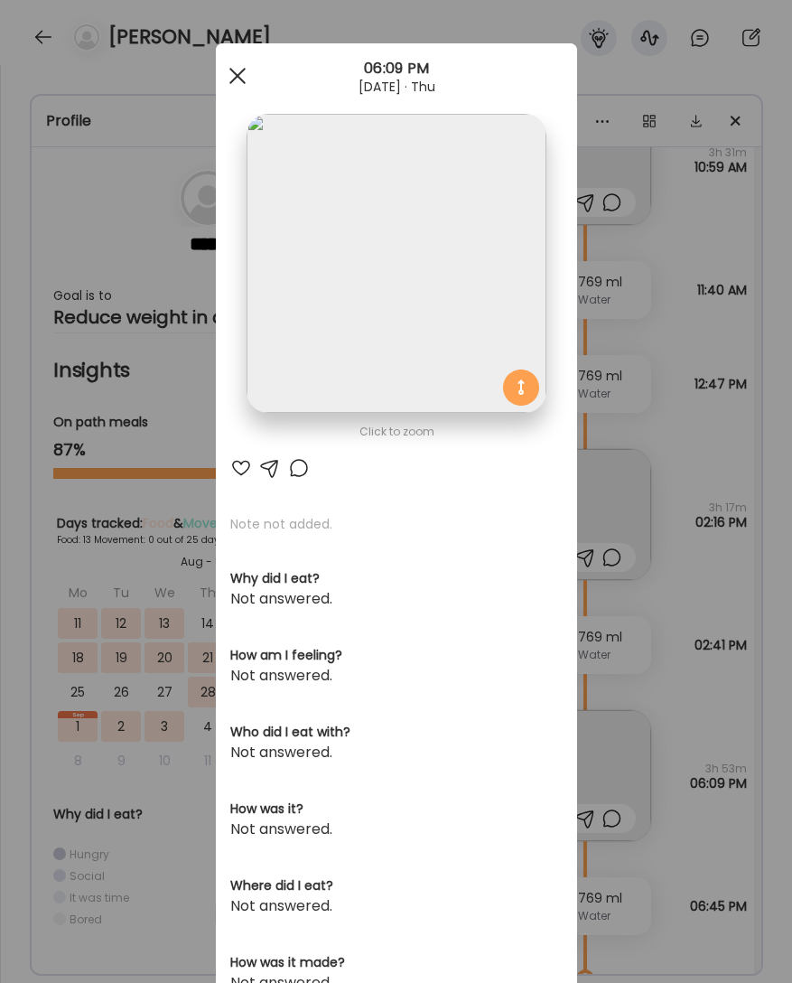
click at [244, 72] on div at bounding box center [238, 76] width 36 height 36
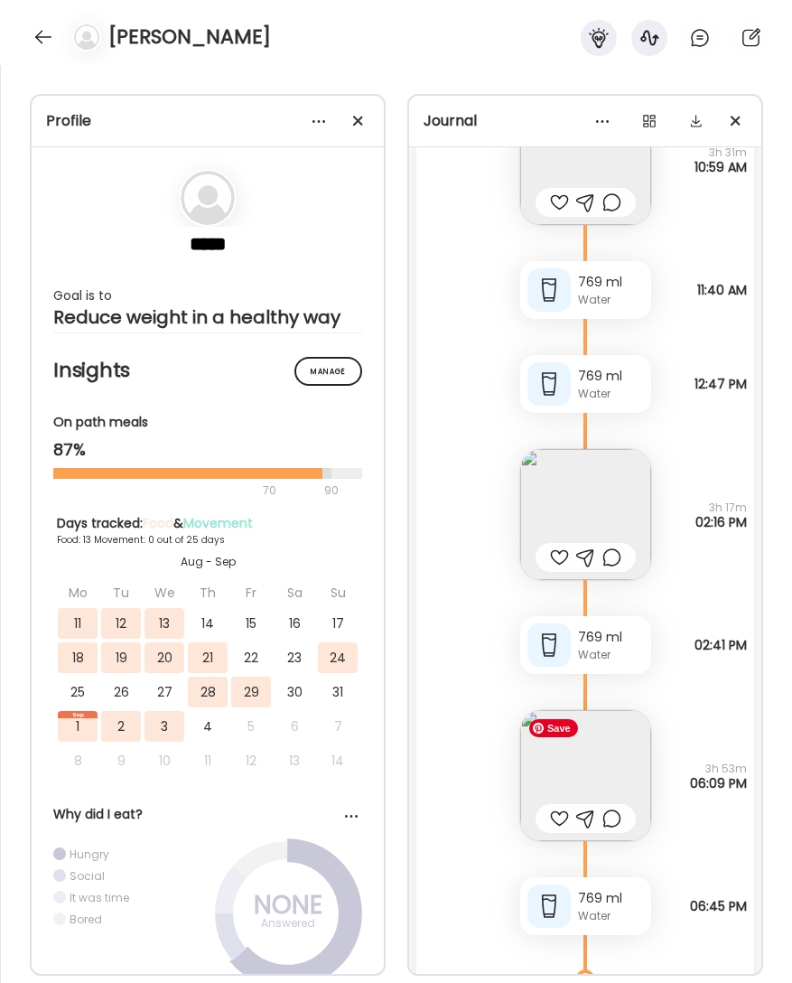
click at [608, 760] on img at bounding box center [585, 775] width 131 height 131
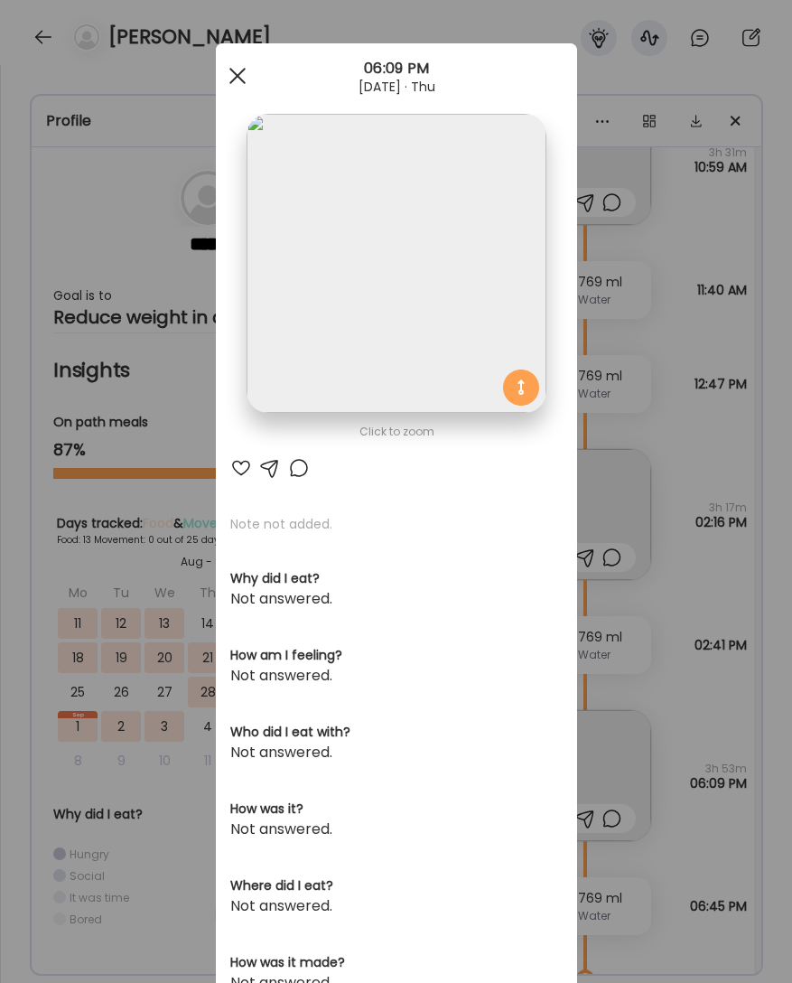
click at [238, 73] on span at bounding box center [237, 76] width 16 height 16
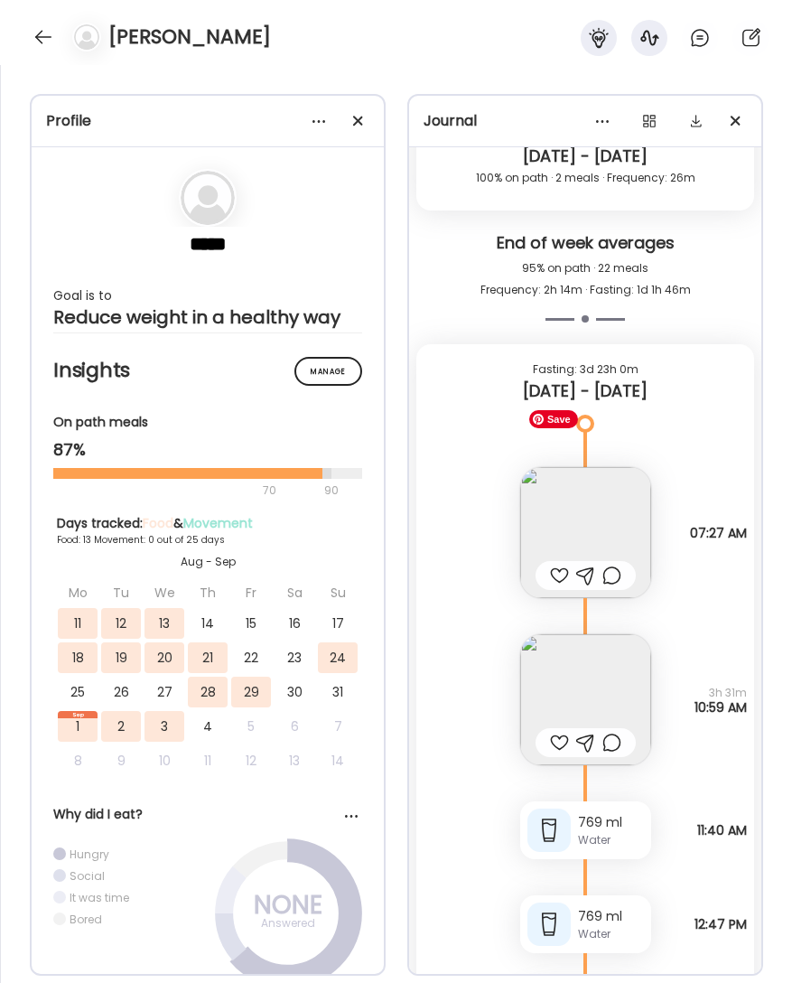
scroll to position [6595, 0]
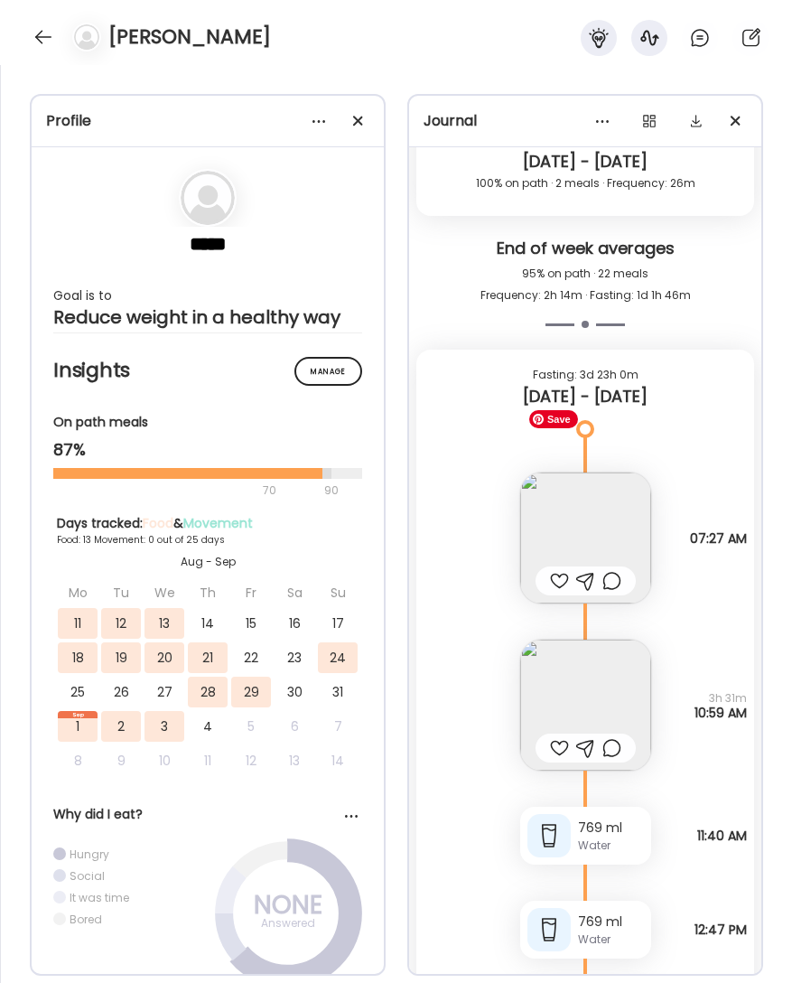
click at [597, 540] on img at bounding box center [585, 537] width 131 height 131
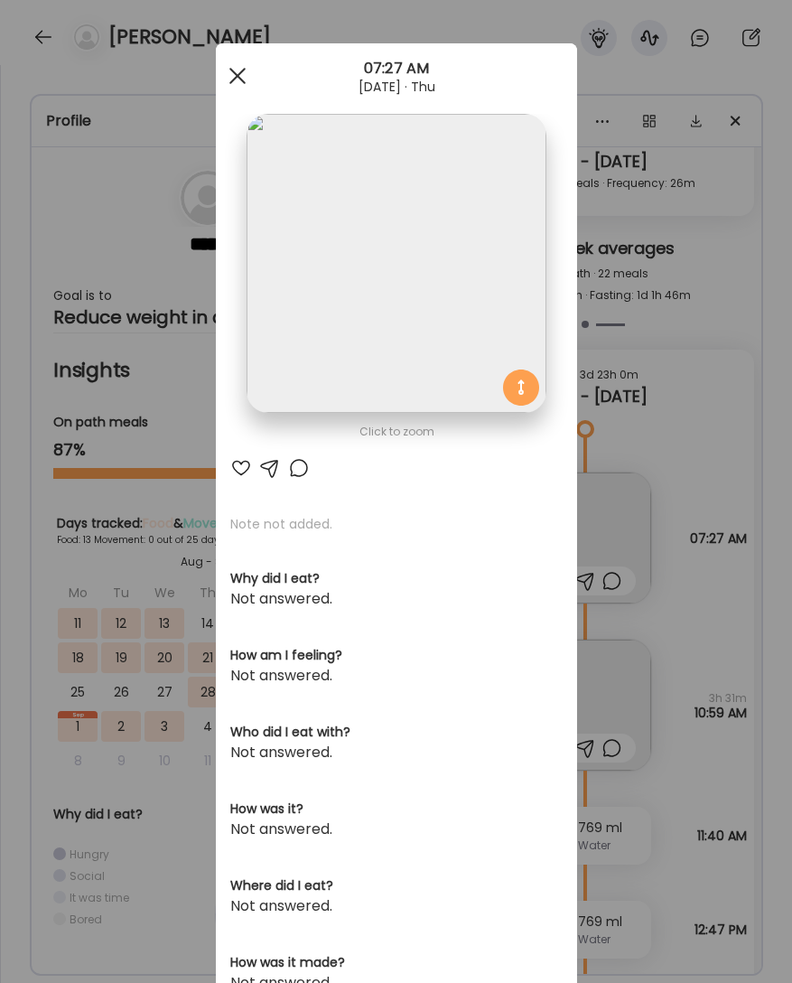
click at [241, 72] on div at bounding box center [238, 76] width 36 height 36
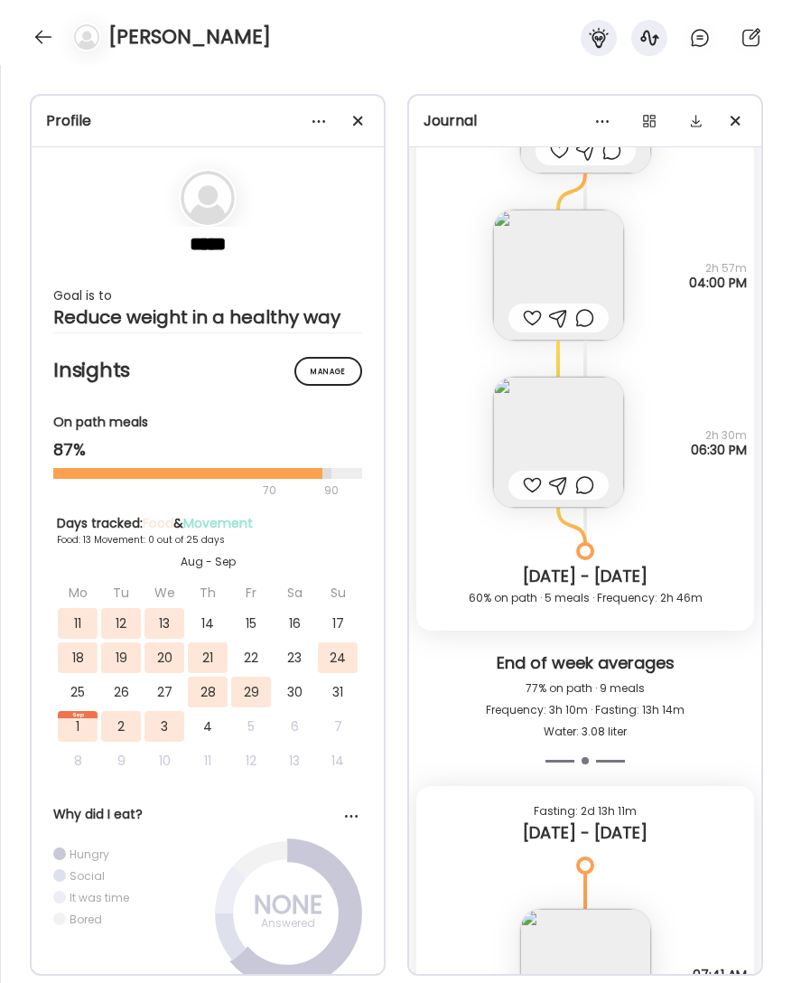
scroll to position [8652, 0]
